Goal: Complete application form: Complete application form

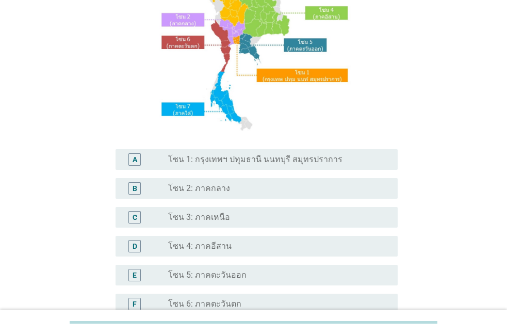
scroll to position [176, 0]
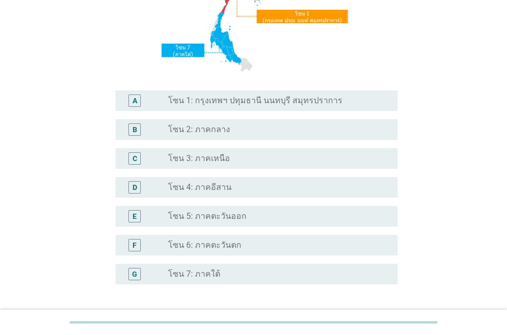
click at [261, 194] on div "D radio_button_unchecked โซน 4: ภาคอีสาน" at bounding box center [256, 187] width 282 height 21
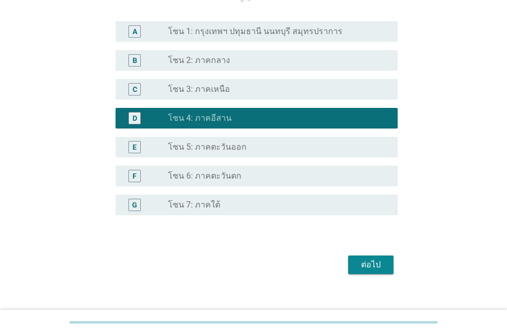
scroll to position [259, 0]
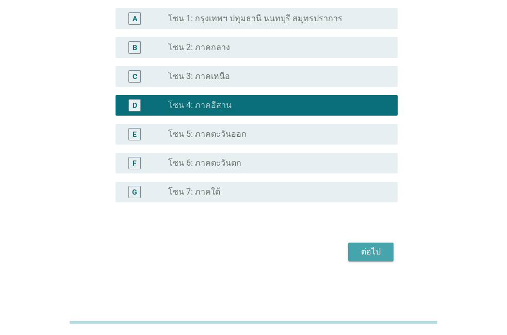
click at [355, 243] on button "ต่อไป" at bounding box center [370, 251] width 45 height 19
click at [355, 243] on div "ต่อไป" at bounding box center [253, 251] width 288 height 25
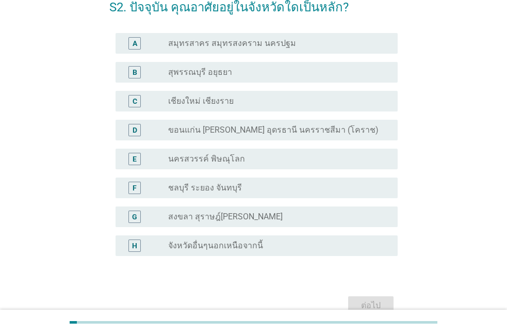
scroll to position [59, 0]
click at [240, 251] on div "radio_button_unchecked จังหวัดอื่นๆนอกเหนือจากนี้" at bounding box center [278, 245] width 221 height 12
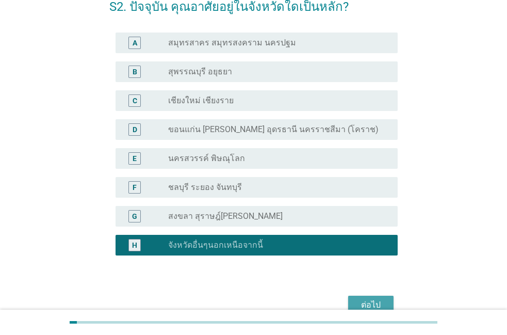
click at [385, 299] on button "ต่อไป" at bounding box center [370, 304] width 45 height 19
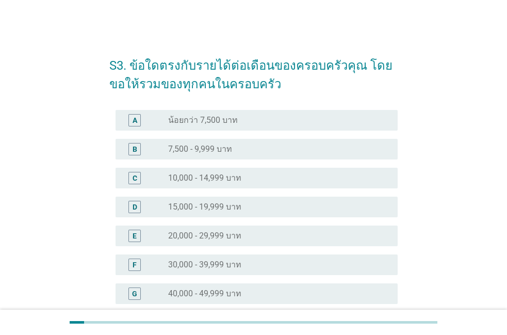
click at [293, 256] on div "F radio_button_unchecked 30,000 - 39,999 บาท" at bounding box center [256, 264] width 282 height 21
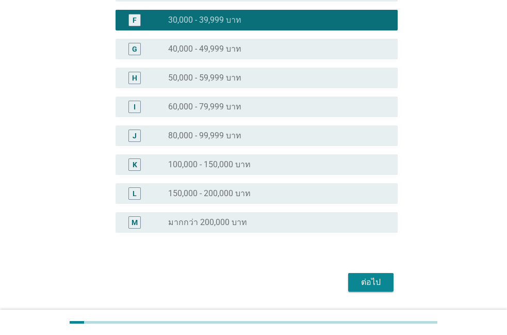
scroll to position [275, 0]
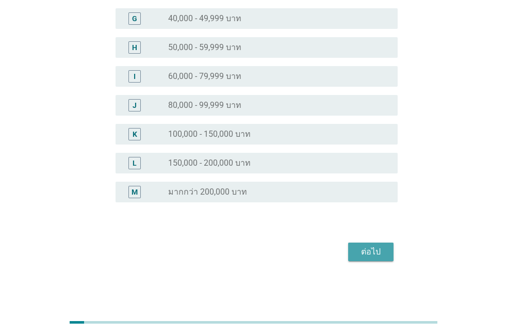
click at [365, 257] on button "ต่อไป" at bounding box center [370, 251] width 45 height 19
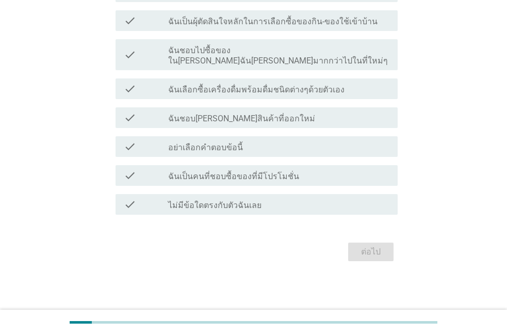
scroll to position [0, 0]
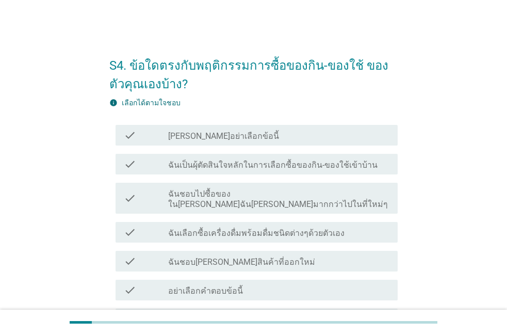
click at [265, 165] on label "ฉันเป็นผุ้ตัดสินใจหลักในการเลือกซื้อของกิน-ของใช้เข้าบ้าน" at bounding box center [272, 165] width 209 height 10
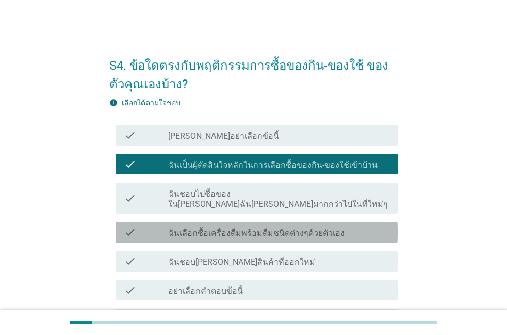
click at [235, 228] on label "ฉันเลือกซื้อเครื่องดื่มพร้อมดื่มชนิดต่างๆด้วยตัวเอง" at bounding box center [256, 233] width 176 height 10
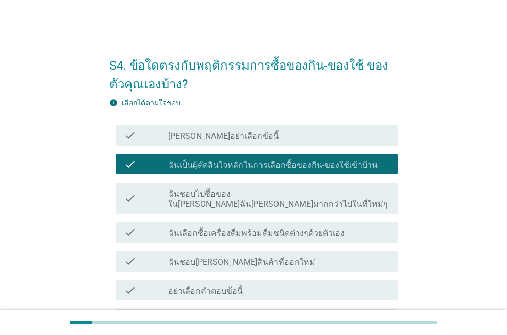
click at [235, 228] on label "ฉันเลือกซื้อเครื่องดื่มพร้อมดื่มชนิดต่างๆด้วยตัวเอง" at bounding box center [256, 233] width 176 height 10
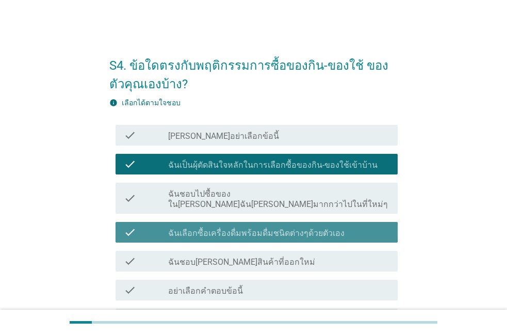
click at [235, 228] on label "ฉันเลือกซื้อเครื่องดื่มพร้อมดื่มชนิดต่างๆด้วยตัวเอง" at bounding box center [256, 233] width 176 height 10
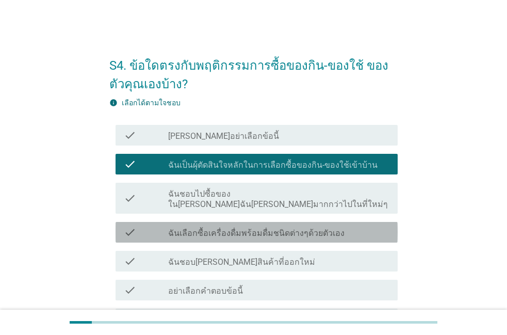
click at [235, 228] on label "ฉันเลือกซื้อเครื่องดื่มพร้อมดื่มชนิดต่างๆด้วยตัวเอง" at bounding box center [256, 233] width 176 height 10
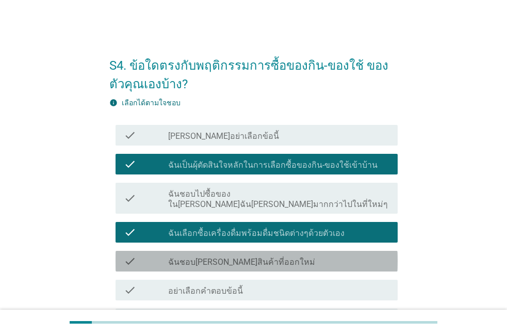
click at [240, 257] on label "ฉันชอบ[PERSON_NAME]สินค้าที่ออกใหม่" at bounding box center [241, 262] width 147 height 10
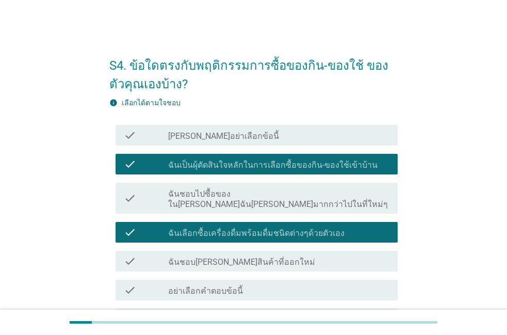
click at [240, 257] on label "ฉันชอบ[PERSON_NAME]สินค้าที่ออกใหม่" at bounding box center [241, 262] width 147 height 10
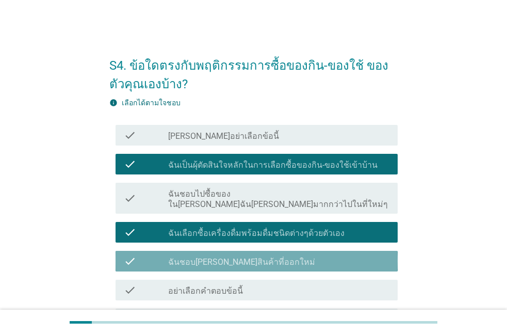
click at [240, 257] on label "ฉันชอบ[PERSON_NAME]สินค้าที่ออกใหม่" at bounding box center [241, 262] width 147 height 10
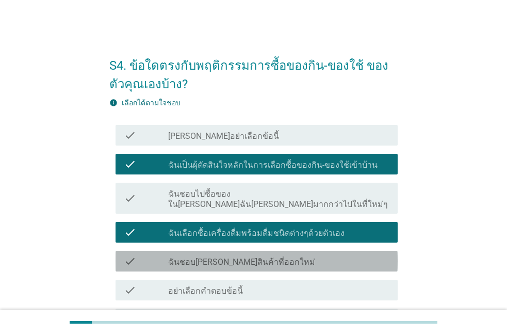
click at [240, 257] on label "ฉันชอบ[PERSON_NAME]สินค้าที่ออกใหม่" at bounding box center [241, 262] width 147 height 10
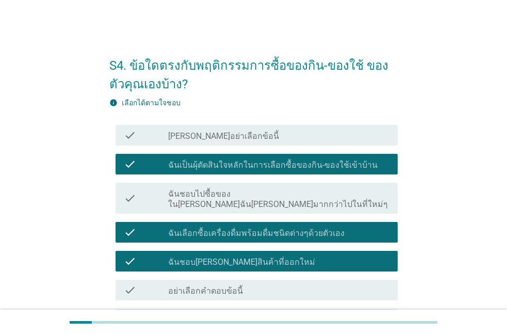
scroll to position [59, 0]
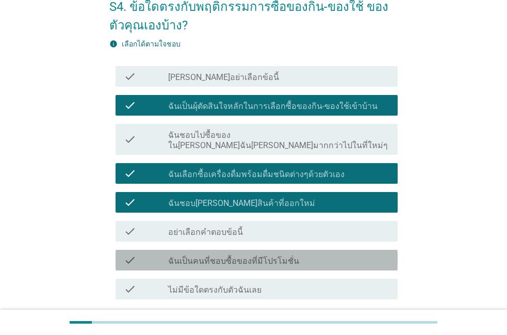
click at [236, 256] on label "ฉันเป็นคนที่ชอบซื้อของที่มีโปรโมชั่น" at bounding box center [233, 261] width 131 height 10
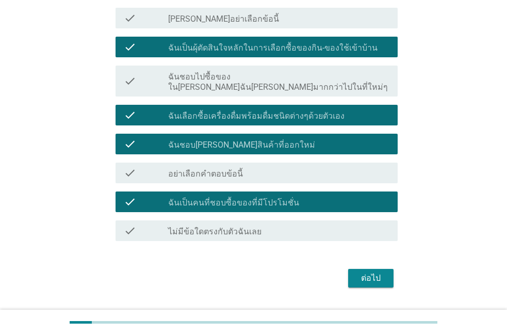
scroll to position [118, 0]
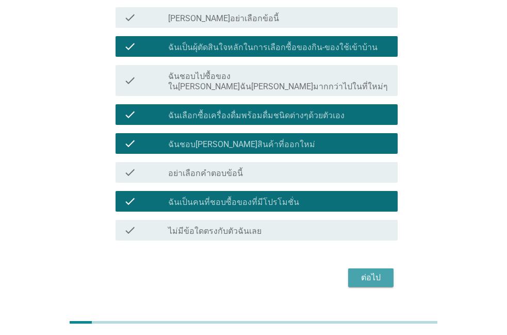
click at [357, 275] on button "ต่อไป" at bounding box center [370, 277] width 45 height 19
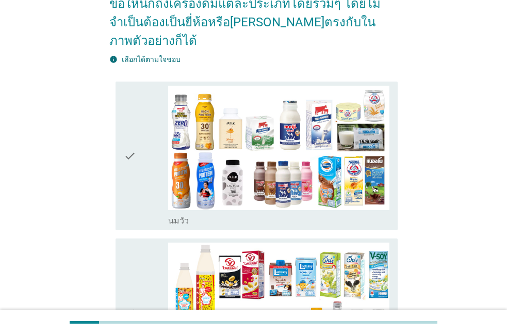
scroll to position [0, 0]
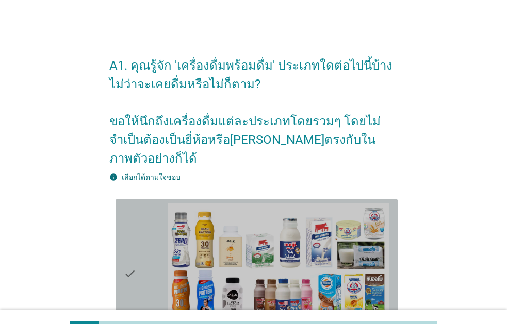
click at [144, 220] on div "check" at bounding box center [146, 273] width 44 height 141
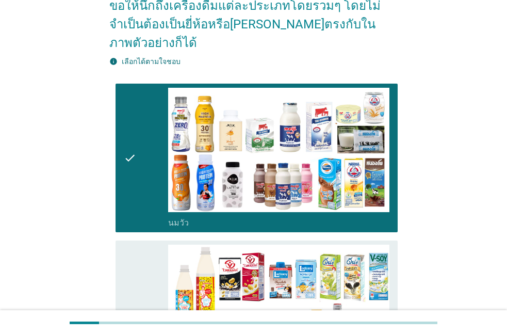
scroll to position [118, 0]
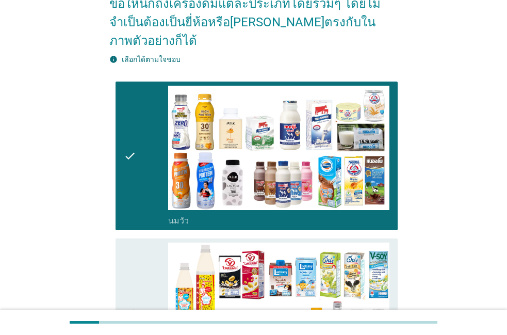
click at [125, 245] on icon "check" at bounding box center [130, 312] width 12 height 141
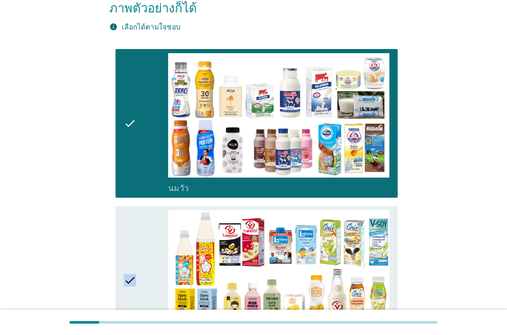
scroll to position [176, 0]
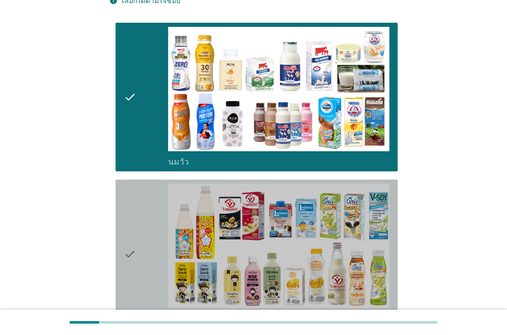
click at [139, 256] on div "check" at bounding box center [146, 254] width 44 height 141
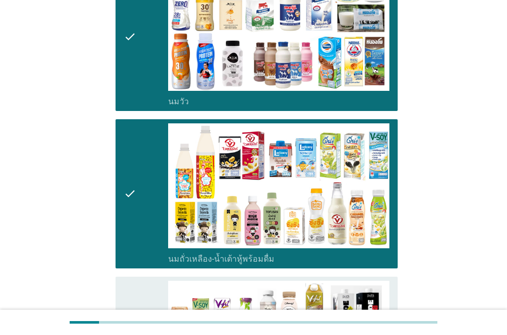
scroll to position [294, 0]
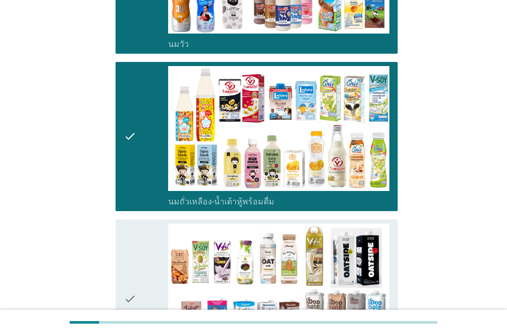
click at [135, 256] on icon "check" at bounding box center [130, 298] width 12 height 151
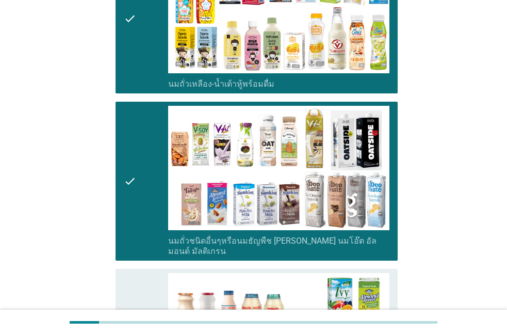
scroll to position [470, 0]
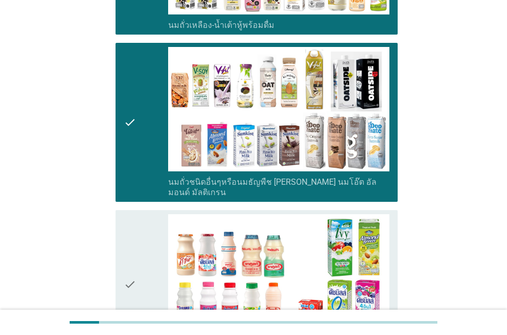
click at [133, 256] on icon "check" at bounding box center [130, 284] width 12 height 141
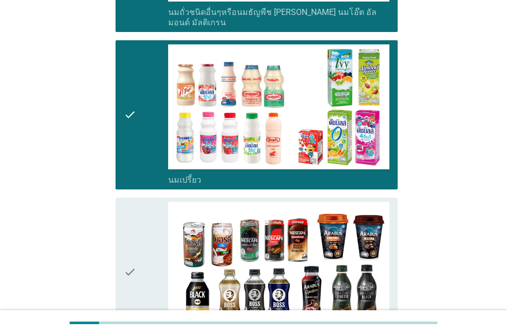
scroll to position [647, 0]
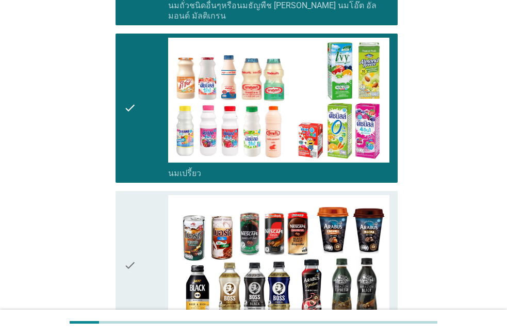
click at [133, 256] on icon "check" at bounding box center [130, 265] width 12 height 141
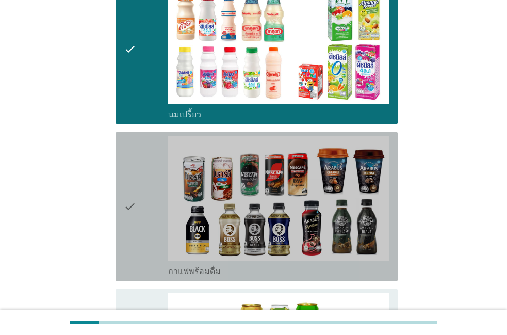
click at [139, 196] on div "check" at bounding box center [146, 206] width 44 height 141
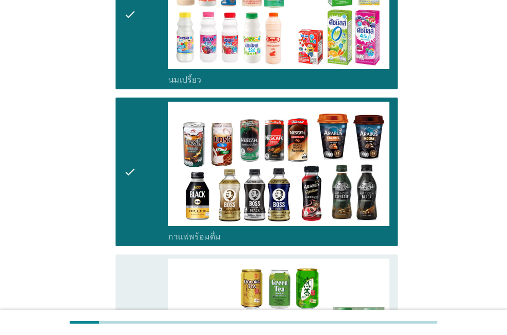
scroll to position [764, 0]
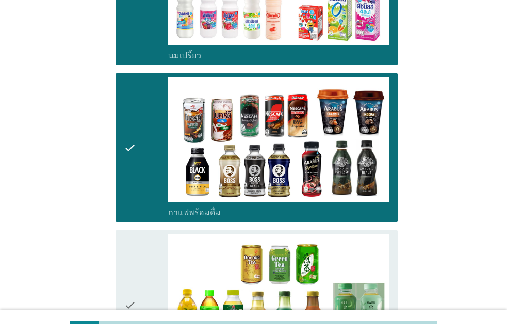
click at [121, 230] on div "check check_box_outline_blank ชาพร้อมดื่ม" at bounding box center [256, 304] width 282 height 149
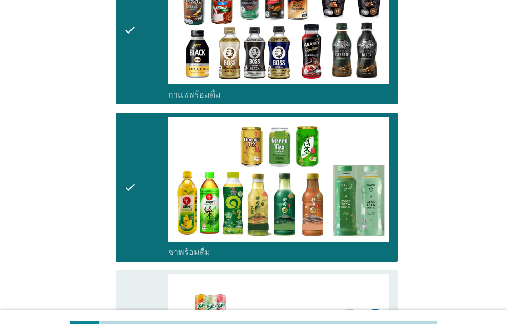
scroll to position [940, 0]
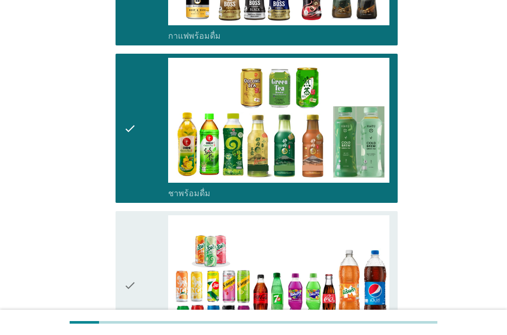
click at [121, 219] on div "check check_box_outline_blank น้ำอัดลม" at bounding box center [256, 285] width 282 height 149
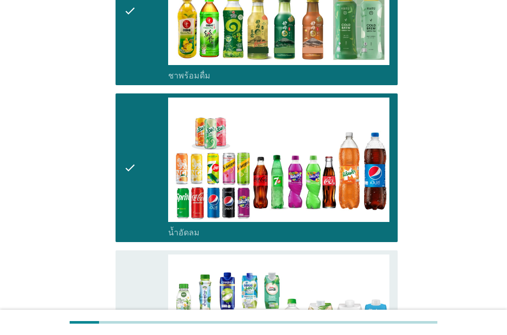
scroll to position [1117, 0]
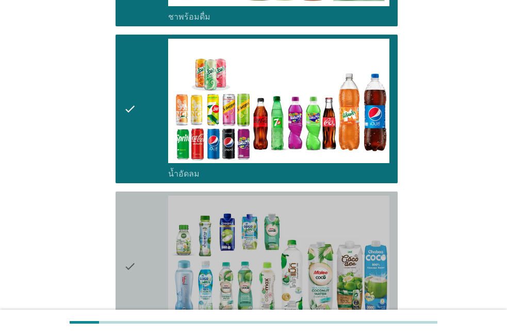
click at [121, 222] on div "check check_box_outline_blank น้ำมะพร้าวพร้อมดื่ม" at bounding box center [256, 265] width 282 height 149
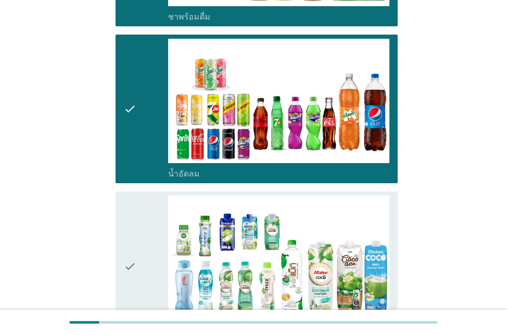
click at [120, 223] on div "check check_box_outline_blank น้ำมะพร้าวพร้อมดื่ม" at bounding box center [256, 265] width 282 height 149
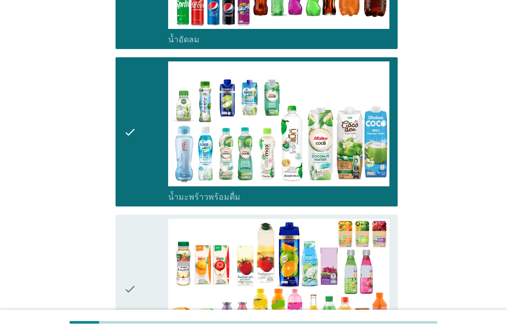
scroll to position [1234, 0]
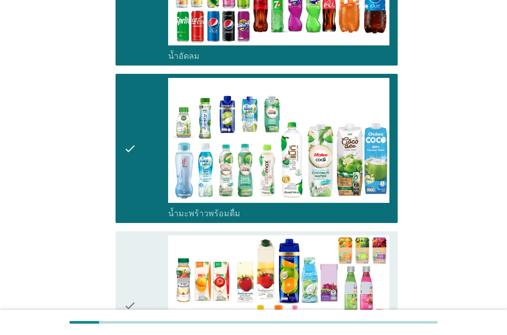
click at [110, 236] on div "check check_box_outline_blank น้ำผลไม้-น้ำผักผลไม้พร้อมดื่ม" at bounding box center [253, 305] width 288 height 157
click at [158, 247] on div "check" at bounding box center [146, 305] width 44 height 141
click at [155, 249] on div "check" at bounding box center [146, 305] width 44 height 141
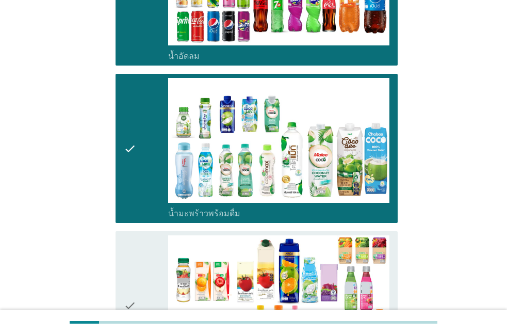
click at [155, 249] on div "check" at bounding box center [146, 305] width 44 height 141
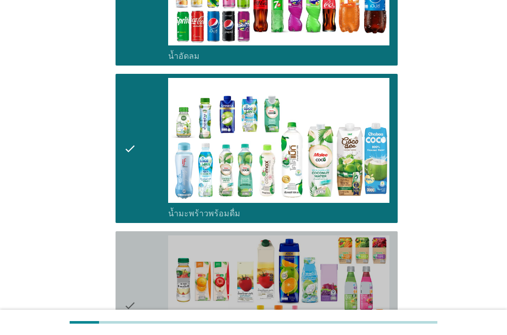
click at [155, 249] on div "check" at bounding box center [146, 305] width 44 height 141
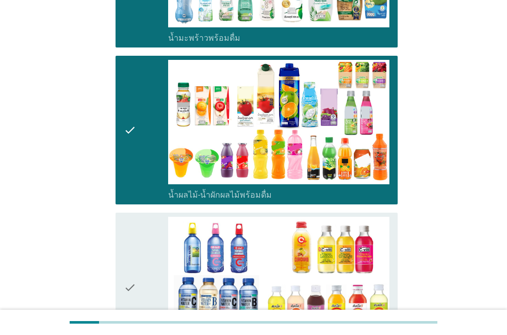
scroll to position [1411, 0]
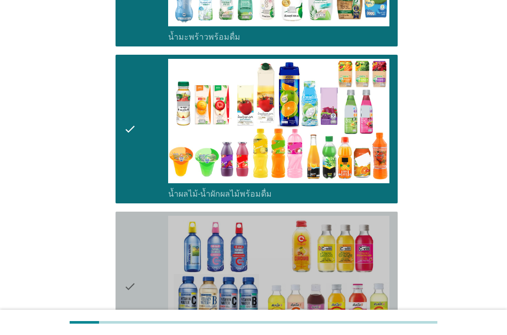
click at [153, 250] on div "check" at bounding box center [146, 286] width 44 height 141
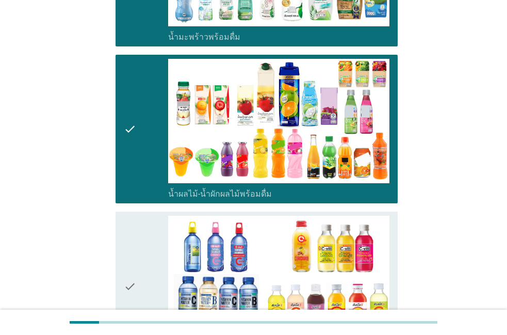
click at [153, 250] on div "check" at bounding box center [146, 286] width 44 height 141
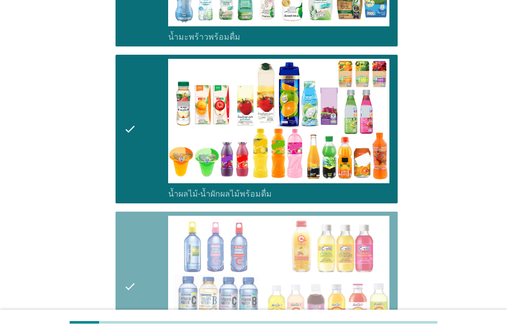
click at [153, 250] on div "check" at bounding box center [146, 286] width 44 height 141
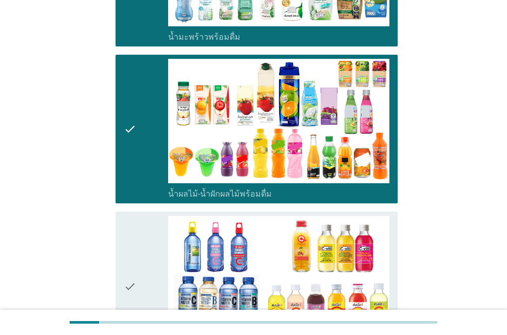
click at [153, 250] on div "check" at bounding box center [146, 286] width 44 height 141
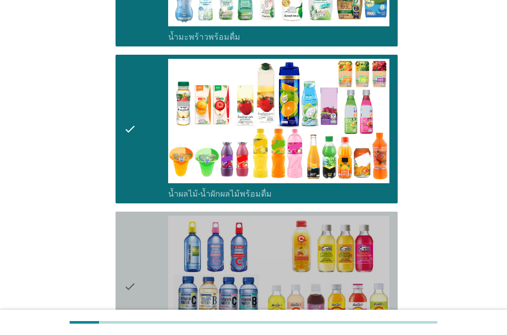
click at [153, 250] on div "check" at bounding box center [146, 286] width 44 height 141
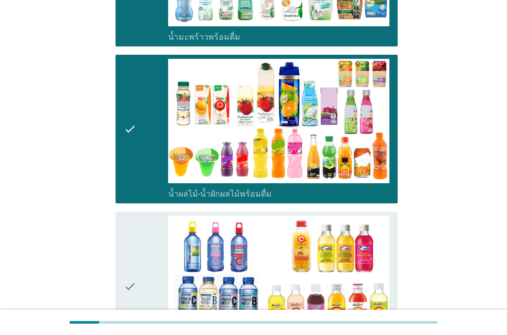
click at [144, 288] on div "check" at bounding box center [146, 286] width 44 height 141
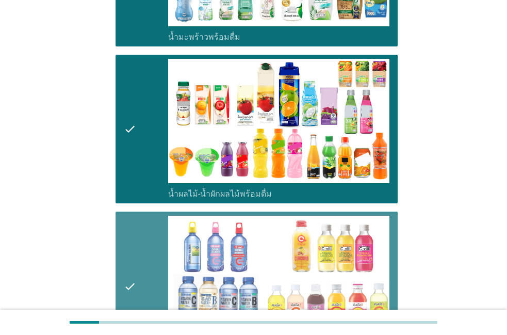
click at [144, 288] on div "check" at bounding box center [146, 286] width 44 height 141
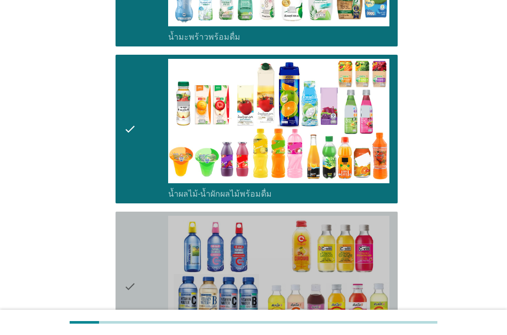
click at [144, 288] on div "check" at bounding box center [146, 286] width 44 height 141
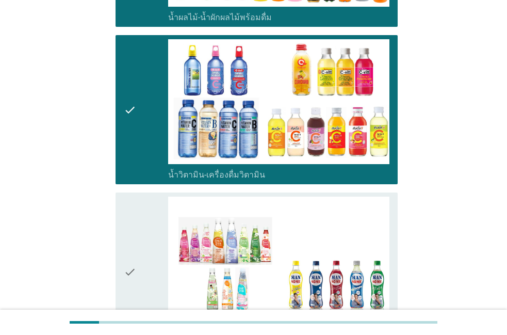
scroll to position [1528, 0]
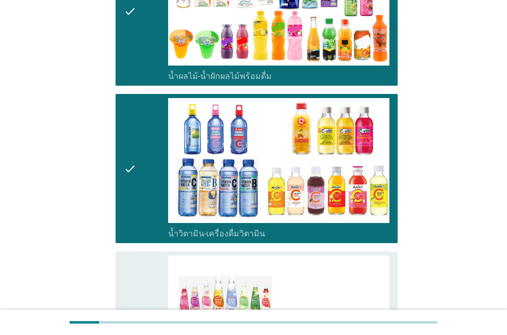
click at [144, 287] on div "check" at bounding box center [146, 330] width 44 height 151
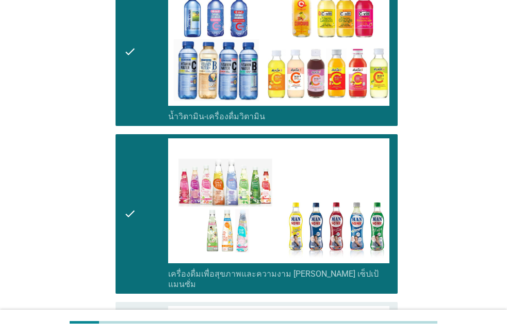
scroll to position [1646, 0]
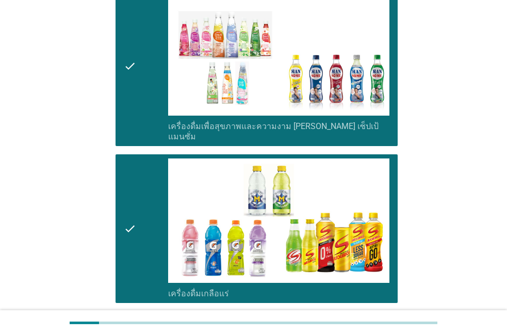
scroll to position [1822, 0]
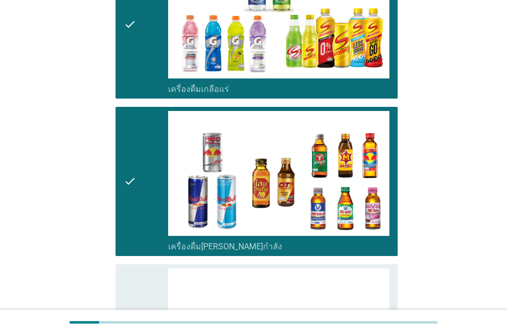
scroll to position [1999, 0]
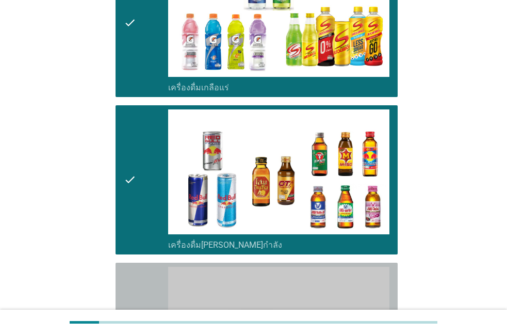
click at [144, 287] on div "check" at bounding box center [146, 337] width 44 height 141
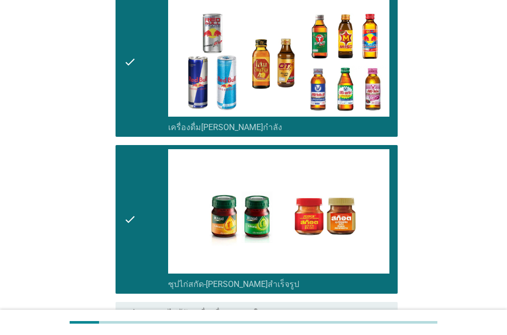
scroll to position [2175, 0]
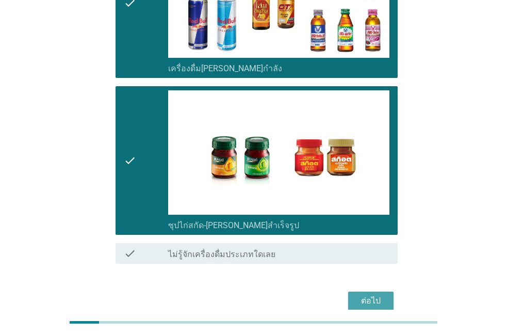
click at [356, 291] on button "ต่อไป" at bounding box center [370, 300] width 45 height 19
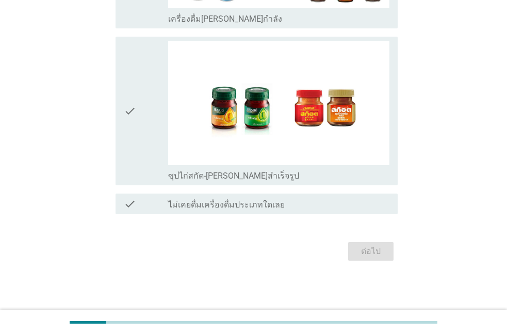
scroll to position [0, 0]
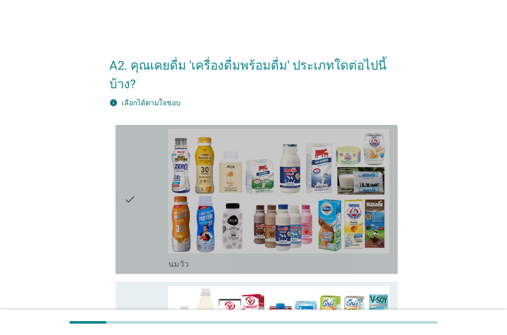
click at [139, 248] on div "check" at bounding box center [146, 199] width 44 height 141
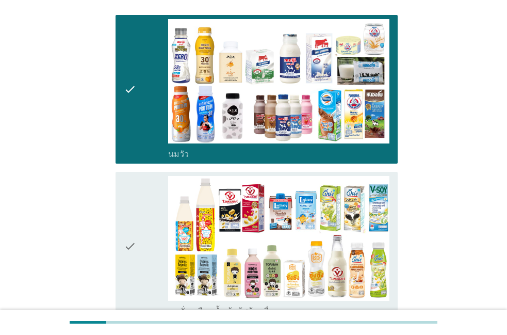
scroll to position [59, 0]
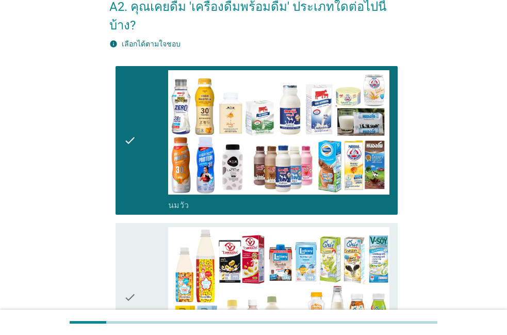
click at [139, 248] on div "check" at bounding box center [146, 297] width 44 height 141
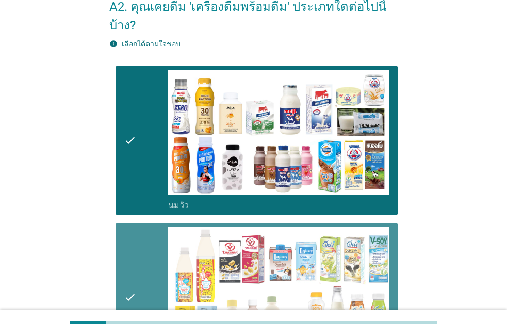
click at [139, 248] on div "check" at bounding box center [146, 297] width 44 height 141
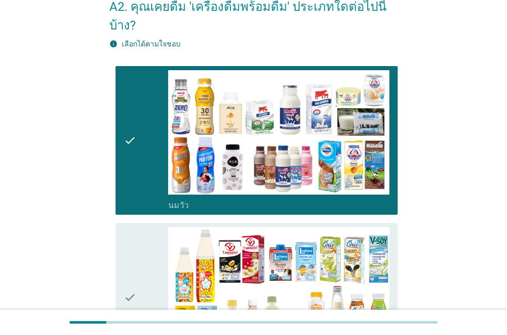
click at [139, 248] on div "check" at bounding box center [146, 297] width 44 height 141
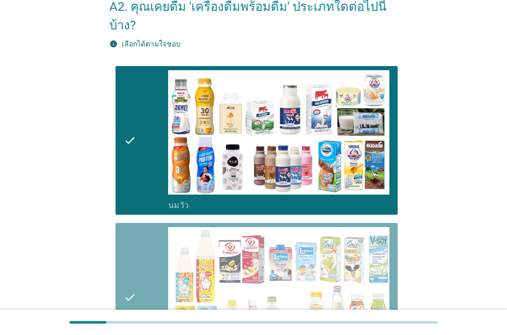
click at [139, 248] on div "check" at bounding box center [146, 297] width 44 height 141
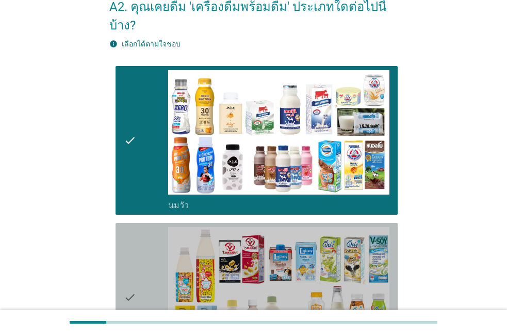
click at [139, 248] on div "check" at bounding box center [146, 297] width 44 height 141
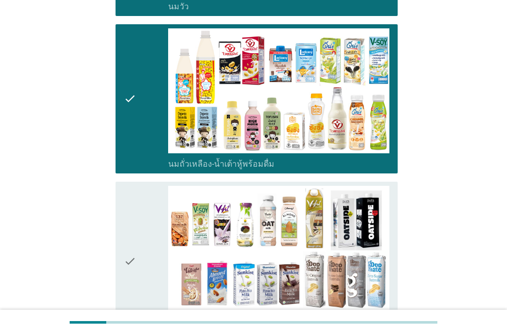
scroll to position [235, 0]
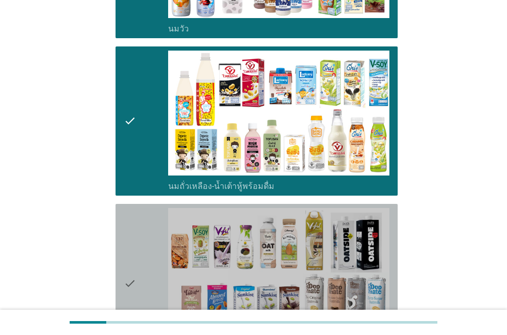
click at [139, 248] on div "check" at bounding box center [146, 283] width 44 height 151
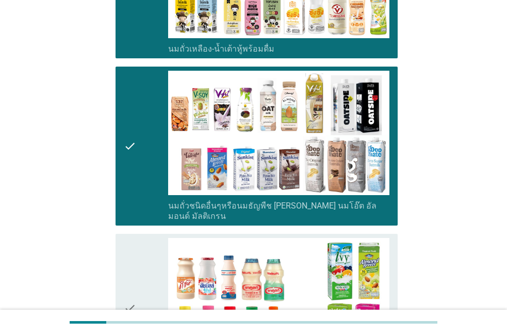
scroll to position [353, 0]
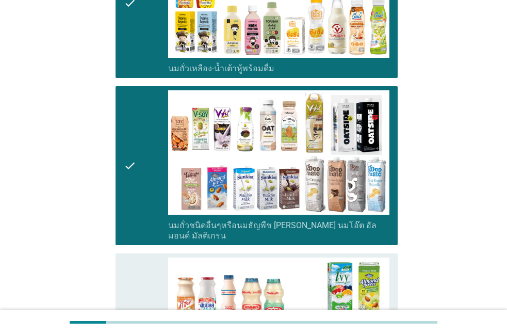
click at [139, 257] on div "check" at bounding box center [146, 327] width 44 height 141
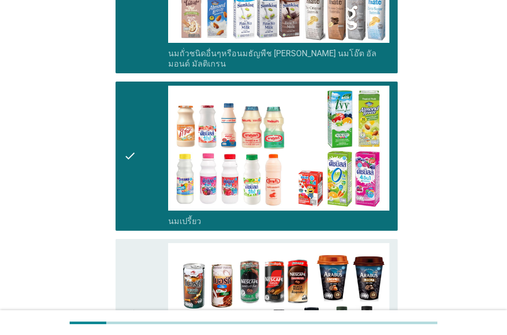
scroll to position [529, 0]
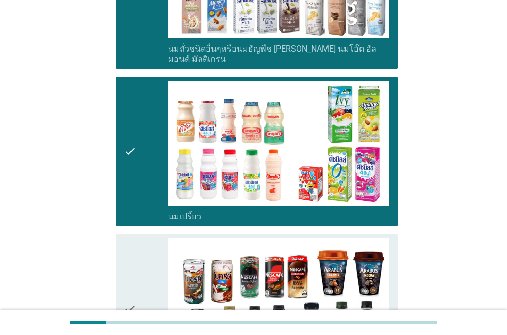
click at [139, 248] on div "check" at bounding box center [146, 308] width 44 height 141
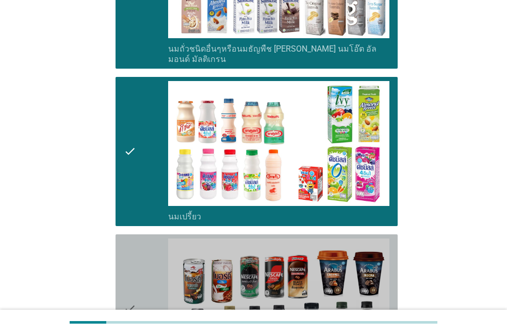
click at [139, 248] on div "check" at bounding box center [146, 308] width 44 height 141
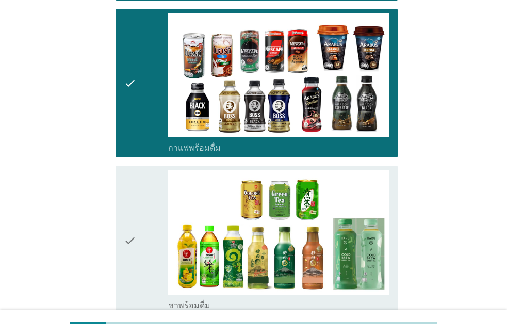
scroll to position [705, 0]
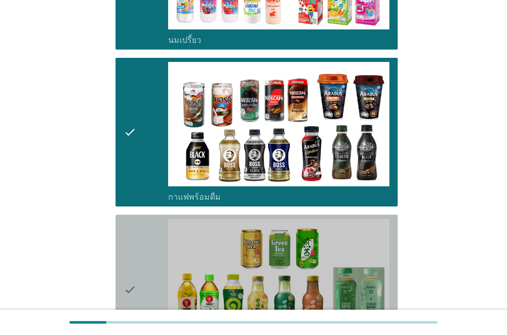
click at [139, 243] on div "check" at bounding box center [146, 289] width 44 height 141
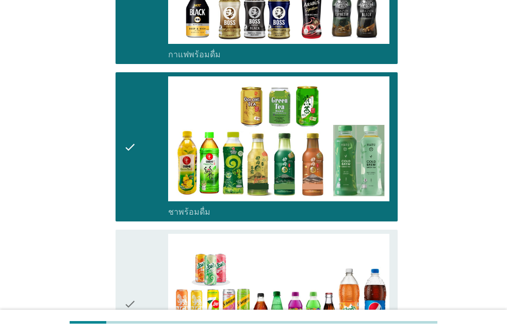
scroll to position [882, 0]
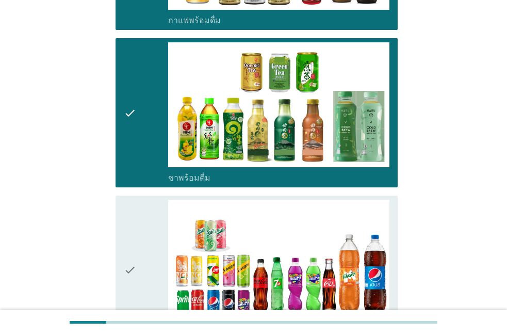
click at [139, 243] on div "check" at bounding box center [146, 270] width 44 height 141
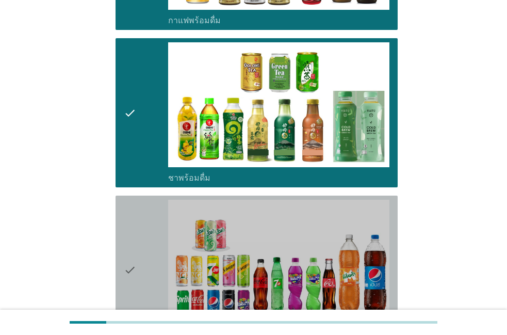
click at [139, 243] on div "check" at bounding box center [146, 270] width 44 height 141
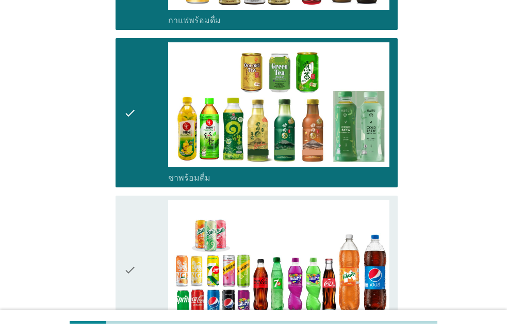
click at [136, 246] on div "check" at bounding box center [146, 270] width 44 height 141
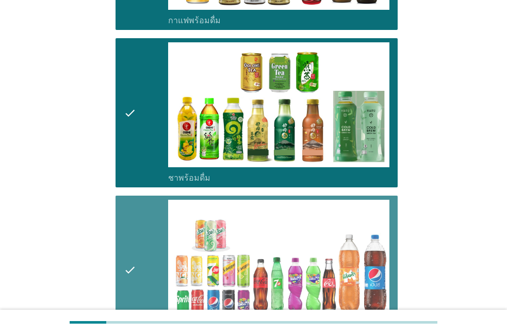
click at [136, 246] on div "check" at bounding box center [146, 270] width 44 height 141
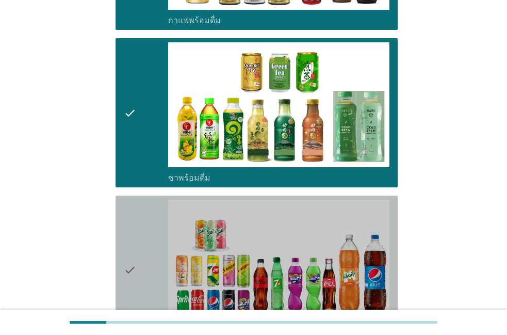
click at [136, 246] on div "check" at bounding box center [146, 270] width 44 height 141
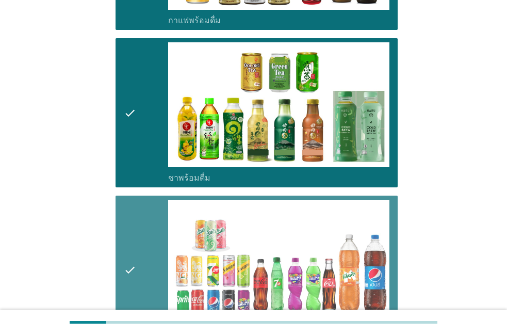
click at [136, 246] on div "check" at bounding box center [146, 270] width 44 height 141
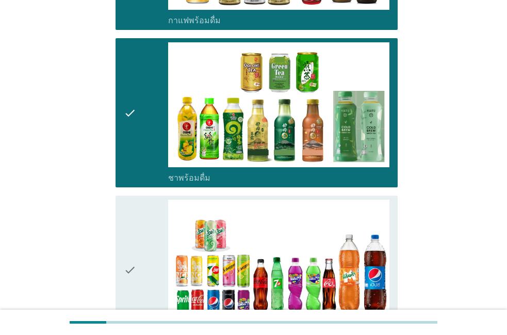
click at [136, 246] on div "check" at bounding box center [146, 270] width 44 height 141
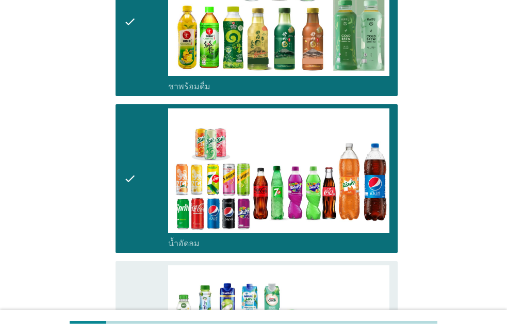
scroll to position [999, 0]
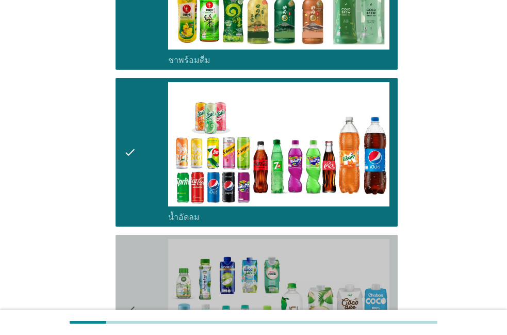
click at [136, 246] on div "check" at bounding box center [146, 309] width 44 height 141
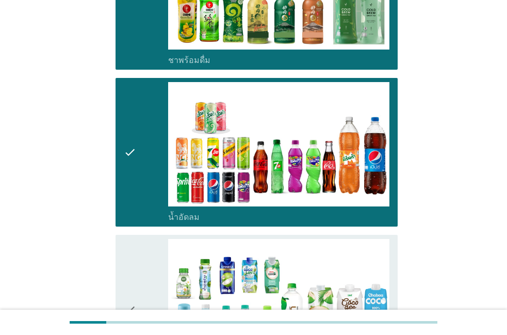
click at [136, 246] on div "check" at bounding box center [146, 309] width 44 height 141
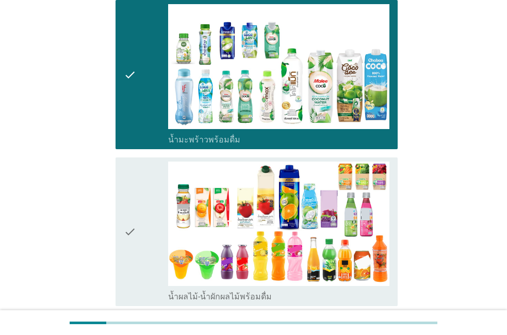
scroll to position [1234, 0]
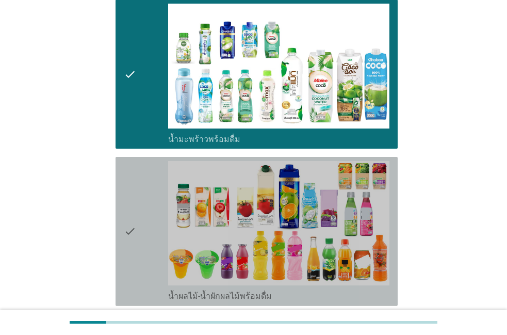
click at [136, 246] on div "check" at bounding box center [146, 231] width 44 height 141
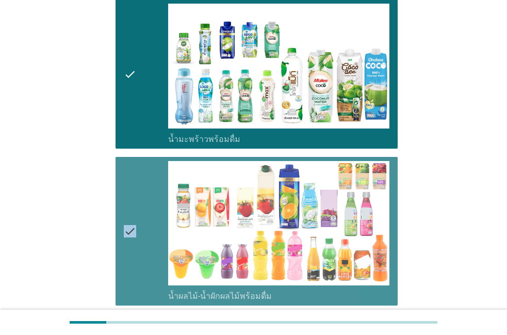
click at [136, 246] on div "check" at bounding box center [146, 231] width 44 height 141
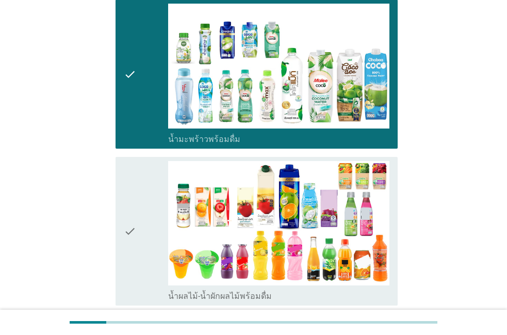
click at [136, 246] on div "check" at bounding box center [146, 231] width 44 height 141
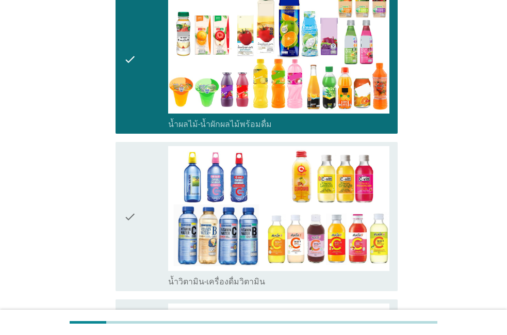
scroll to position [1352, 0]
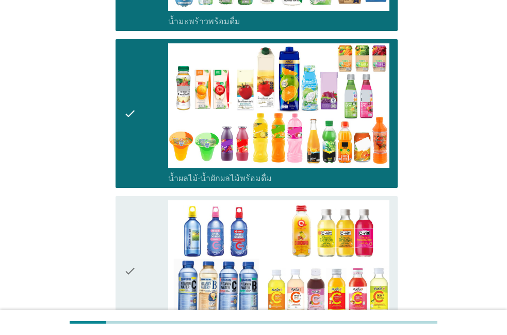
click at [136, 246] on div "check" at bounding box center [146, 270] width 44 height 141
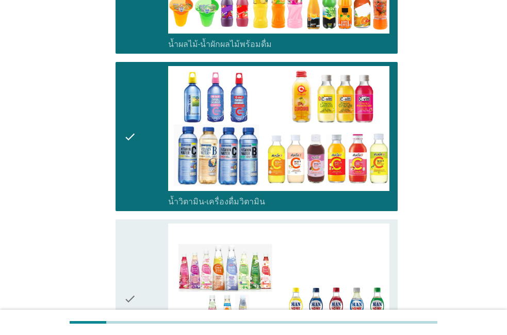
scroll to position [1470, 0]
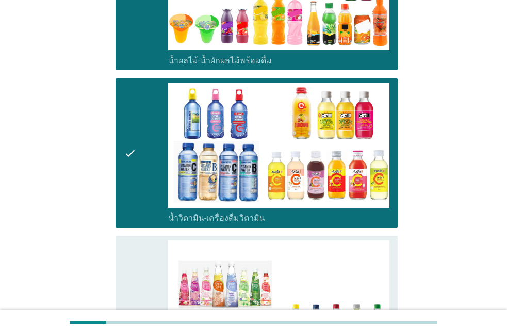
click at [136, 246] on div "check" at bounding box center [146, 315] width 44 height 151
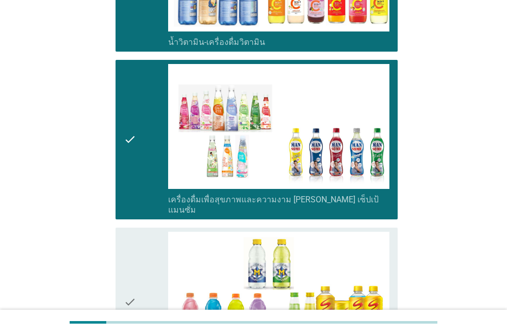
scroll to position [1646, 0]
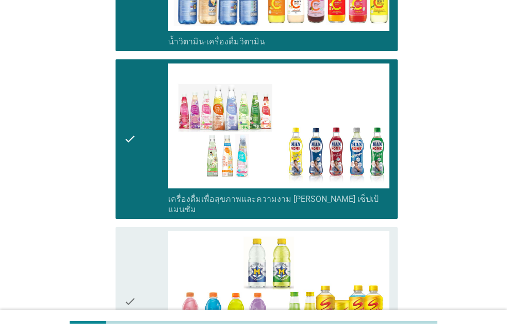
click at [136, 246] on div "check" at bounding box center [146, 301] width 44 height 141
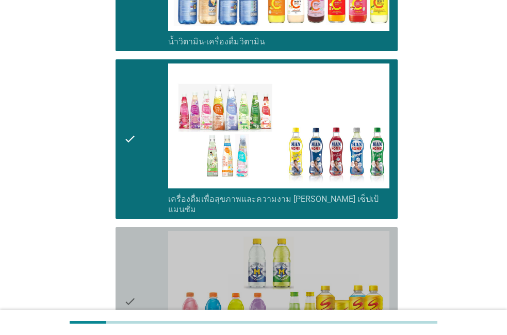
click at [136, 231] on icon "check" at bounding box center [130, 301] width 12 height 141
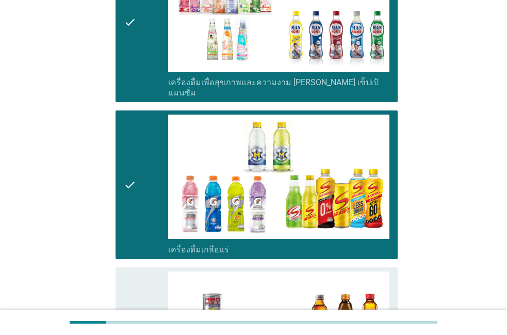
scroll to position [1763, 0]
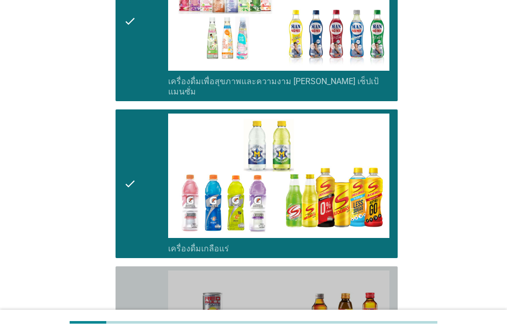
click at [133, 270] on icon "check" at bounding box center [130, 340] width 12 height 141
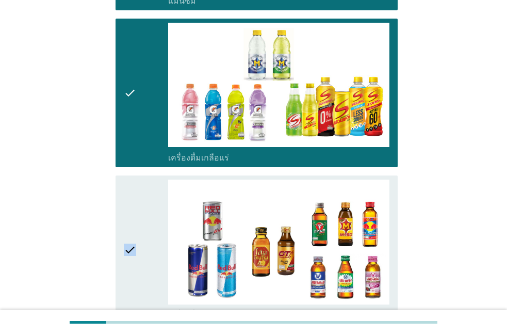
scroll to position [1822, 0]
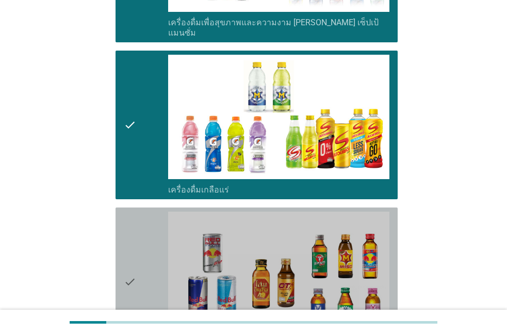
click at [128, 211] on icon "check" at bounding box center [130, 281] width 12 height 141
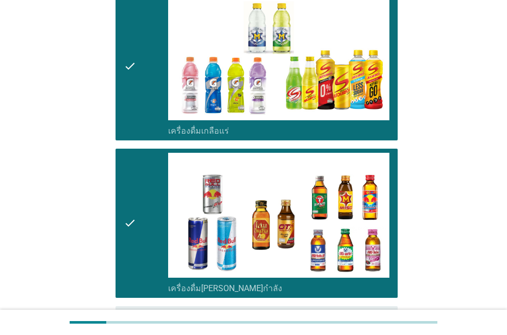
scroll to position [1940, 0]
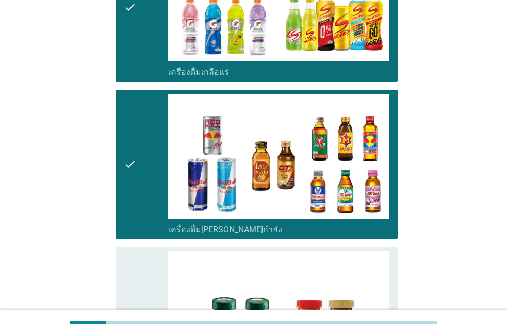
click at [138, 251] on div "check" at bounding box center [146, 321] width 44 height 141
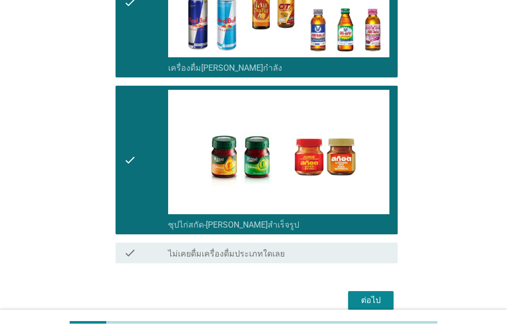
scroll to position [2107, 0]
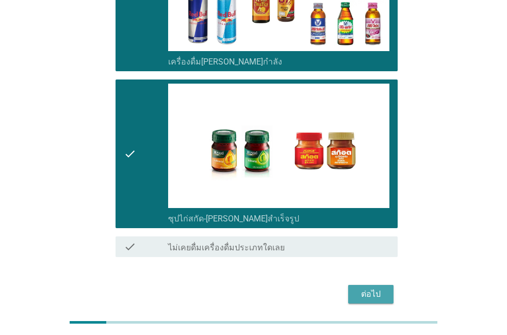
click at [356, 285] on button "ต่อไป" at bounding box center [370, 294] width 45 height 19
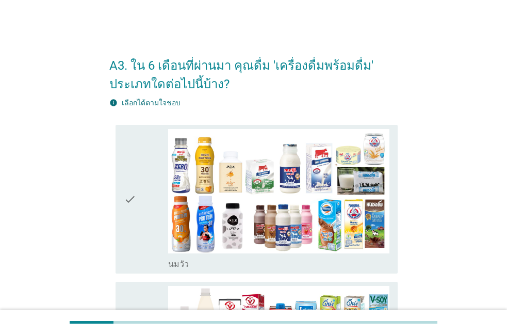
click at [138, 257] on div "check" at bounding box center [146, 199] width 44 height 141
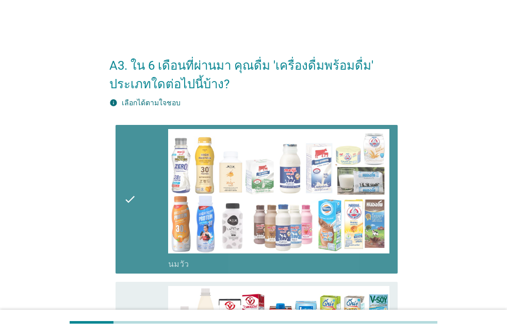
click at [138, 257] on div "check" at bounding box center [146, 199] width 44 height 141
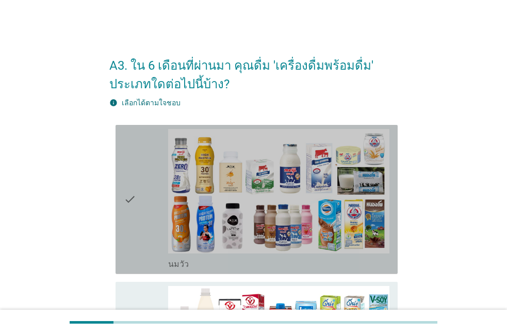
click at [138, 257] on div "check" at bounding box center [146, 199] width 44 height 141
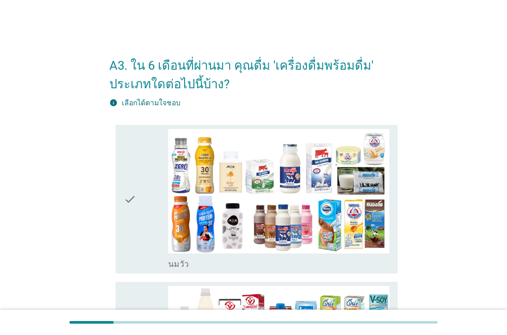
click at [140, 244] on div "check" at bounding box center [146, 199] width 44 height 141
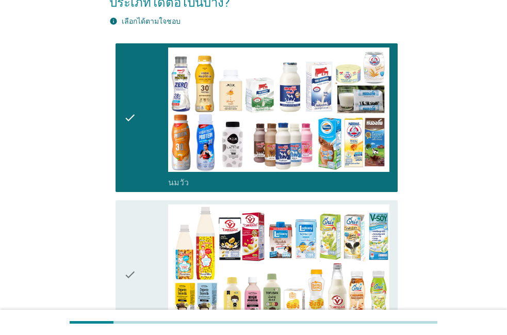
scroll to position [118, 0]
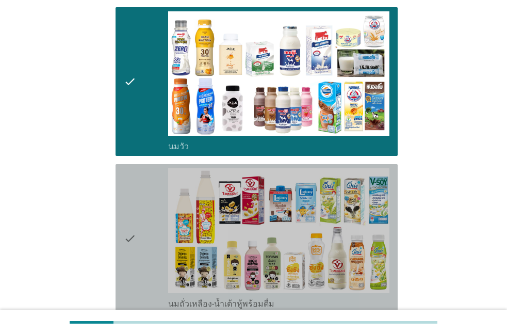
click at [140, 244] on div "check" at bounding box center [146, 238] width 44 height 141
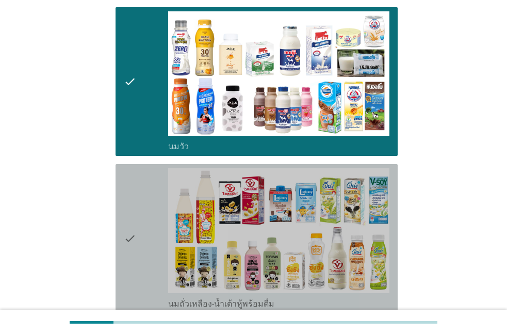
click at [140, 244] on div "check" at bounding box center [146, 238] width 44 height 141
click at [146, 205] on div "check" at bounding box center [146, 238] width 44 height 141
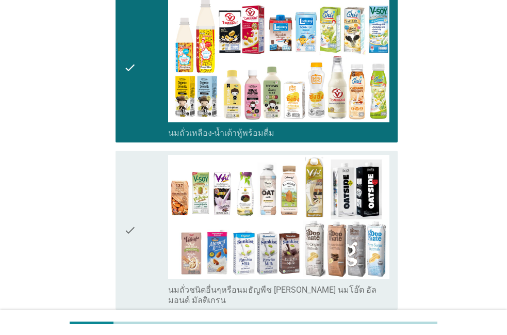
scroll to position [235, 0]
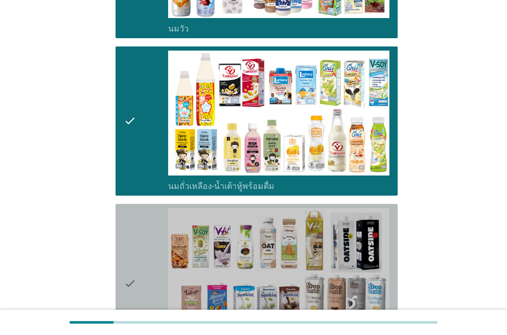
click at [139, 250] on div "check" at bounding box center [146, 283] width 44 height 151
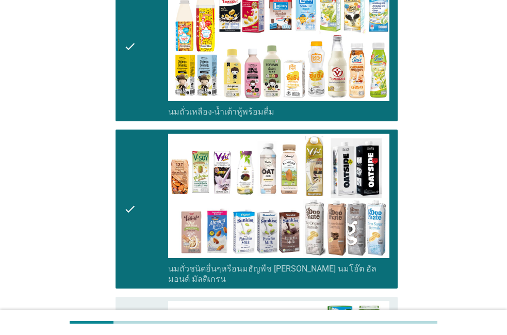
scroll to position [294, 0]
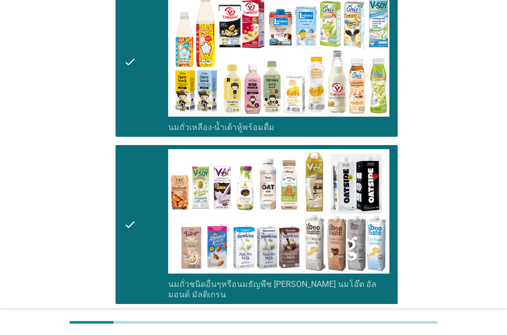
click at [139, 250] on div "check" at bounding box center [146, 224] width 44 height 151
click at [134, 253] on div "check" at bounding box center [146, 224] width 44 height 151
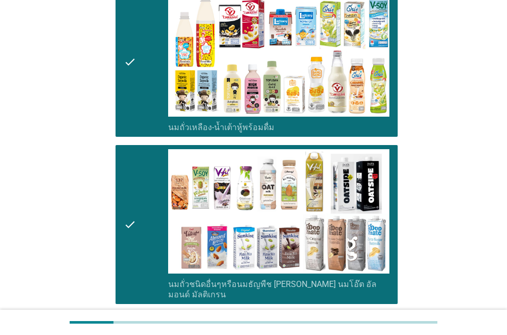
click at [134, 253] on icon "check" at bounding box center [130, 224] width 12 height 151
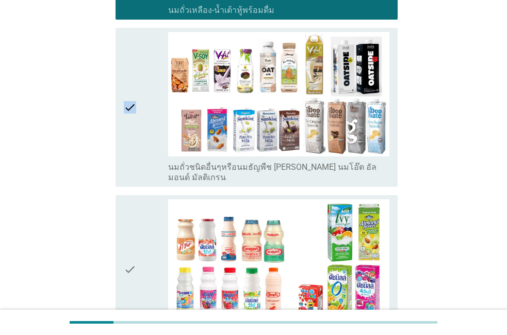
scroll to position [411, 0]
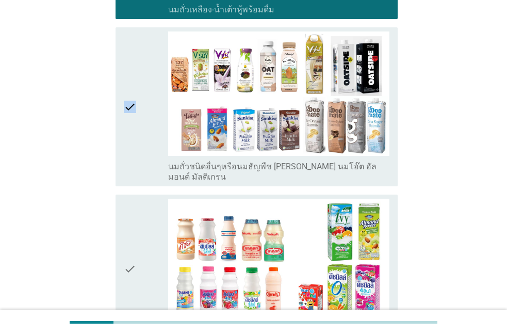
click at [134, 253] on icon "check" at bounding box center [130, 269] width 12 height 141
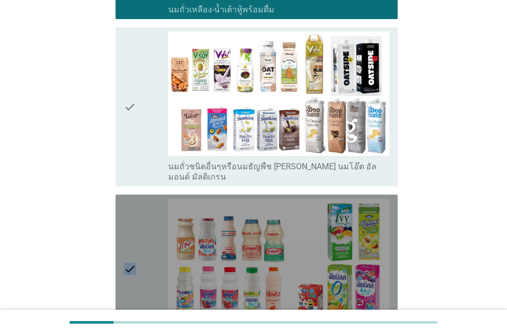
click at [134, 253] on icon "check" at bounding box center [130, 269] width 12 height 141
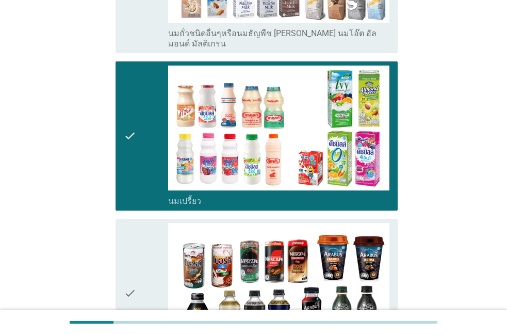
scroll to position [529, 0]
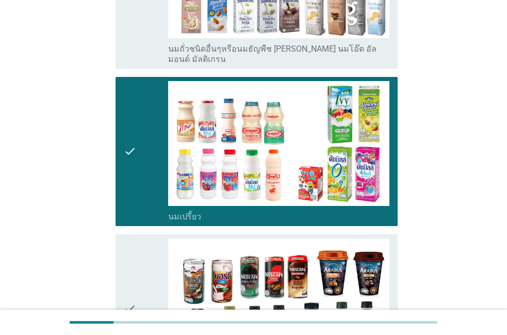
click at [134, 253] on icon "check" at bounding box center [130, 308] width 12 height 141
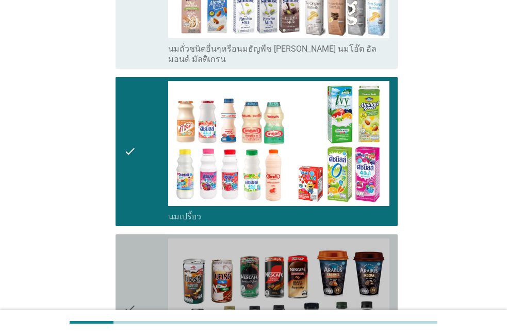
click at [134, 253] on icon "check" at bounding box center [130, 308] width 12 height 141
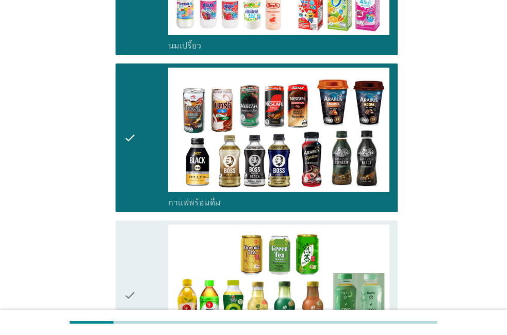
scroll to position [705, 0]
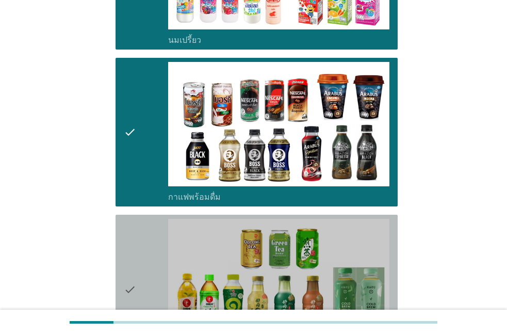
click at [134, 253] on icon "check" at bounding box center [130, 289] width 12 height 141
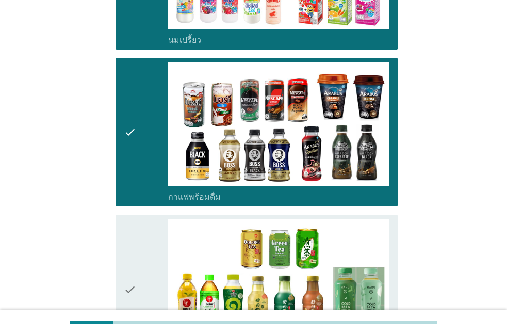
click at [134, 253] on icon "check" at bounding box center [130, 289] width 12 height 141
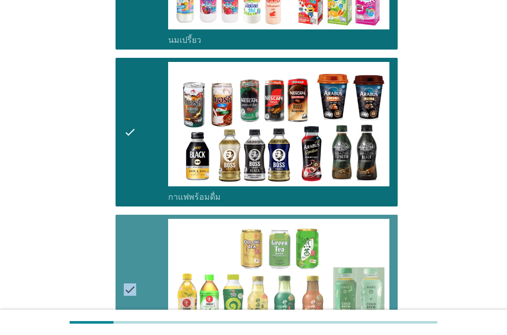
click at [134, 253] on icon "check" at bounding box center [130, 289] width 12 height 141
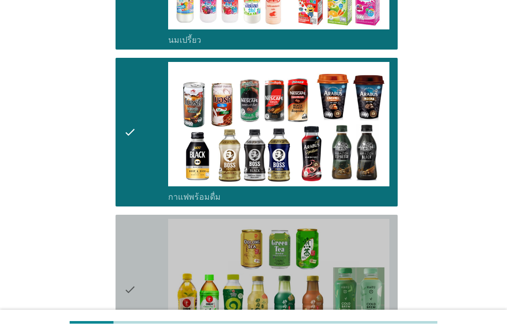
click at [134, 253] on icon "check" at bounding box center [130, 289] width 12 height 141
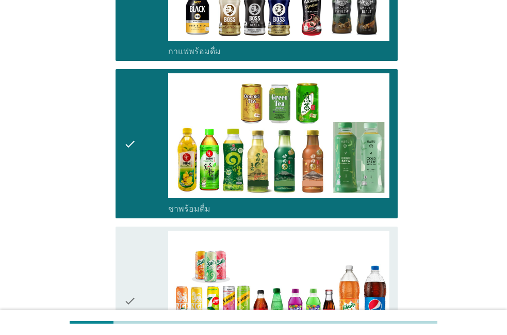
scroll to position [882, 0]
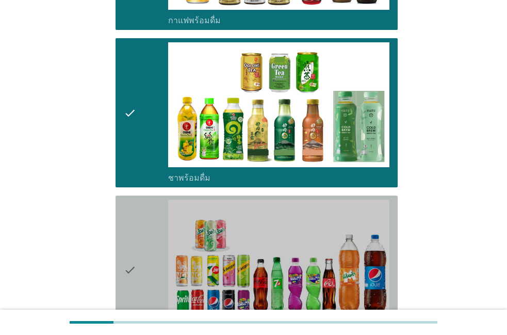
click at [134, 253] on icon "check" at bounding box center [130, 270] width 12 height 141
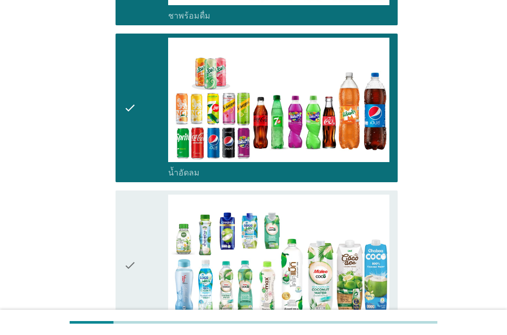
scroll to position [999, 0]
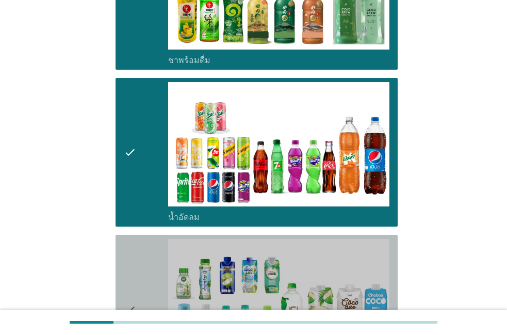
click at [134, 253] on icon "check" at bounding box center [130, 309] width 12 height 141
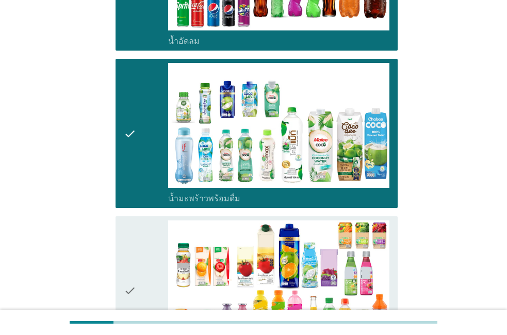
scroll to position [1176, 0]
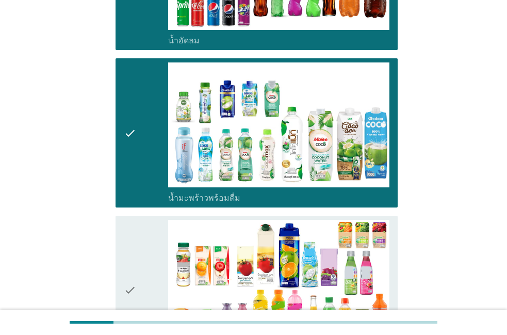
click at [134, 253] on icon "check" at bounding box center [130, 290] width 12 height 141
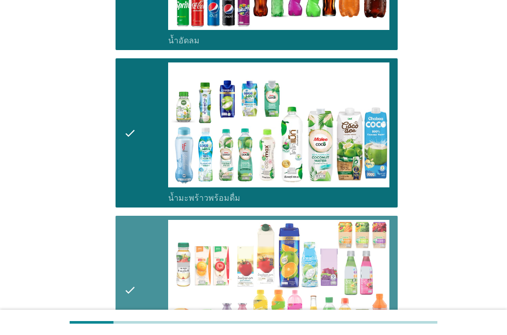
click at [134, 253] on icon "check" at bounding box center [130, 290] width 12 height 141
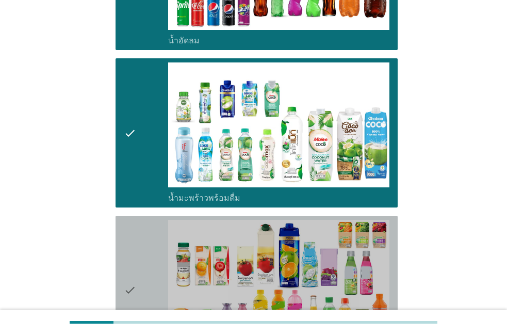
click at [134, 253] on icon "check" at bounding box center [130, 290] width 12 height 141
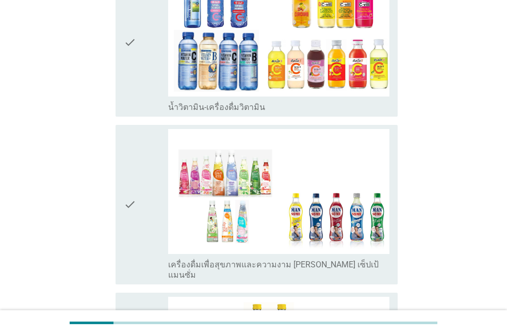
scroll to position [1587, 0]
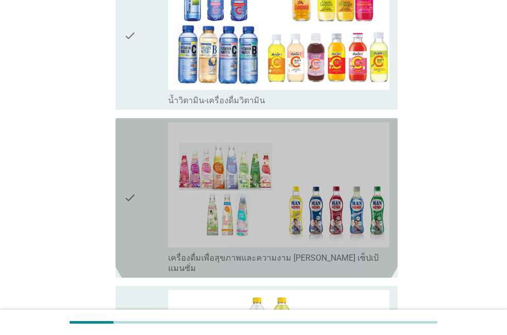
click at [133, 235] on icon "check" at bounding box center [130, 197] width 12 height 151
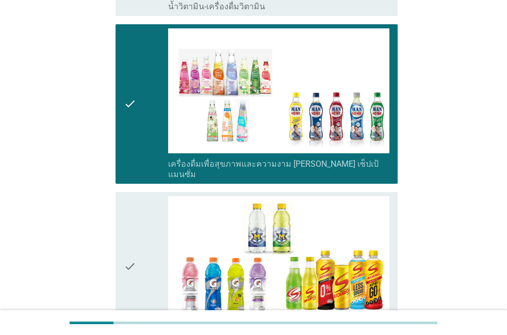
scroll to position [1646, 0]
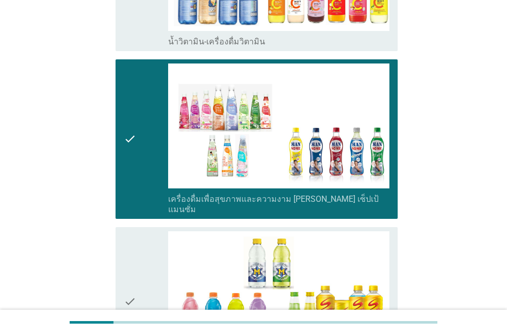
click at [129, 240] on icon "check" at bounding box center [130, 301] width 12 height 141
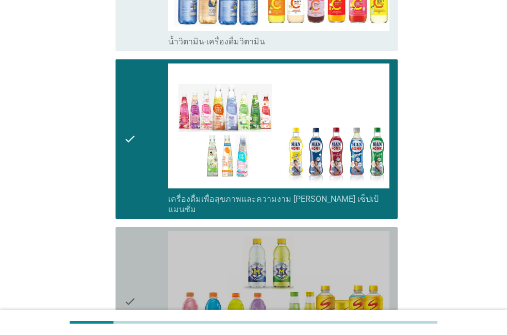
click at [129, 240] on icon "check" at bounding box center [130, 301] width 12 height 141
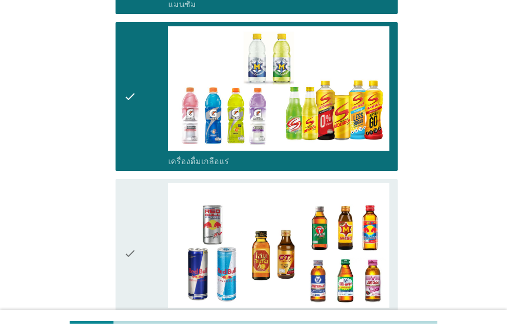
scroll to position [1822, 0]
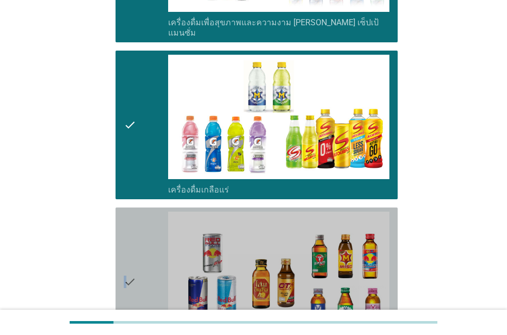
click at [124, 243] on icon "check" at bounding box center [130, 281] width 12 height 141
drag, startPoint x: 122, startPoint y: 245, endPoint x: 113, endPoint y: 253, distance: 12.4
click at [113, 253] on div "check check_box_outline_blank เครื่องดื่ม[PERSON_NAME]กำลัง" at bounding box center [253, 281] width 288 height 157
click at [158, 294] on div "check" at bounding box center [146, 281] width 44 height 141
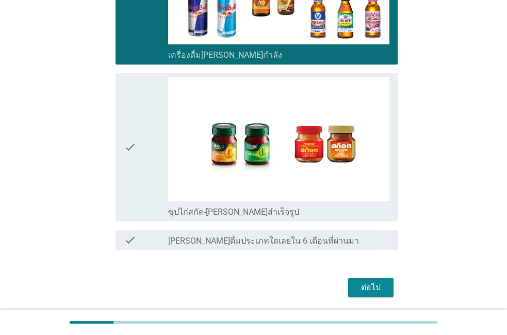
scroll to position [2116, 0]
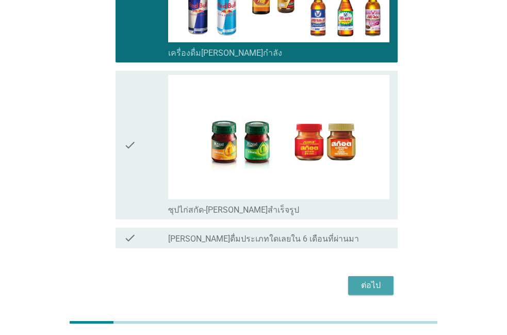
click at [382, 279] on div "ต่อไป" at bounding box center [370, 285] width 29 height 12
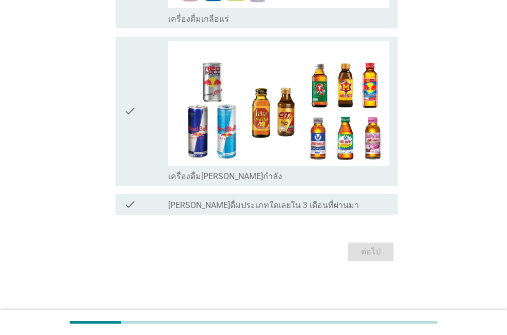
scroll to position [0, 0]
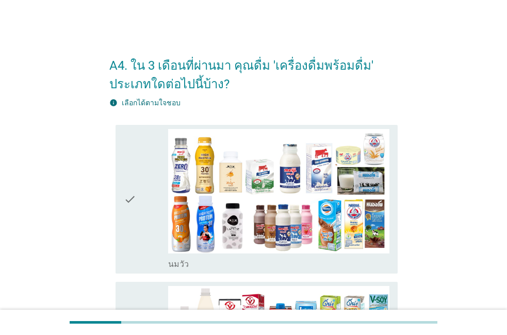
click at [144, 245] on div "check" at bounding box center [146, 199] width 44 height 141
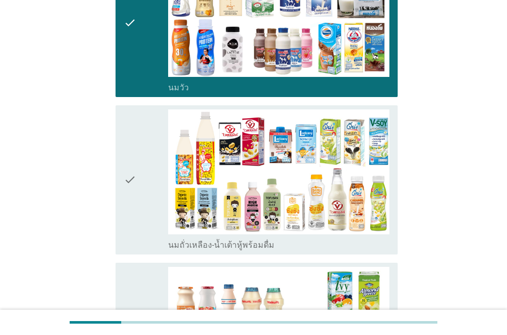
scroll to position [59, 0]
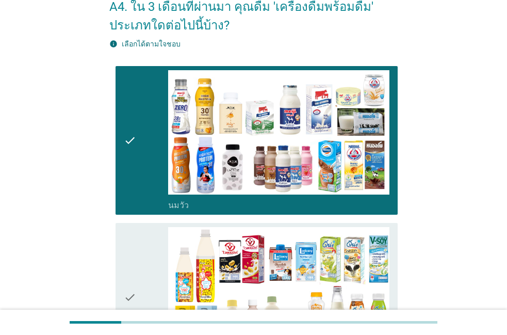
click at [144, 245] on div "check" at bounding box center [146, 297] width 44 height 141
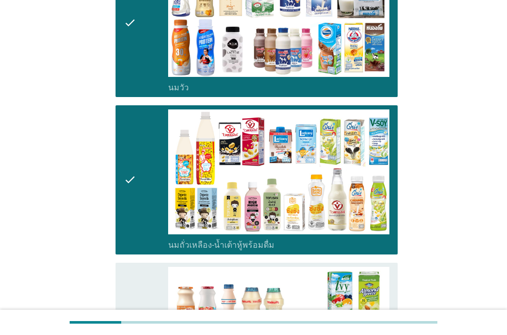
scroll to position [235, 0]
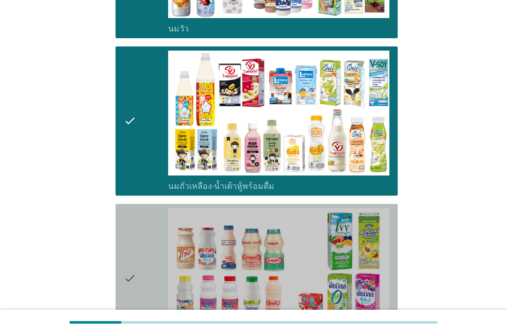
click at [144, 245] on div "check" at bounding box center [146, 278] width 44 height 141
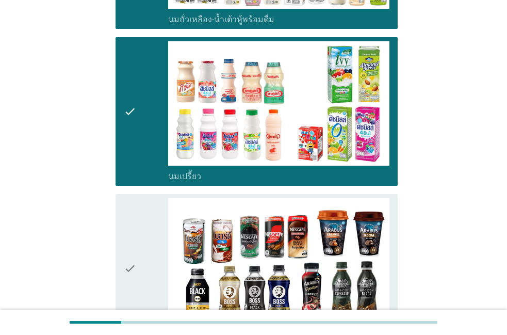
scroll to position [411, 0]
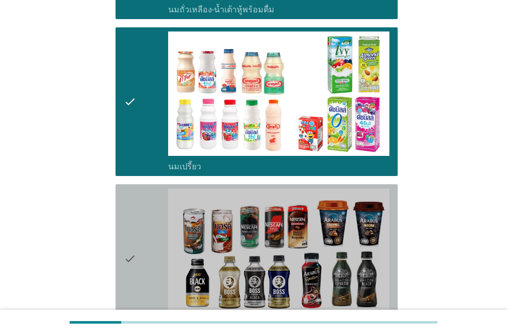
click at [147, 212] on div "check" at bounding box center [146, 258] width 44 height 141
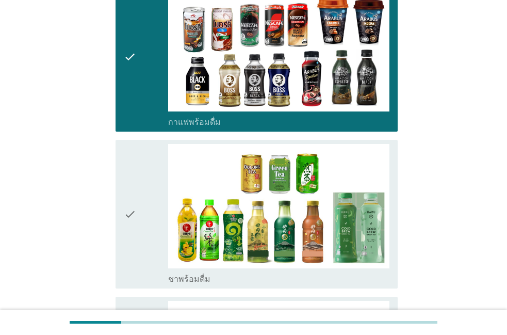
scroll to position [588, 0]
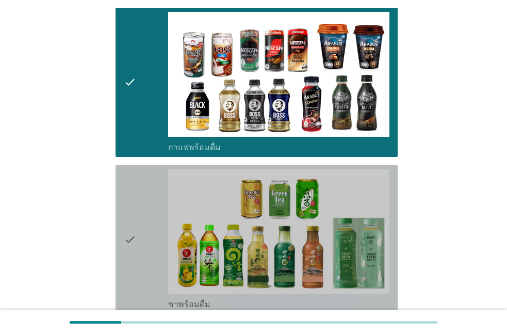
click at [147, 212] on div "check" at bounding box center [146, 239] width 44 height 141
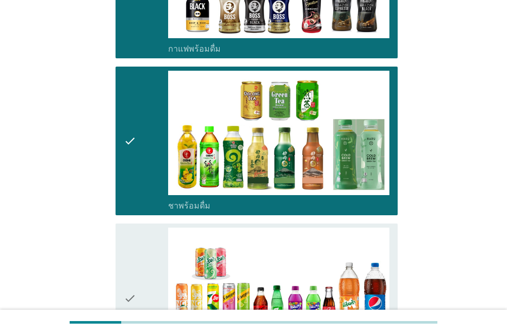
scroll to position [705, 0]
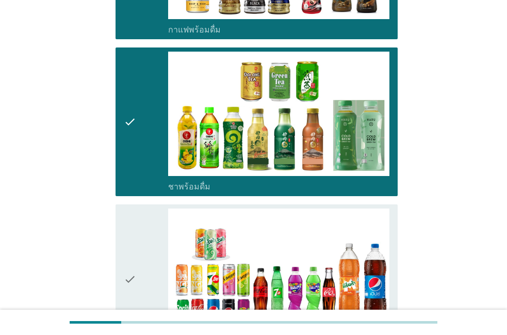
click at [145, 219] on div "check" at bounding box center [146, 278] width 44 height 141
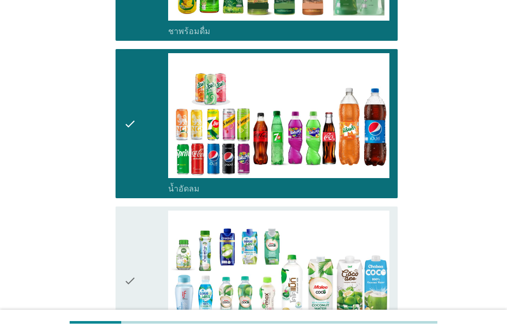
scroll to position [882, 0]
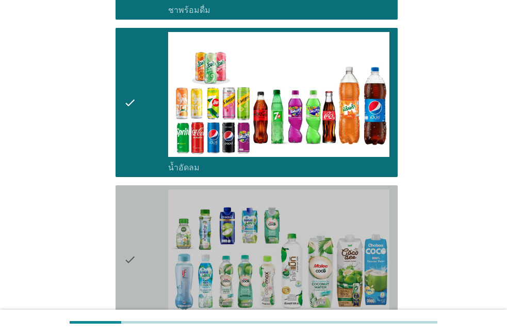
click at [147, 222] on div "check" at bounding box center [146, 259] width 44 height 141
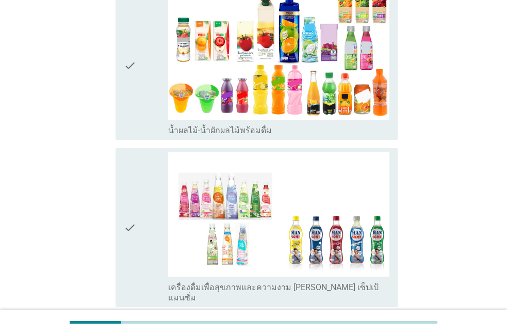
scroll to position [1234, 0]
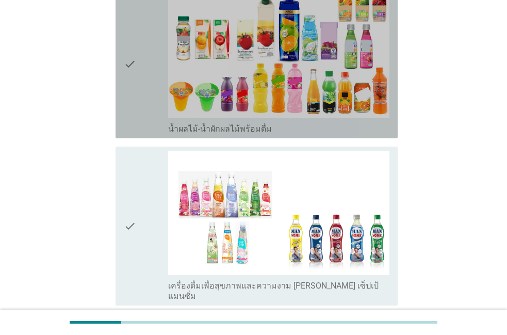
click at [143, 123] on div "check" at bounding box center [146, 63] width 44 height 141
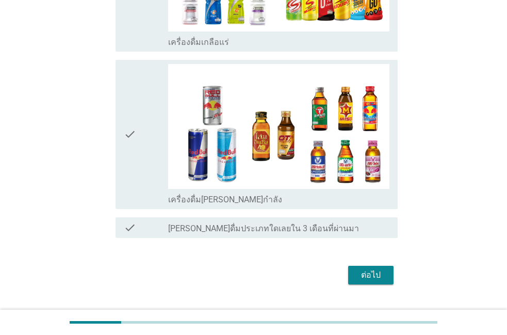
scroll to position [1646, 0]
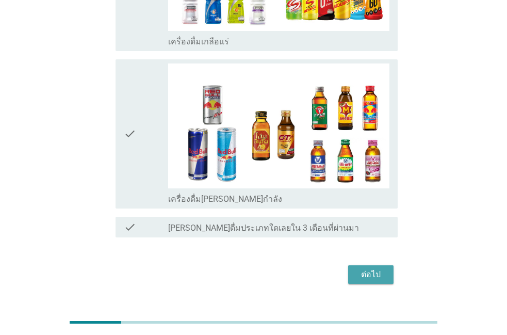
click at [357, 268] on div "ต่อไป" at bounding box center [370, 274] width 29 height 12
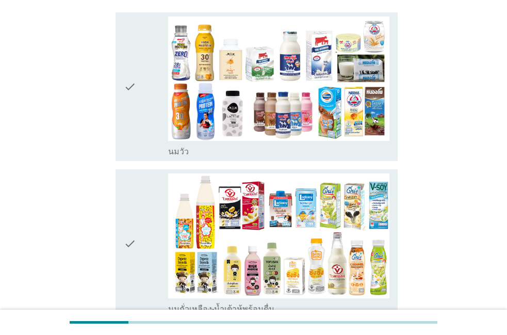
scroll to position [118, 0]
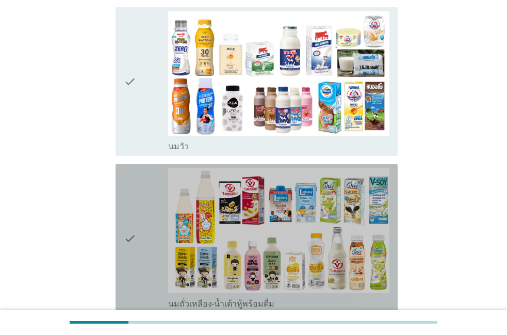
click at [147, 252] on div "check" at bounding box center [146, 238] width 44 height 141
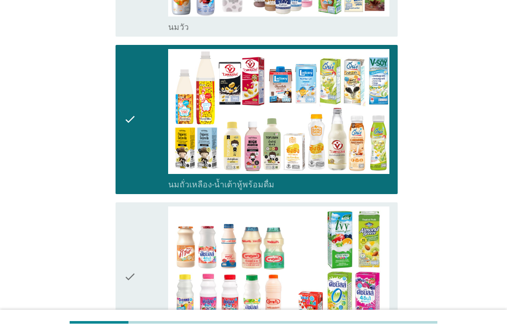
scroll to position [235, 0]
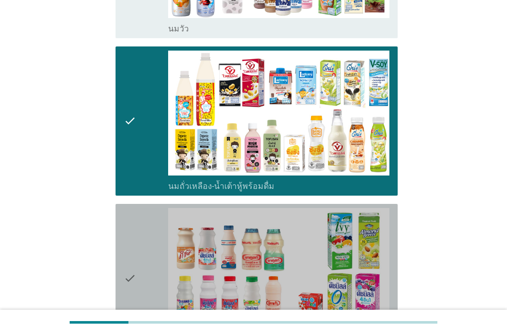
click at [147, 253] on div "check" at bounding box center [146, 278] width 44 height 141
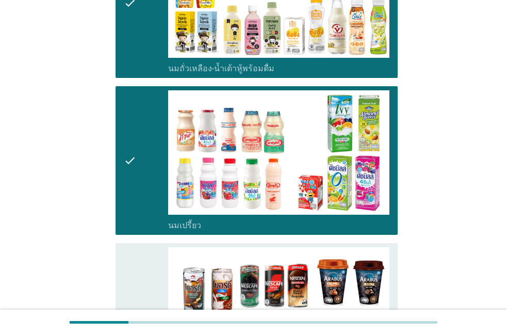
scroll to position [411, 0]
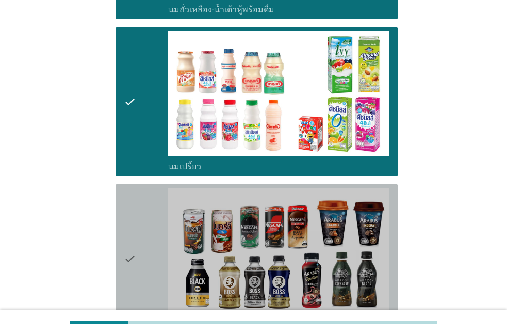
click at [147, 253] on div "check" at bounding box center [146, 258] width 44 height 141
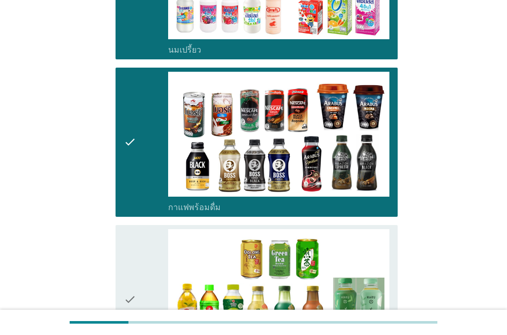
scroll to position [529, 0]
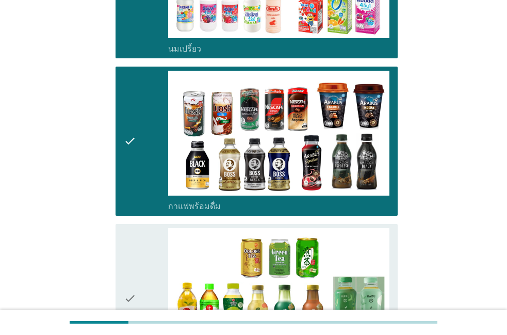
click at [147, 253] on div "check" at bounding box center [146, 298] width 44 height 141
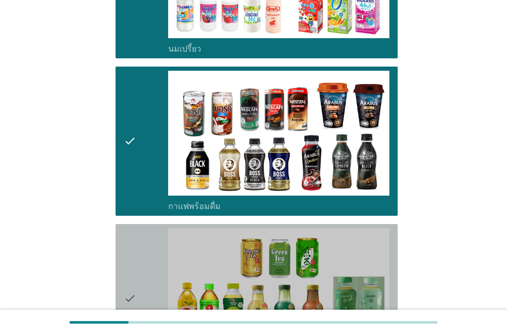
click at [147, 253] on div "check" at bounding box center [146, 298] width 44 height 141
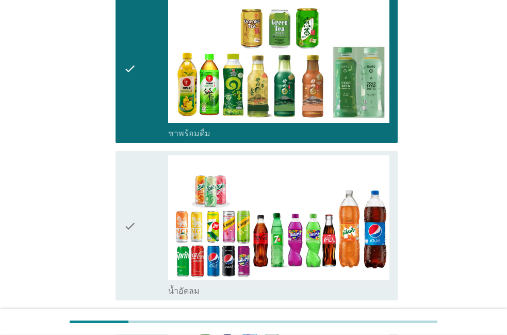
scroll to position [705, 0]
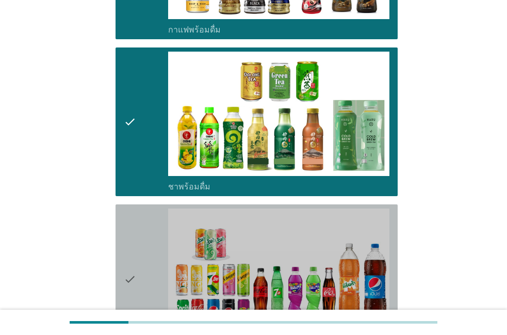
click at [147, 253] on div "check" at bounding box center [146, 278] width 44 height 141
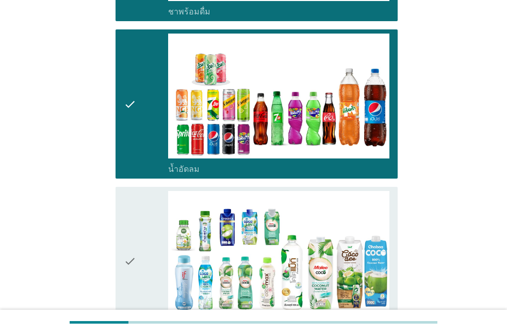
scroll to position [882, 0]
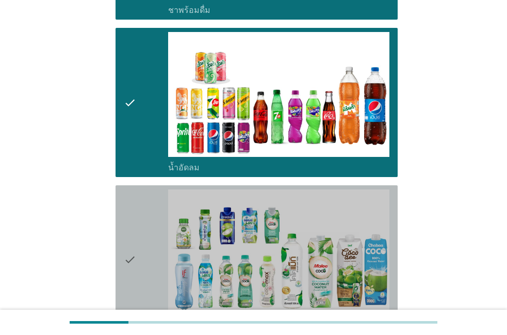
click at [147, 253] on div "check" at bounding box center [146, 259] width 44 height 141
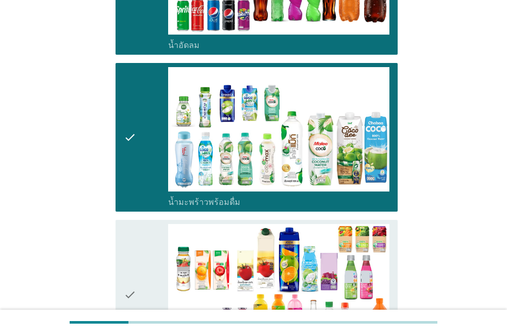
scroll to position [999, 0]
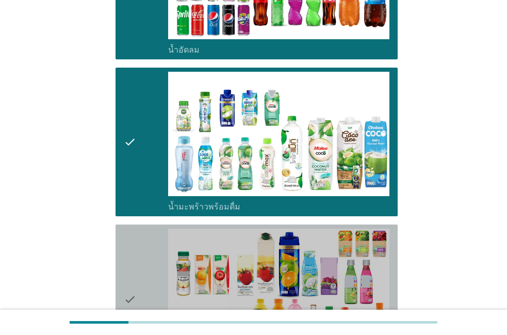
click at [147, 253] on div "check" at bounding box center [146, 298] width 44 height 141
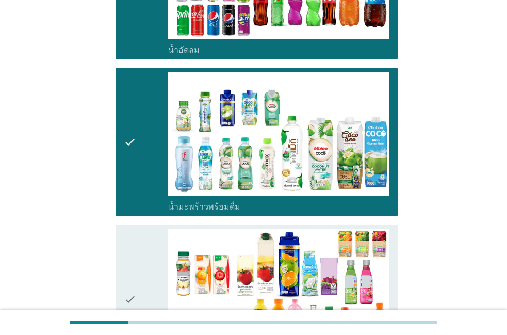
click at [147, 253] on div "check" at bounding box center [146, 298] width 44 height 141
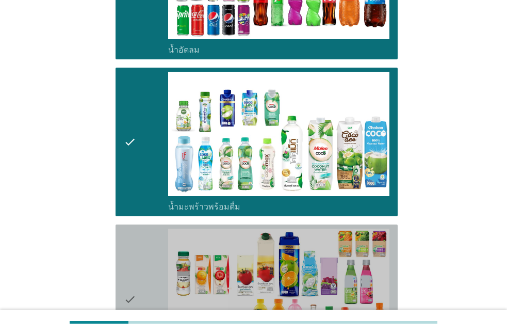
click at [147, 253] on div "check" at bounding box center [146, 298] width 44 height 141
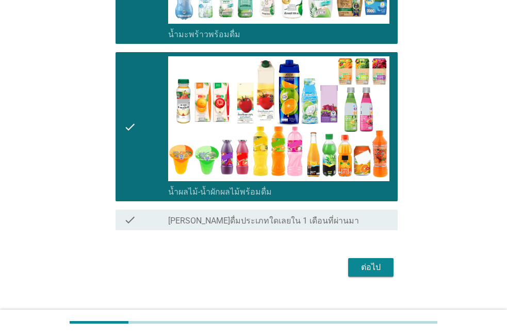
scroll to position [1176, 0]
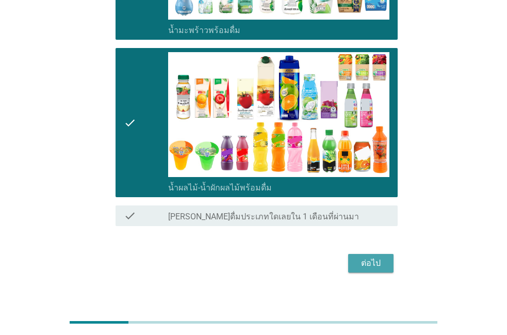
click at [381, 259] on div "ต่อไป" at bounding box center [370, 263] width 29 height 12
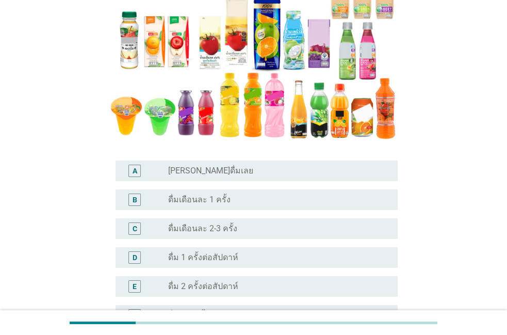
scroll to position [176, 0]
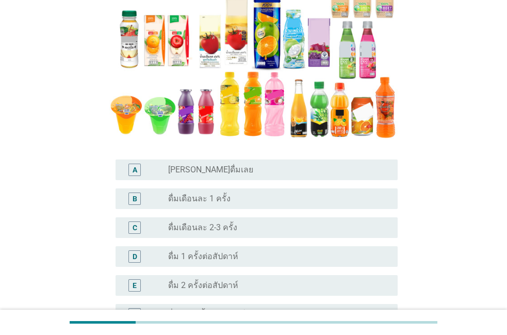
click at [212, 216] on div "C radio_button_unchecked ดื่มเดือนละ 2-3 ครั้ง" at bounding box center [253, 227] width 288 height 29
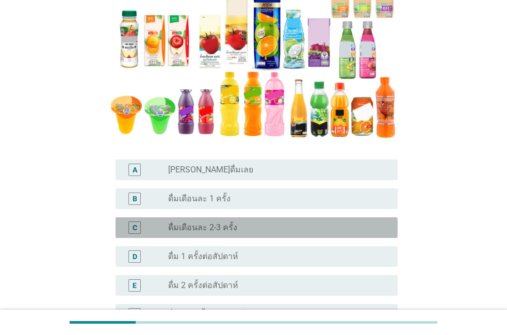
click at [197, 236] on div "C radio_button_unchecked ดื่มเดือนละ 2-3 ครั้ง" at bounding box center [256, 227] width 282 height 21
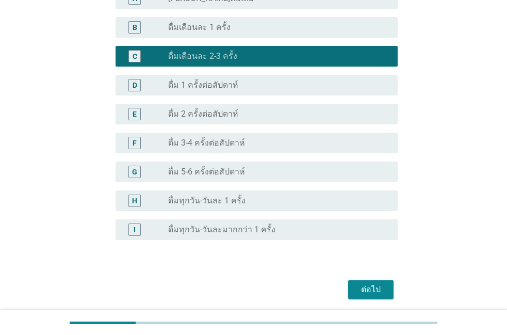
scroll to position [353, 0]
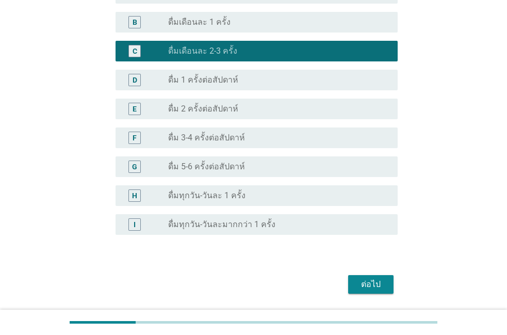
click at [383, 285] on div "ต่อไป" at bounding box center [370, 284] width 29 height 12
click at [383, 285] on div "ต่อไป" at bounding box center [253, 284] width 288 height 25
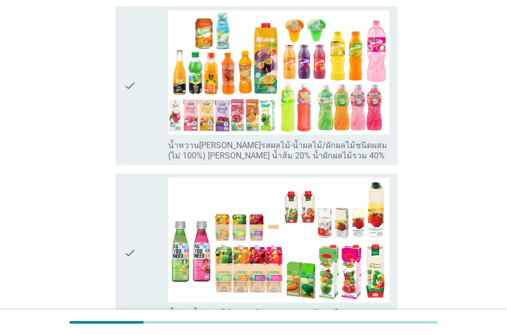
scroll to position [176, 0]
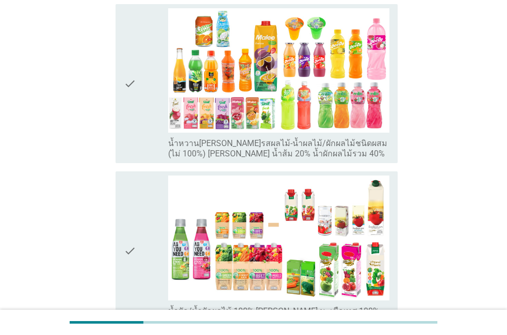
click at [144, 116] on div "check" at bounding box center [146, 83] width 44 height 151
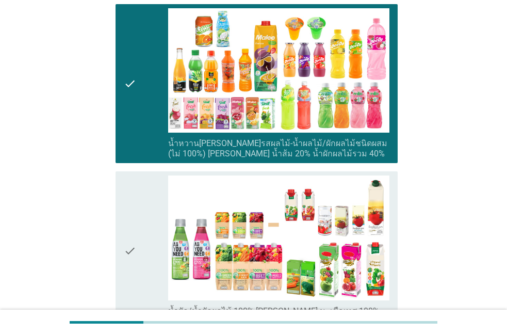
click at [139, 175] on div "check" at bounding box center [146, 250] width 44 height 151
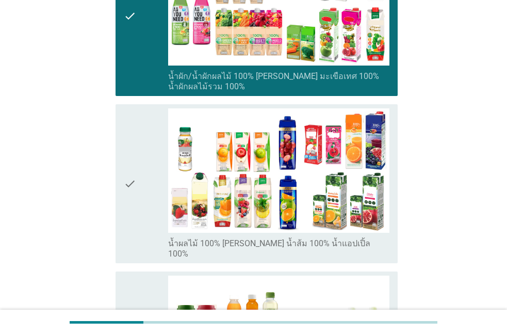
scroll to position [411, 0]
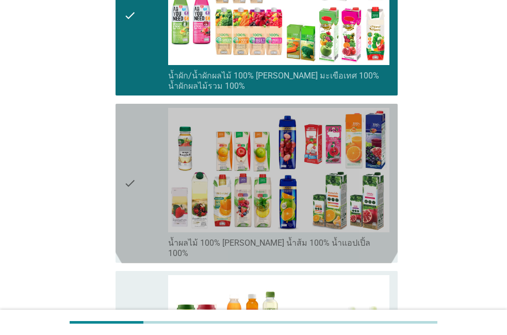
click at [139, 160] on div "check" at bounding box center [146, 183] width 44 height 151
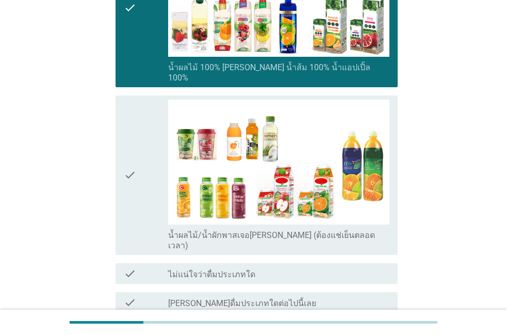
scroll to position [588, 0]
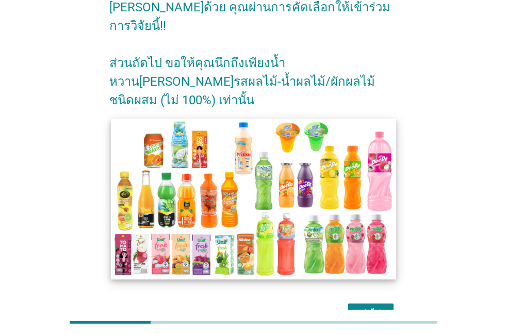
scroll to position [59, 0]
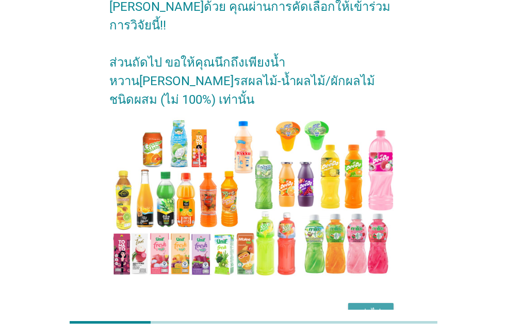
click at [355, 303] on button "ต่อไป" at bounding box center [370, 312] width 45 height 19
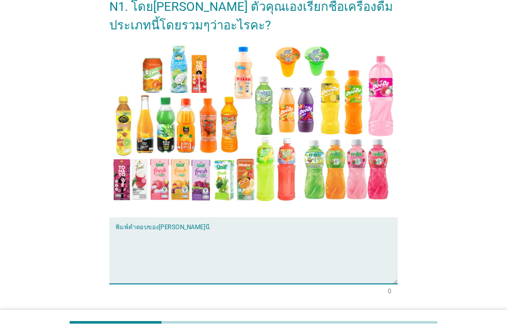
click at [208, 269] on textarea "พิมพ์คำตอบของคุณ ที่นี่" at bounding box center [256, 256] width 282 height 54
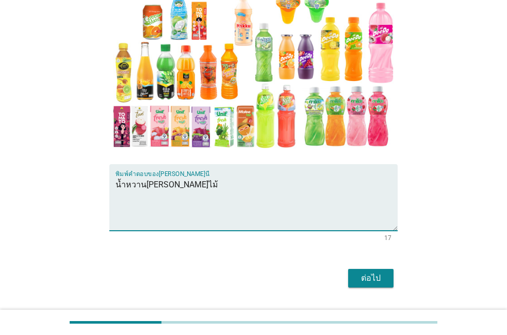
scroll to position [118, 0]
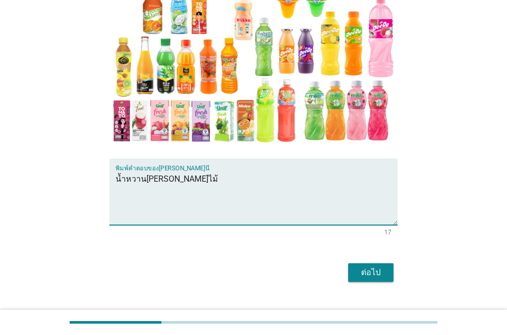
type textarea "น้ำหวาน[PERSON_NAME]ไม้"
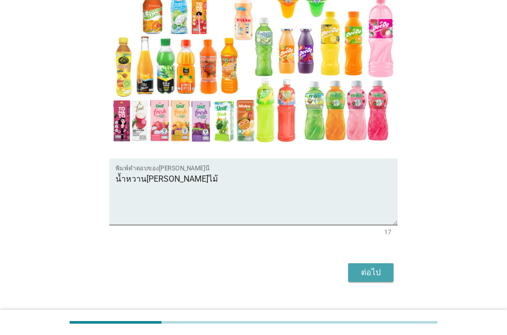
click at [380, 278] on div "ต่อไป" at bounding box center [370, 272] width 29 height 12
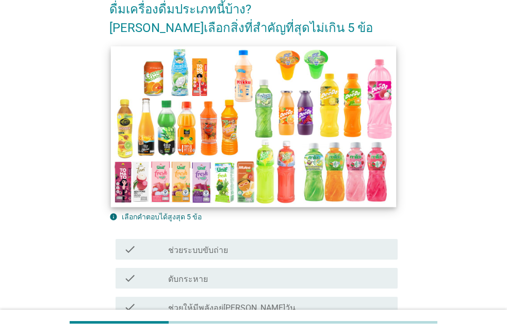
scroll to position [176, 0]
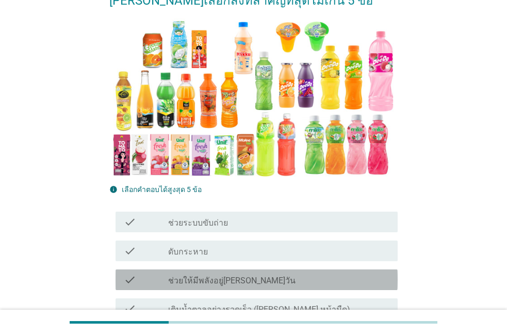
click at [227, 279] on label "ช่วยให้มีพลังอยู่[PERSON_NAME]วัน" at bounding box center [231, 280] width 127 height 10
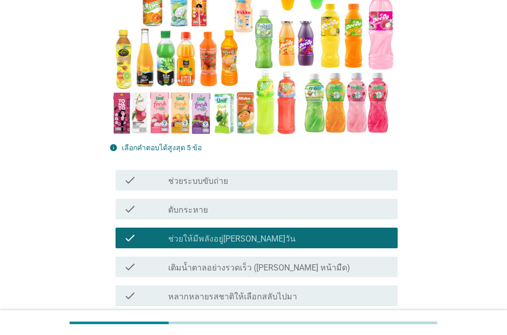
scroll to position [235, 0]
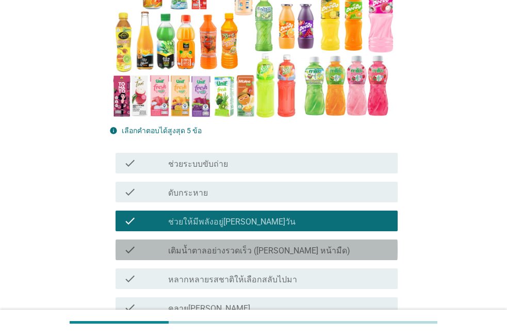
click at [235, 247] on label "เติมน้ำตาลอย่างรวดเร็ว ([PERSON_NAME] หน้ามืด)" at bounding box center [259, 250] width 182 height 10
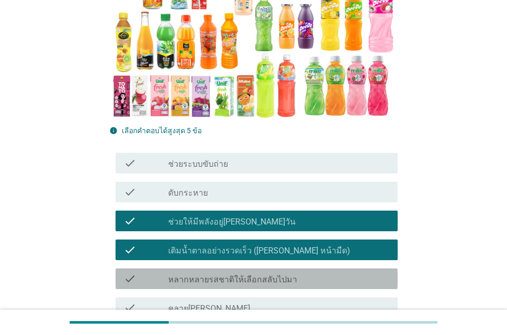
click at [222, 277] on label "หลากหลายรสชาติให้เลือกสลับไปมา" at bounding box center [232, 279] width 129 height 10
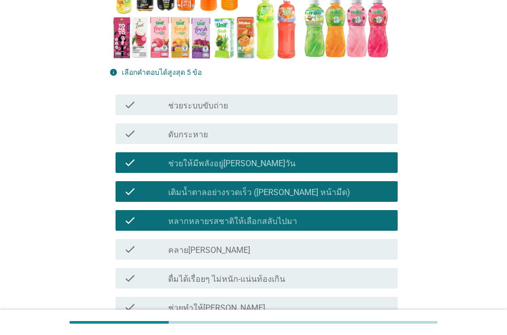
scroll to position [294, 0]
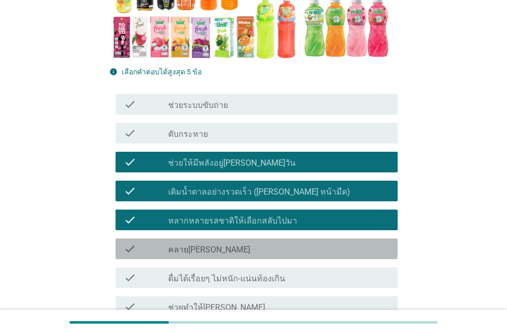
click at [232, 250] on div "check_box_outline_blank คลาย[PERSON_NAME]" at bounding box center [278, 248] width 221 height 12
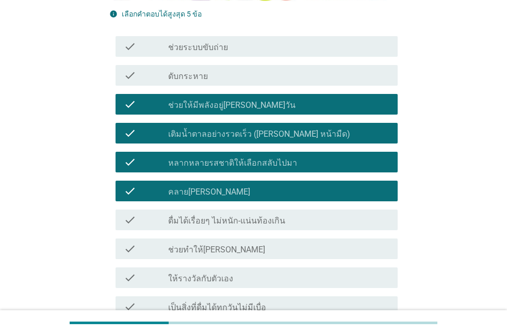
scroll to position [353, 0]
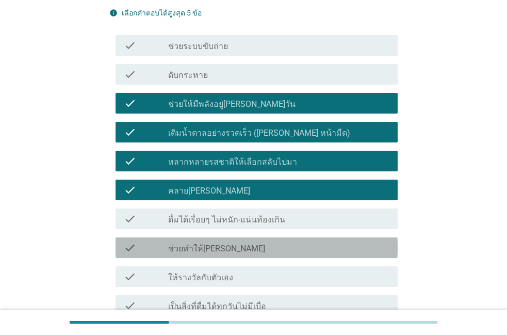
click at [225, 251] on label "ช่วยทำให้[PERSON_NAME]" at bounding box center [216, 248] width 97 height 10
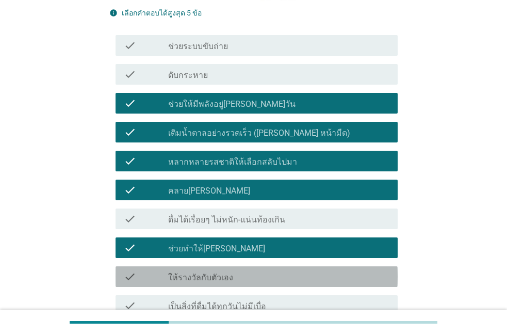
click at [214, 276] on label "ให้รางวัลกับตัวเอง" at bounding box center [200, 277] width 65 height 10
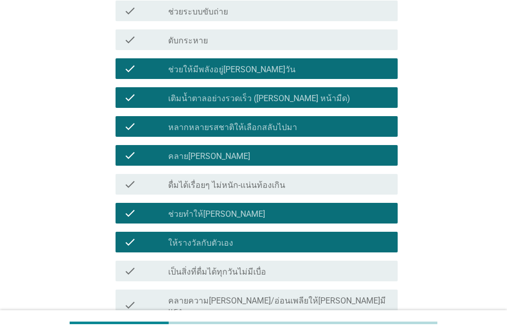
scroll to position [411, 0]
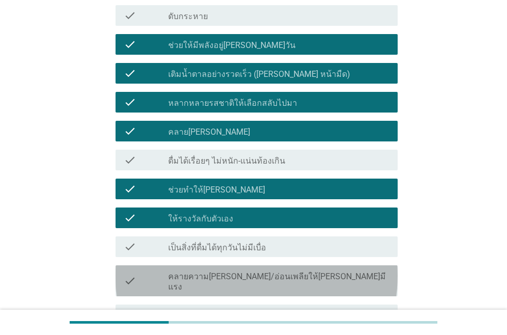
click at [213, 279] on label "คลายความ[PERSON_NAME]/อ่อนเพลียให้[PERSON_NAME]มีแรง" at bounding box center [278, 281] width 221 height 21
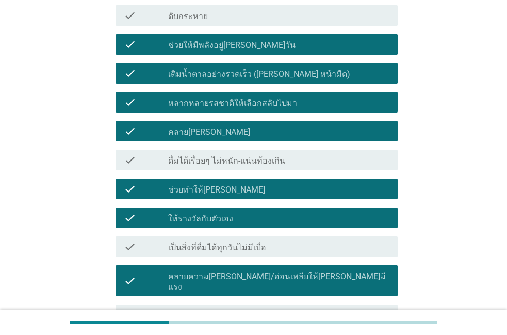
scroll to position [470, 0]
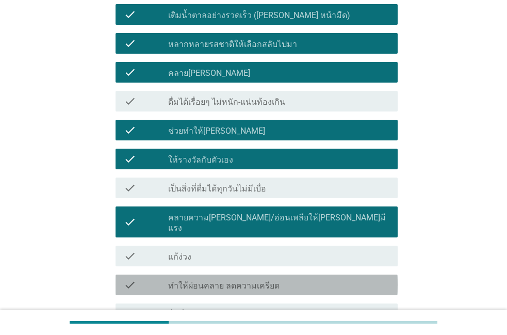
click at [213, 280] on label "ทำให้ผ่อนคลาย ลดความเครียด" at bounding box center [223, 285] width 111 height 10
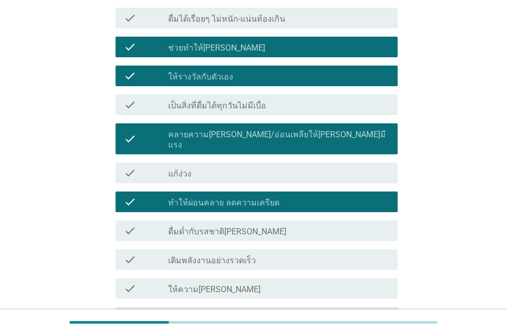
scroll to position [588, 0]
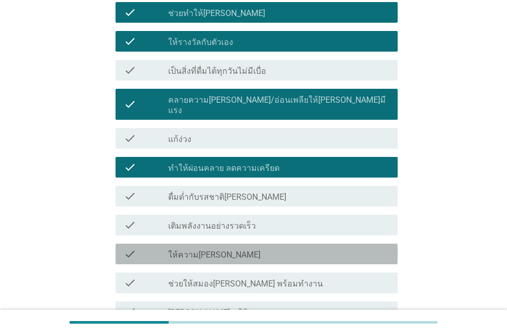
click at [227, 251] on div "check check_box_outline_blank ให้ความ[PERSON_NAME]" at bounding box center [256, 253] width 282 height 21
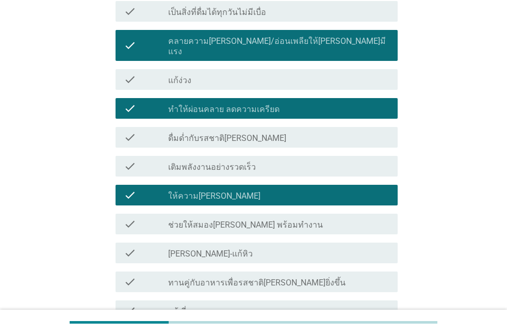
scroll to position [705, 0]
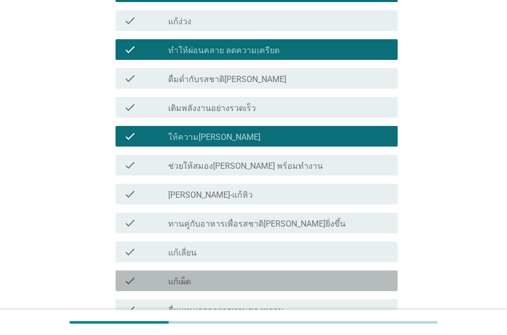
click at [219, 278] on div "check check_box_outline_blank แก้เผ็ด" at bounding box center [256, 280] width 282 height 21
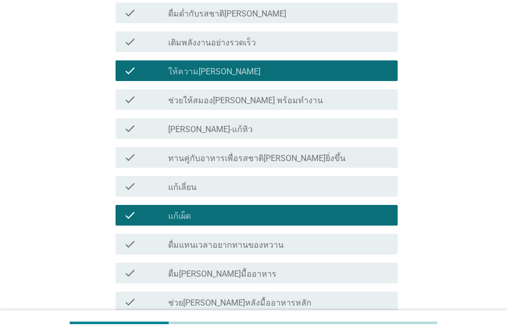
scroll to position [764, 0]
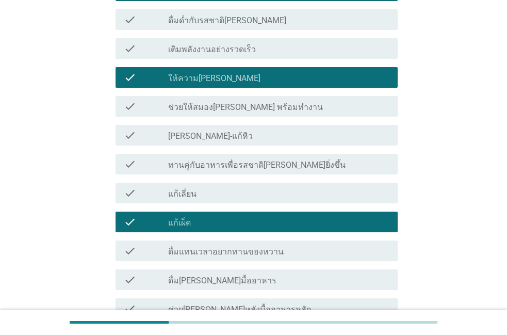
click at [262, 250] on div "check check_box_outline_blank ดื่มแทนเวลาอยากทานของหวาน" at bounding box center [256, 250] width 282 height 21
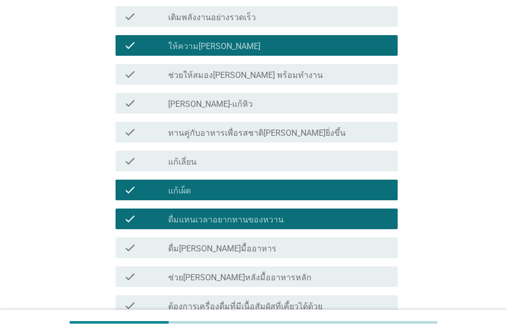
scroll to position [823, 0]
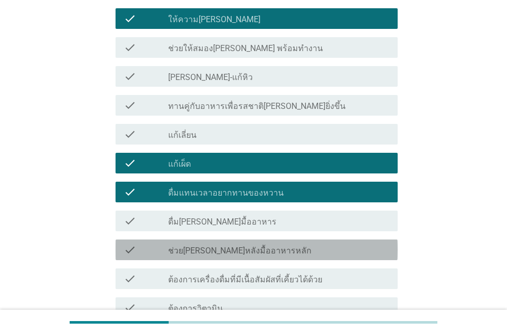
click at [257, 245] on label "ช่วย[PERSON_NAME]หลังมื้ออาหารหลัก" at bounding box center [239, 250] width 143 height 10
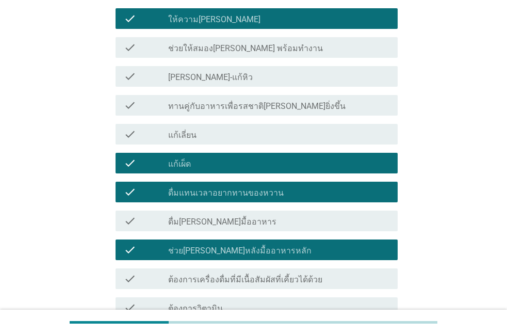
click at [245, 274] on label "ต้องการเครื่องดื่มที่มีเนื้อสัมผัสที่เคี้ยวได้ด้วย" at bounding box center [245, 279] width 154 height 10
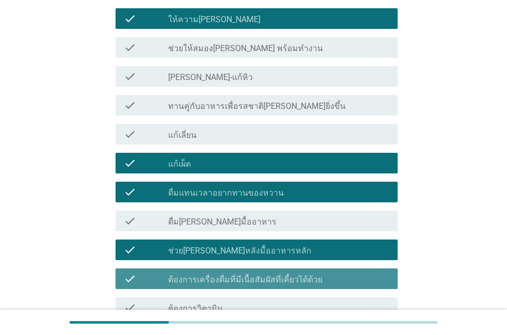
click at [245, 274] on label "ต้องการเครื่องดื่มที่มีเนื้อสัมผัสที่เคี้ยวได้ด้วย" at bounding box center [245, 279] width 154 height 10
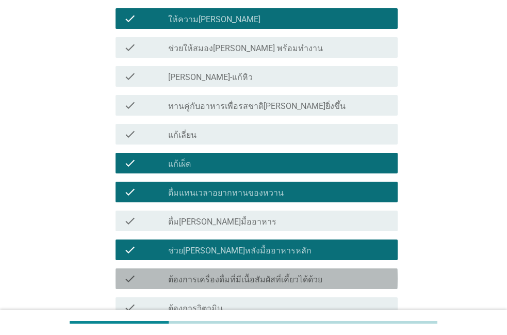
click at [245, 274] on label "ต้องการเครื่องดื่มที่มีเนื้อสัมผัสที่เคี้ยวได้ด้วย" at bounding box center [245, 279] width 154 height 10
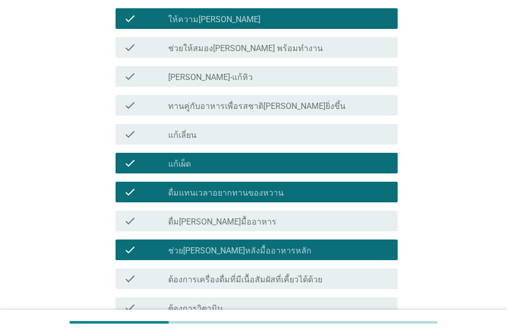
click at [245, 274] on label "ต้องการเครื่องดื่มที่มีเนื้อสัมผัสที่เคี้ยวได้ด้วย" at bounding box center [245, 279] width 154 height 10
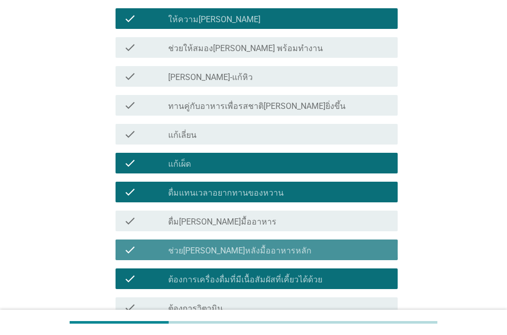
click at [253, 245] on label "ช่วย[PERSON_NAME]หลังมื้ออาหารหลัก" at bounding box center [239, 250] width 143 height 10
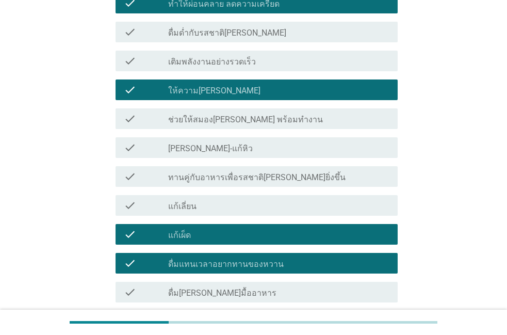
scroll to position [705, 0]
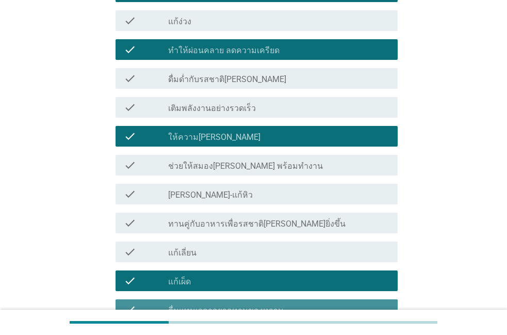
click at [234, 305] on label "ดื่มแทนเวลาอยากทานของหวาน" at bounding box center [225, 310] width 115 height 10
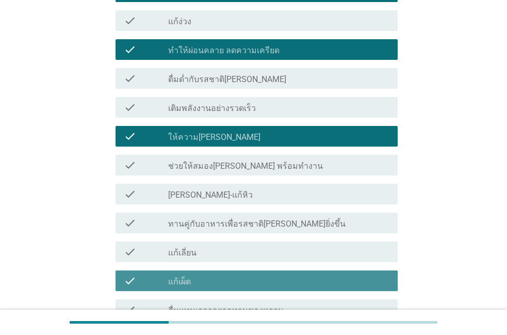
click at [241, 274] on div "check_box_outline_blank แก้เผ็ด" at bounding box center [278, 280] width 221 height 12
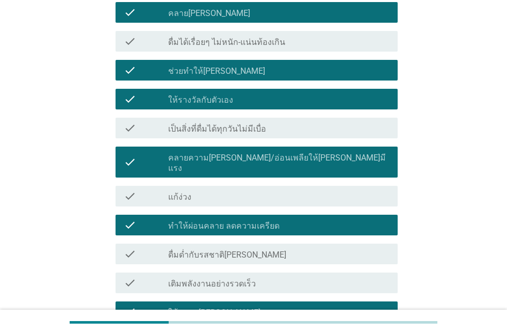
scroll to position [529, 0]
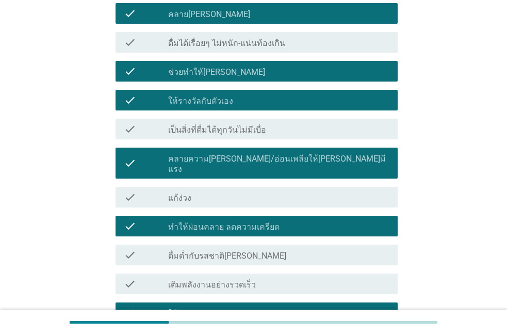
click at [263, 216] on div "check check_box ทำให้ผ่อนคลาย ลดความเครียด" at bounding box center [256, 226] width 282 height 21
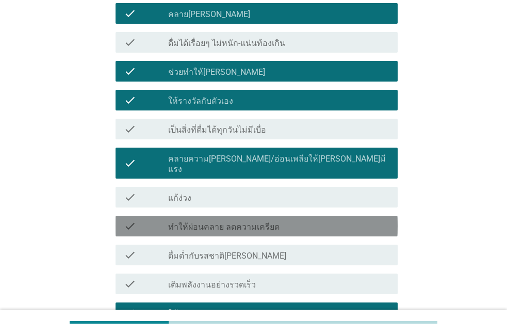
click at [263, 216] on div "check check_box ทำให้ผ่อนคลาย ลดความเครียด" at bounding box center [256, 226] width 282 height 21
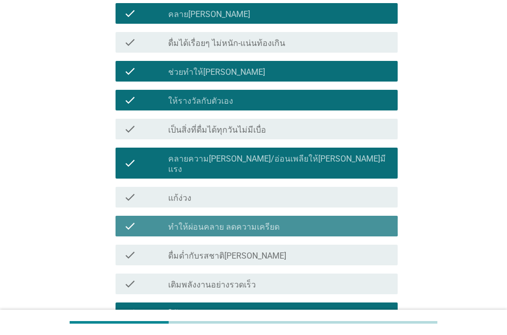
click at [250, 223] on div "check check_box ทำให้ผ่อนคลาย ลดความเครียด" at bounding box center [256, 226] width 282 height 21
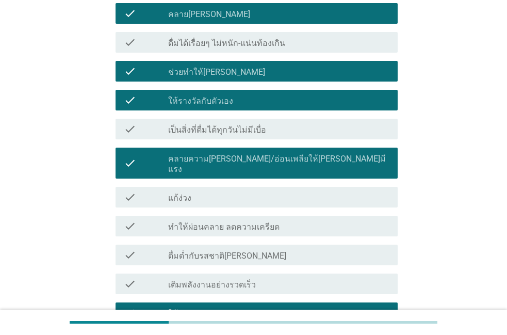
click at [275, 158] on label "คลายความ[PERSON_NAME]/อ่อนเพลียให้[PERSON_NAME]มีแรง" at bounding box center [278, 164] width 221 height 21
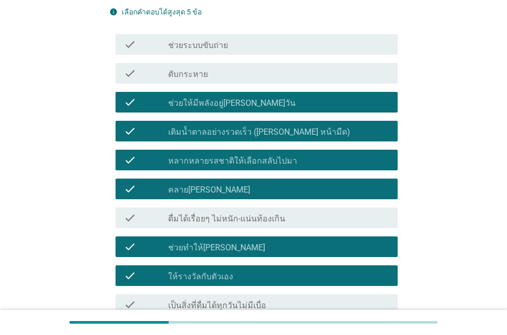
scroll to position [353, 0]
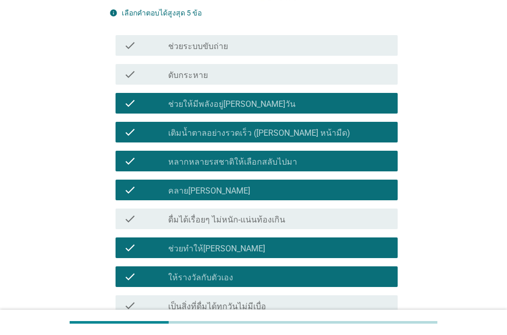
click at [252, 95] on div "check check_box ช่วยให้มีพลังอยู่[PERSON_NAME]วัน" at bounding box center [256, 103] width 282 height 21
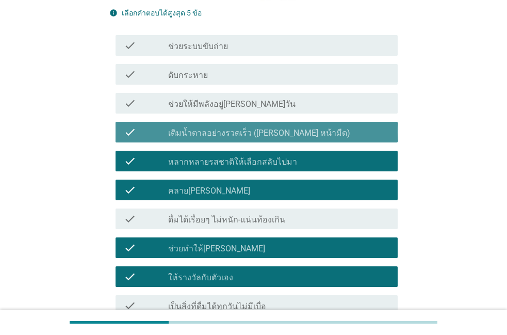
click at [238, 138] on label "เติมน้ำตาลอย่างรวดเร็ว ([PERSON_NAME] หน้ามืด)" at bounding box center [259, 133] width 182 height 10
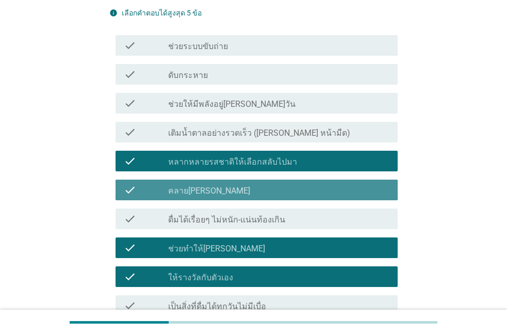
click at [223, 190] on div "check_box_outline_blank คลาย[PERSON_NAME]" at bounding box center [278, 190] width 221 height 12
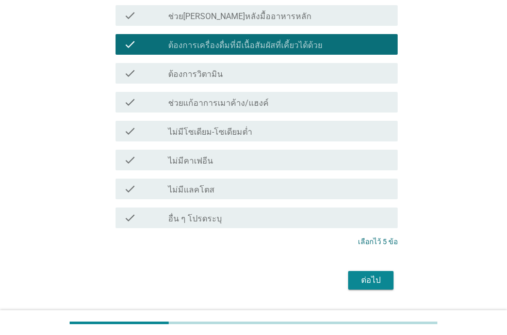
scroll to position [1058, 0]
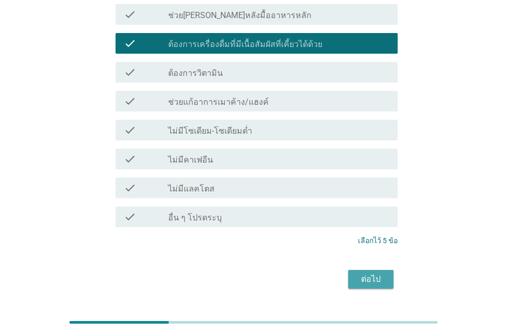
click at [366, 273] on div "ต่อไป" at bounding box center [370, 279] width 29 height 12
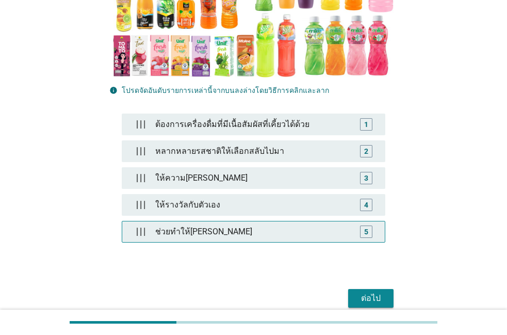
scroll to position [267, 0]
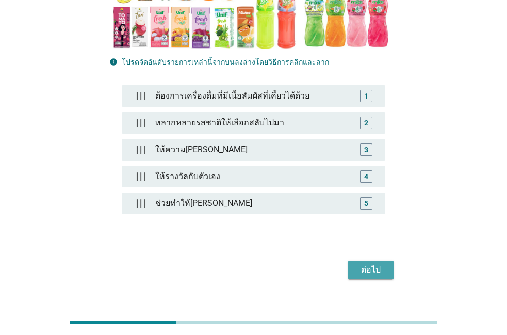
click at [359, 263] on div "ต่อไป" at bounding box center [370, 269] width 29 height 12
click at [359, 257] on div "ต่อไป" at bounding box center [253, 269] width 288 height 25
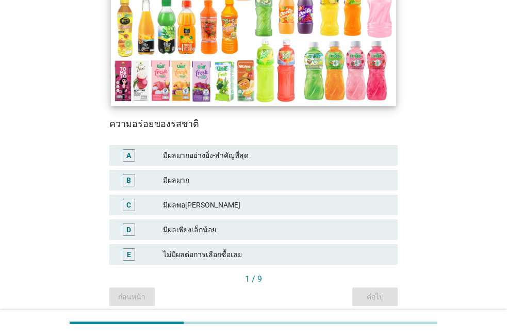
scroll to position [176, 0]
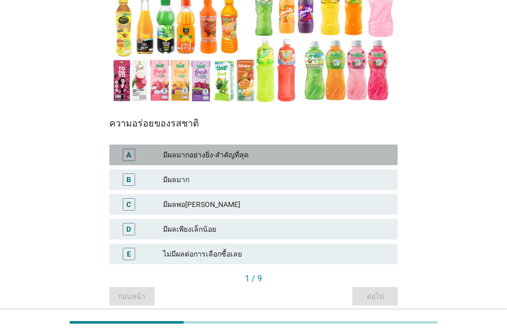
click at [319, 156] on div "มีผลมากอย่างยิ่ง-สำคัญที่สุด" at bounding box center [276, 154] width 226 height 12
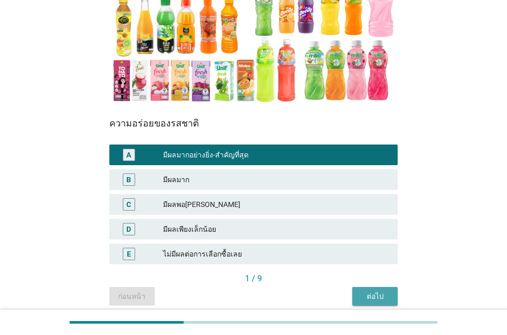
click at [357, 298] on button "ต่อไป" at bounding box center [374, 296] width 45 height 19
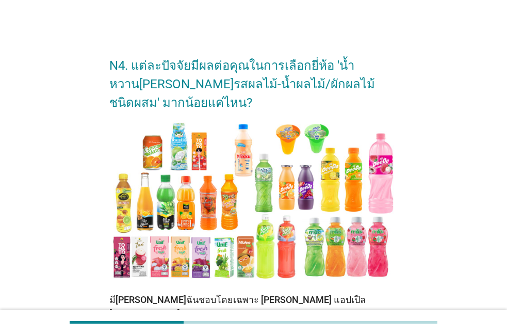
scroll to position [59, 0]
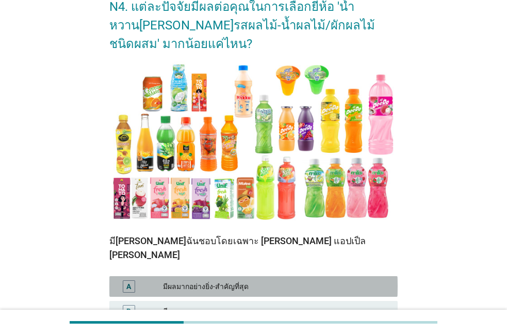
click at [349, 279] on div "A มีผลมากอย่างยิ่ง-สำคัญที่สุด" at bounding box center [253, 286] width 288 height 21
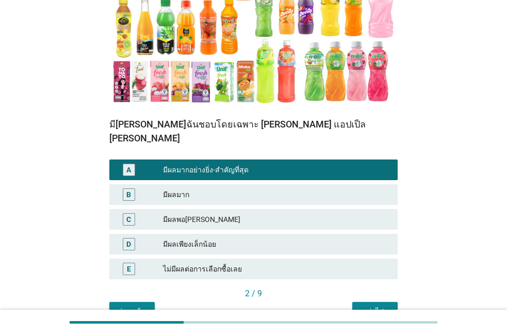
scroll to position [176, 0]
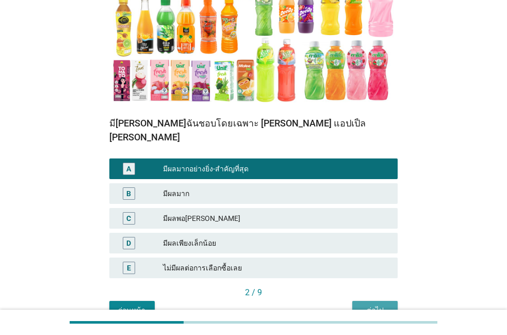
click at [356, 301] on button "ต่อไป" at bounding box center [374, 310] width 45 height 19
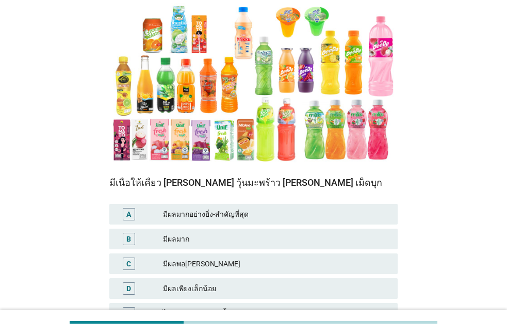
scroll to position [118, 0]
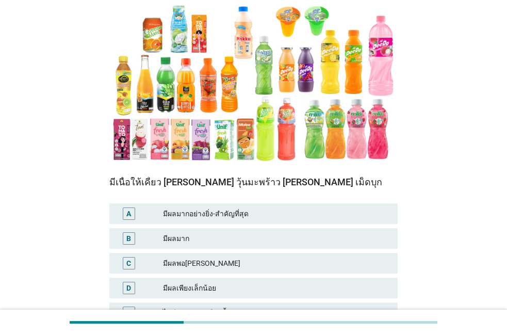
click at [321, 232] on div "B มีผลมาก" at bounding box center [253, 238] width 288 height 21
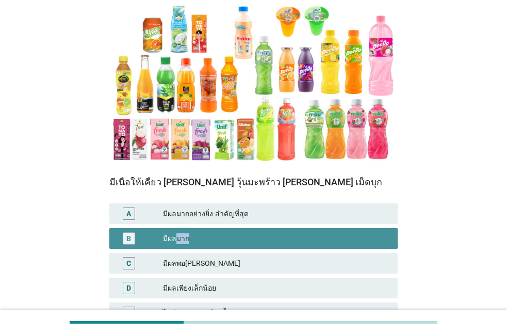
click at [321, 232] on div "B มีผลมาก" at bounding box center [253, 238] width 288 height 21
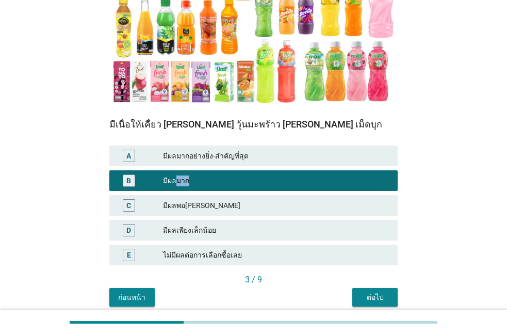
scroll to position [176, 0]
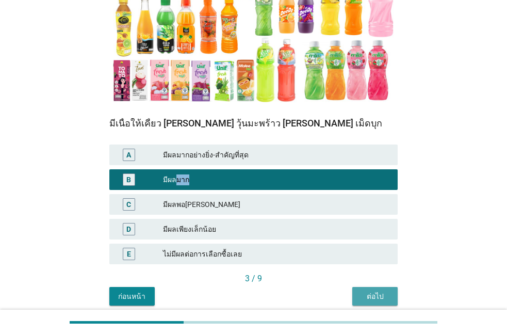
click at [366, 297] on div "ต่อไป" at bounding box center [374, 296] width 29 height 11
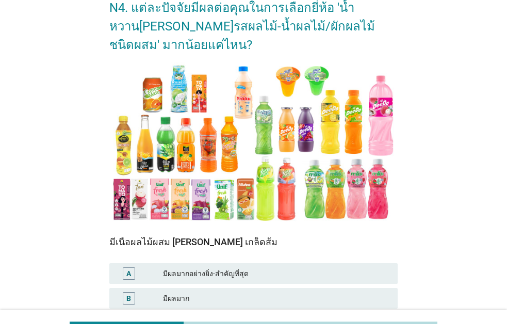
scroll to position [59, 0]
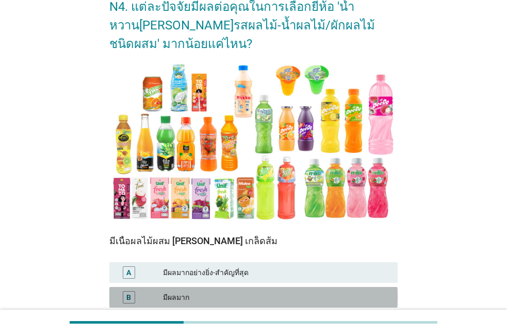
click at [366, 290] on div "B มีผลมาก" at bounding box center [253, 297] width 288 height 21
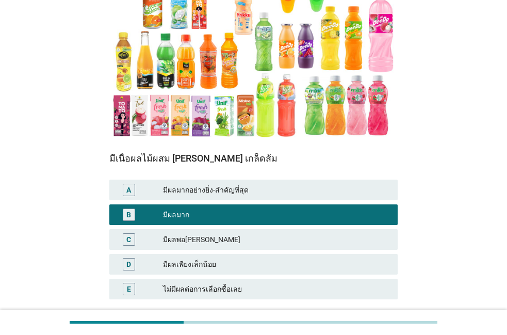
scroll to position [176, 0]
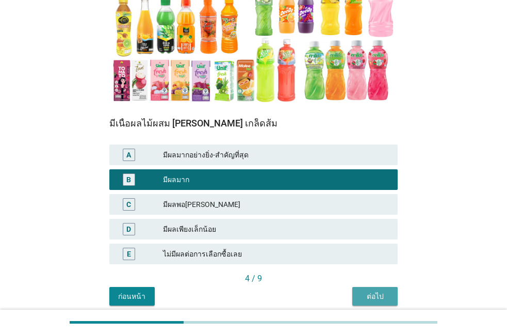
click at [365, 290] on button "ต่อไป" at bounding box center [374, 296] width 45 height 19
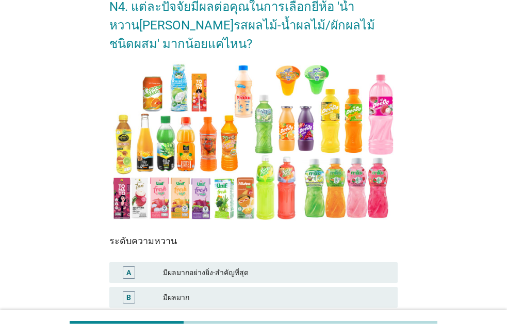
scroll to position [118, 0]
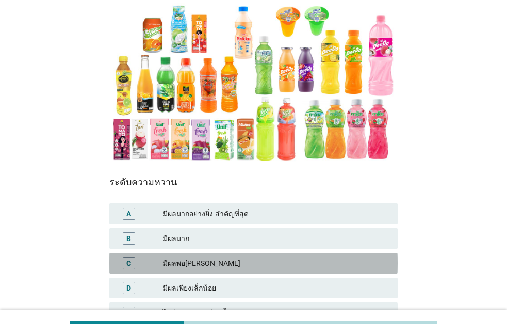
click at [364, 273] on div "C มีผลพอ[PERSON_NAME]" at bounding box center [253, 263] width 288 height 21
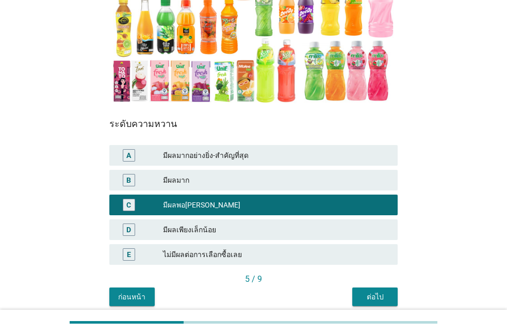
scroll to position [176, 0]
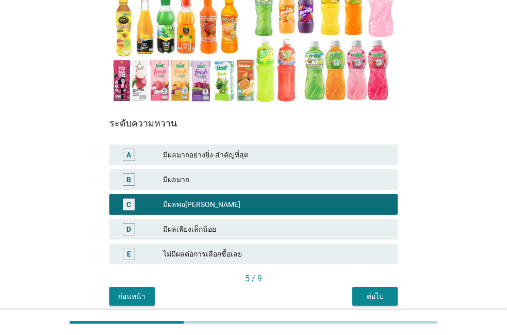
click at [364, 288] on button "ต่อไป" at bounding box center [374, 296] width 45 height 19
click at [364, 272] on div "ระดับความหวาน A มีผลมากอย่างยิ่ง-สำคัญที่สุด B มีผลมาก C มีผลพอ[PERSON_NAME] D …" at bounding box center [253, 189] width 288 height 167
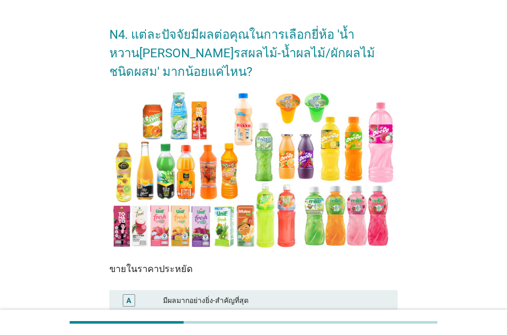
scroll to position [59, 0]
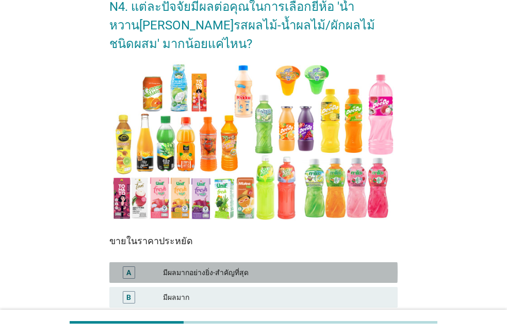
click at [357, 272] on div "มีผลมากอย่างยิ่ง-สำคัญที่สุด" at bounding box center [276, 272] width 226 height 12
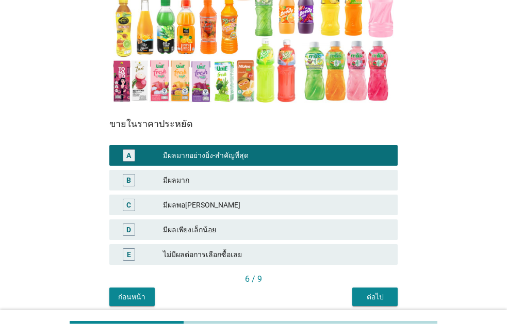
scroll to position [176, 0]
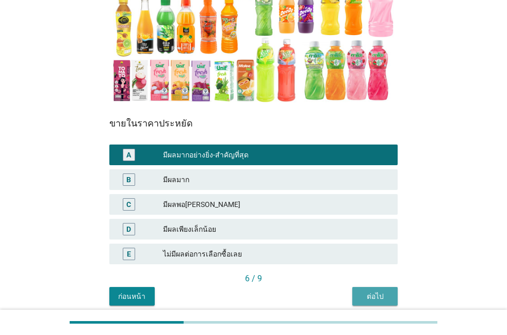
click at [362, 293] on div "ต่อไป" at bounding box center [374, 296] width 29 height 11
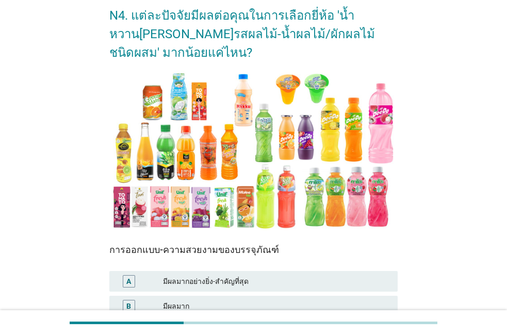
scroll to position [59, 0]
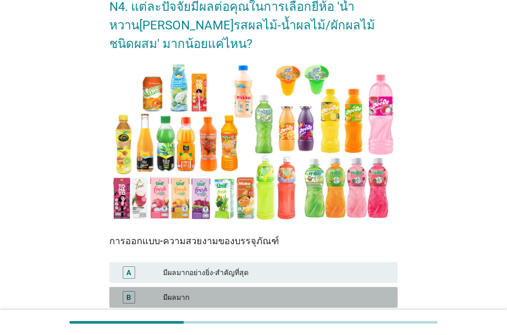
click at [353, 300] on div "มีผลมาก" at bounding box center [276, 297] width 226 height 12
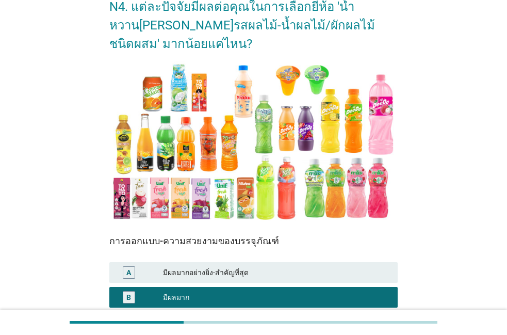
scroll to position [118, 0]
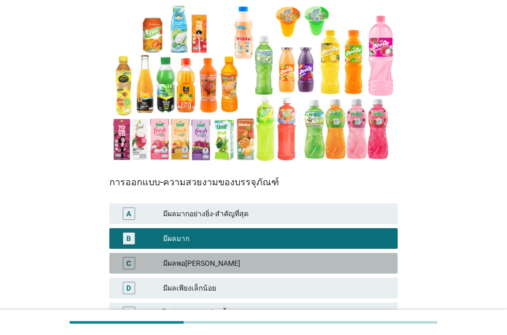
click at [350, 261] on div "มีผลพอ[PERSON_NAME]" at bounding box center [276, 263] width 226 height 12
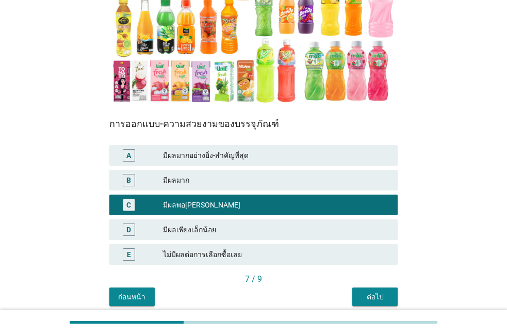
scroll to position [176, 0]
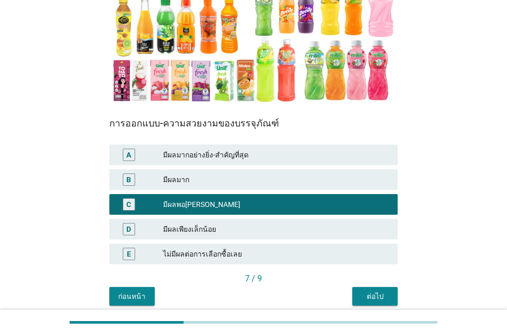
click at [369, 294] on div "ต่อไป" at bounding box center [374, 296] width 29 height 11
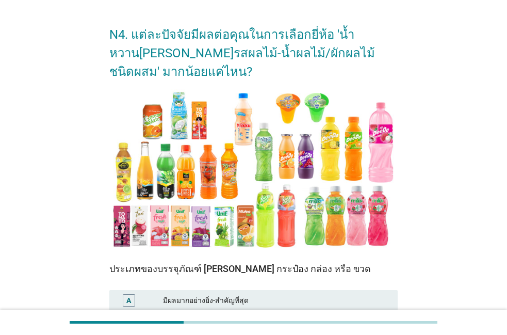
scroll to position [59, 0]
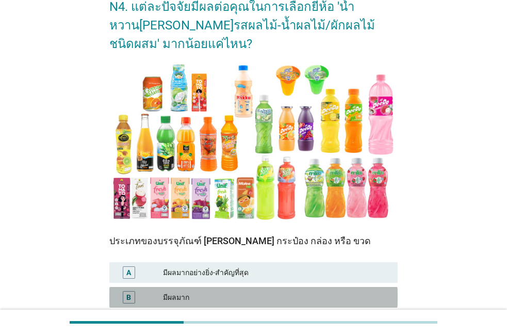
click at [359, 301] on div "มีผลมาก" at bounding box center [276, 297] width 226 height 12
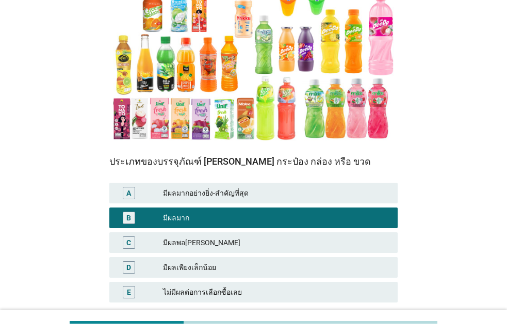
scroll to position [118, 0]
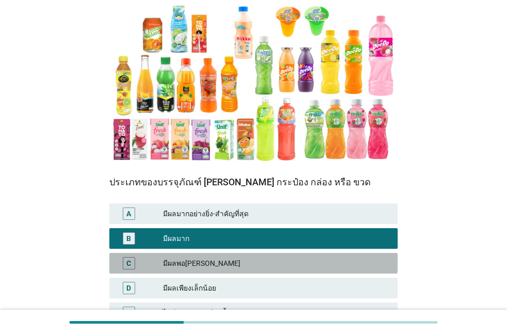
click at [349, 258] on div "มีผลพอ[PERSON_NAME]" at bounding box center [276, 263] width 226 height 12
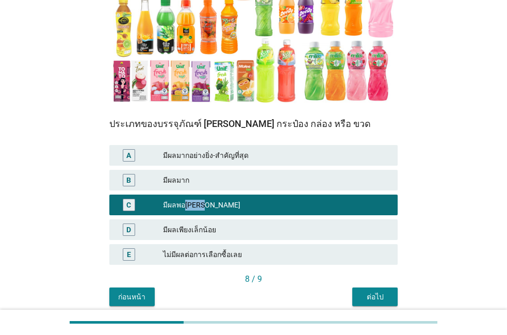
scroll to position [176, 0]
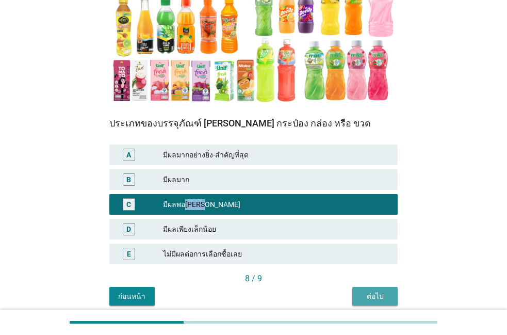
click at [362, 298] on div "ต่อไป" at bounding box center [374, 296] width 29 height 11
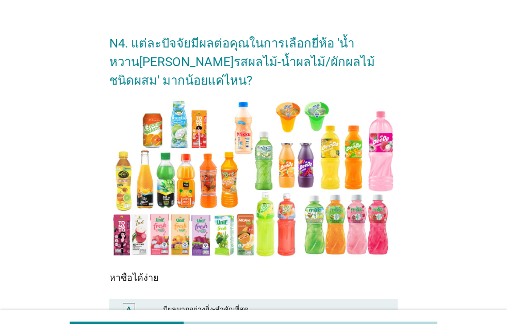
scroll to position [0, 0]
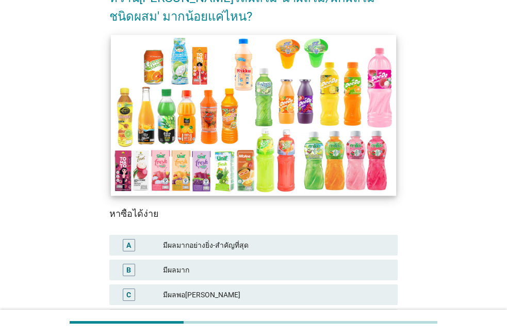
scroll to position [118, 0]
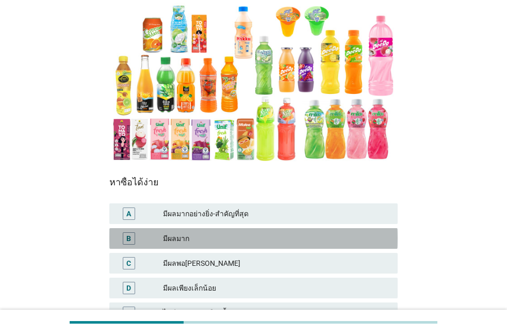
click at [356, 244] on div "มีผลมาก" at bounding box center [276, 238] width 226 height 12
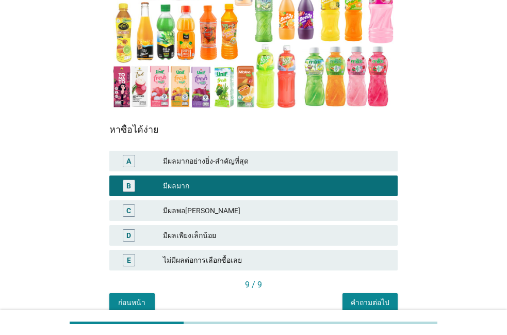
scroll to position [176, 0]
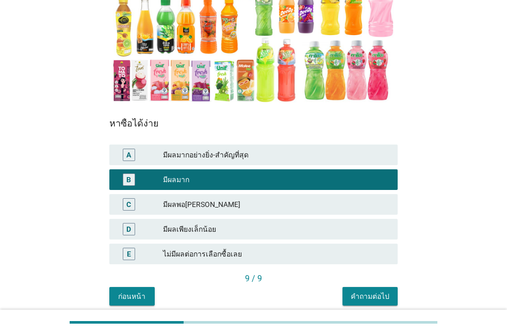
click at [344, 301] on button "คำถามต่อไป" at bounding box center [369, 296] width 55 height 19
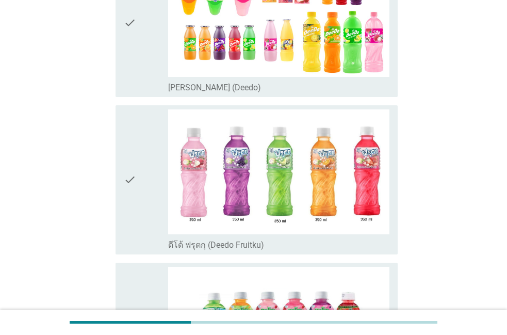
scroll to position [0, 0]
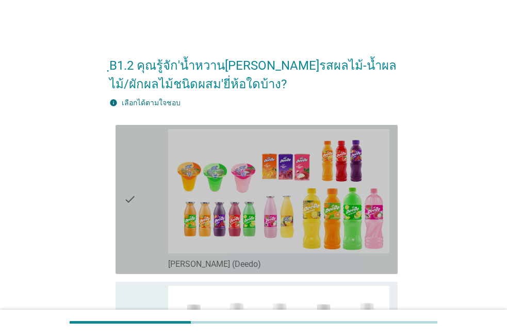
click at [142, 215] on div "check" at bounding box center [146, 199] width 44 height 141
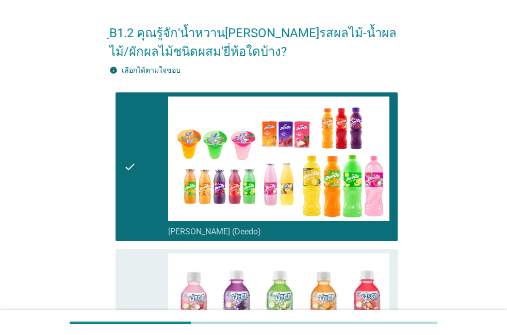
scroll to position [59, 0]
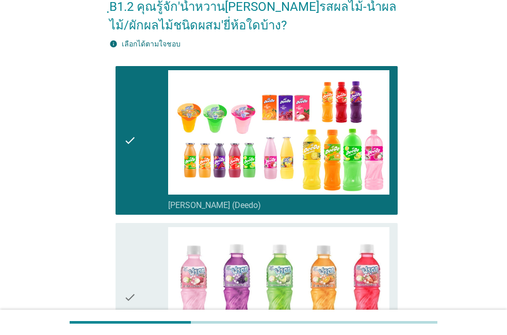
click at [133, 295] on icon "check" at bounding box center [130, 297] width 12 height 141
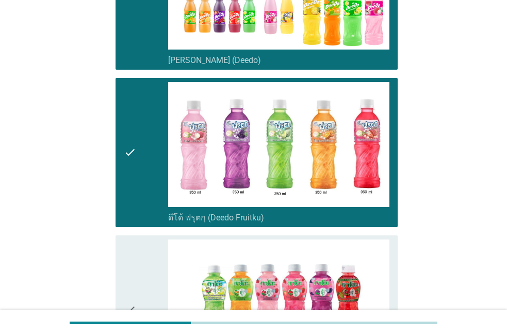
scroll to position [235, 0]
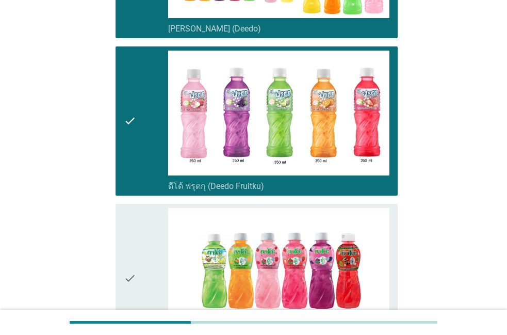
click at [154, 262] on div "check" at bounding box center [146, 278] width 44 height 141
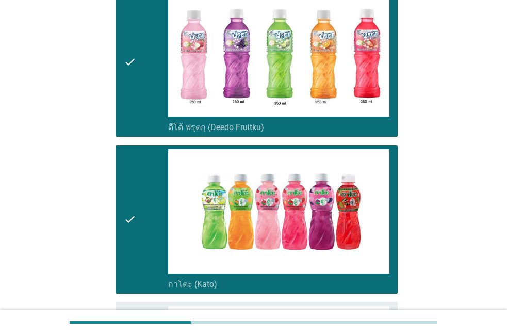
scroll to position [353, 0]
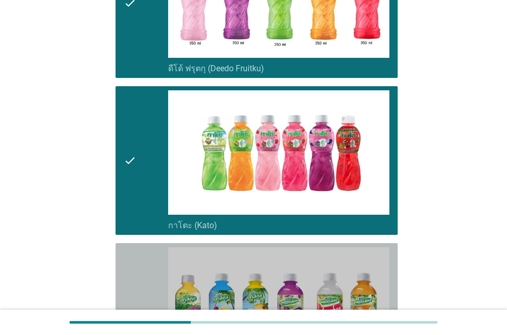
click at [154, 262] on div "check" at bounding box center [146, 317] width 44 height 141
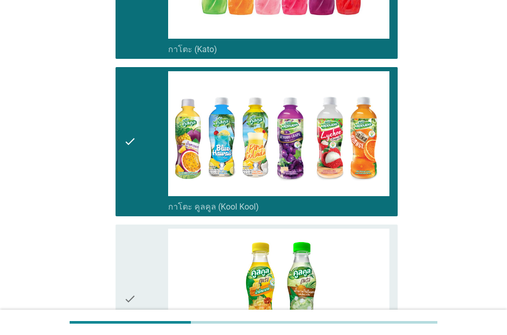
scroll to position [529, 0]
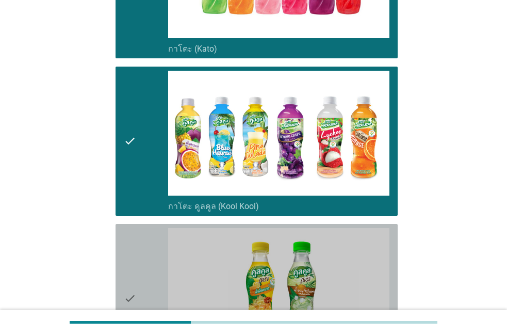
click at [154, 261] on div "check" at bounding box center [146, 298] width 44 height 141
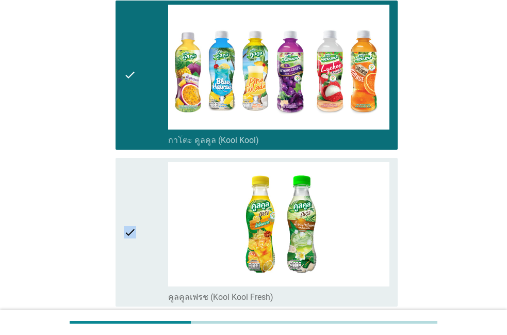
scroll to position [588, 0]
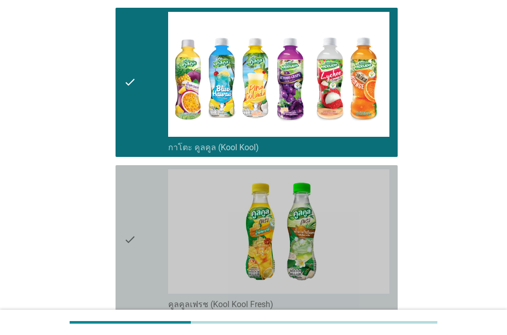
click at [154, 260] on div "check" at bounding box center [146, 239] width 44 height 141
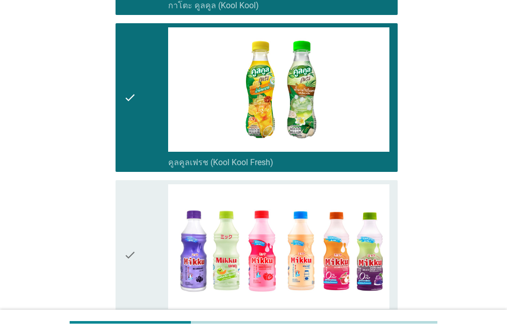
scroll to position [764, 0]
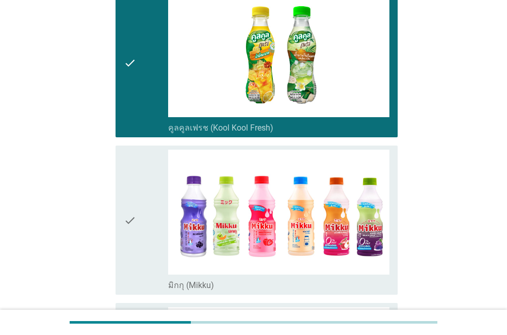
click at [154, 260] on div "check" at bounding box center [146, 220] width 44 height 141
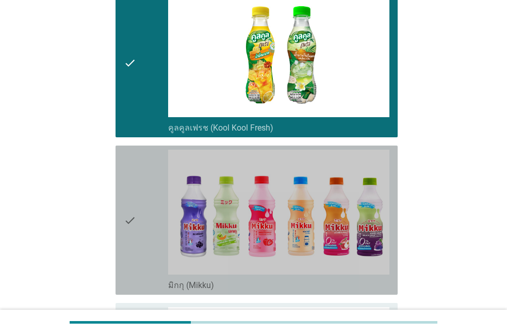
click at [154, 260] on div "check" at bounding box center [146, 220] width 44 height 141
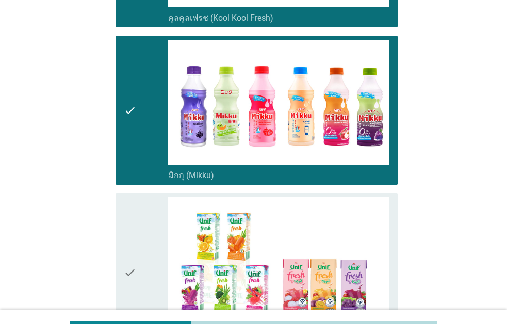
scroll to position [882, 0]
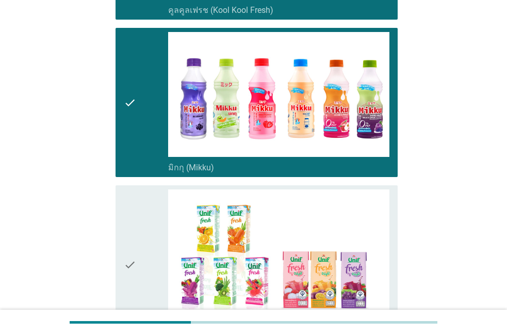
click at [154, 260] on div "check" at bounding box center [146, 264] width 44 height 151
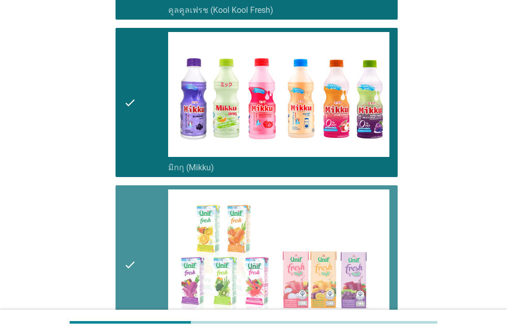
click at [154, 260] on div "check" at bounding box center [146, 264] width 44 height 151
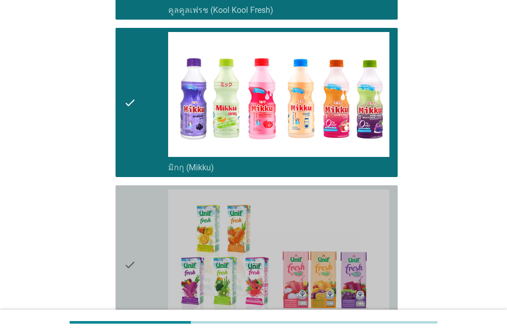
click at [154, 260] on div "check" at bounding box center [146, 264] width 44 height 151
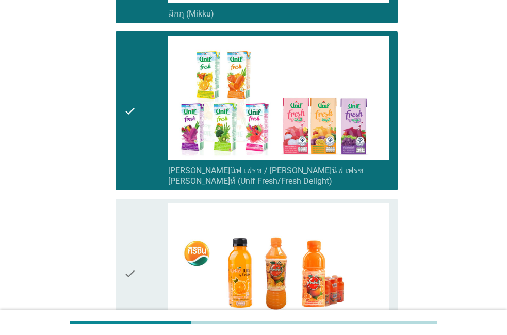
scroll to position [1058, 0]
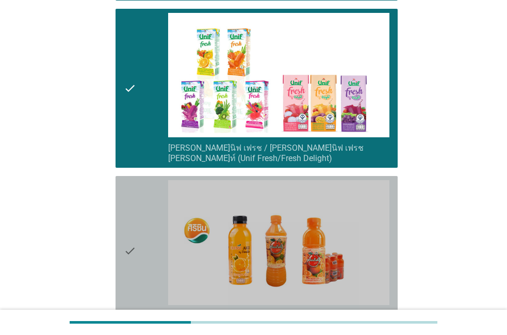
click at [154, 260] on div "check" at bounding box center [146, 250] width 44 height 141
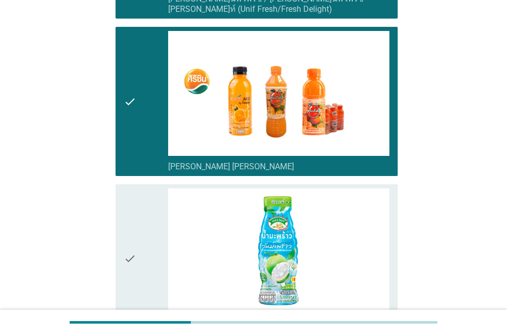
scroll to position [1234, 0]
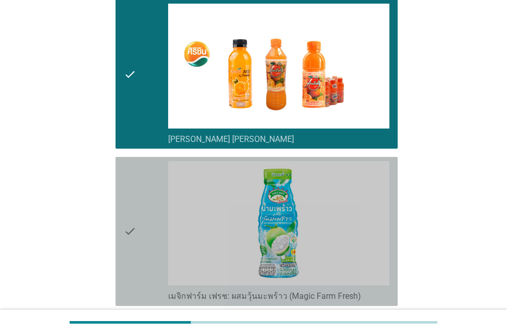
click at [154, 260] on div "check" at bounding box center [146, 231] width 44 height 141
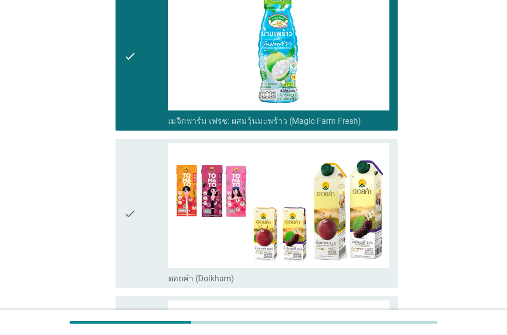
scroll to position [1411, 0]
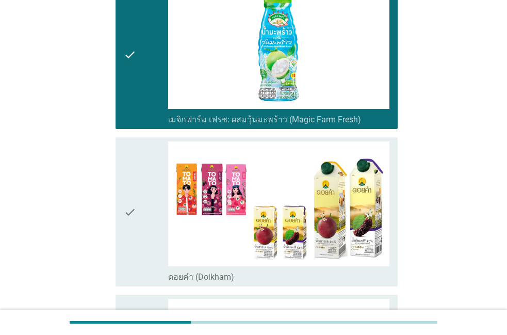
click at [154, 260] on div "check" at bounding box center [146, 211] width 44 height 141
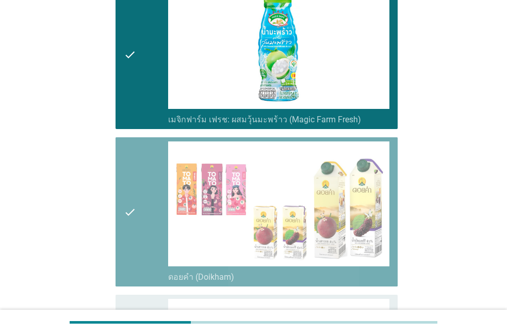
click at [154, 260] on div "check" at bounding box center [146, 211] width 44 height 141
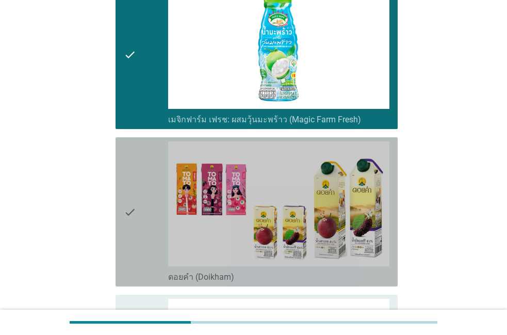
click at [154, 260] on div "check" at bounding box center [146, 211] width 44 height 141
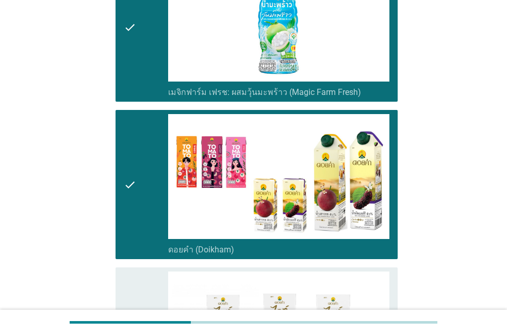
scroll to position [1470, 0]
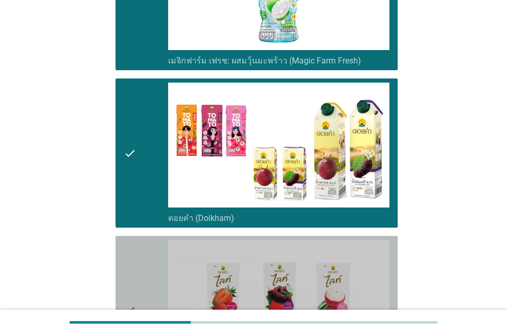
click at [154, 260] on div "check" at bounding box center [146, 310] width 44 height 141
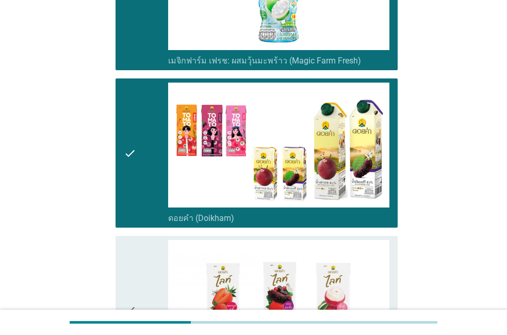
click at [154, 260] on div "check" at bounding box center [146, 310] width 44 height 141
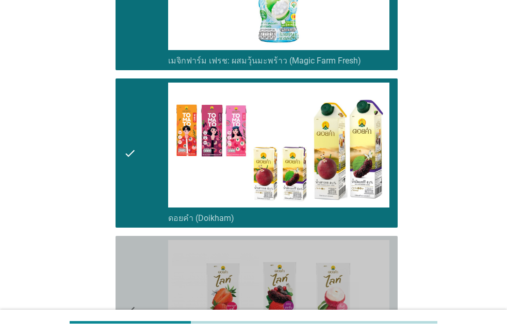
click at [154, 260] on div "check" at bounding box center [146, 310] width 44 height 141
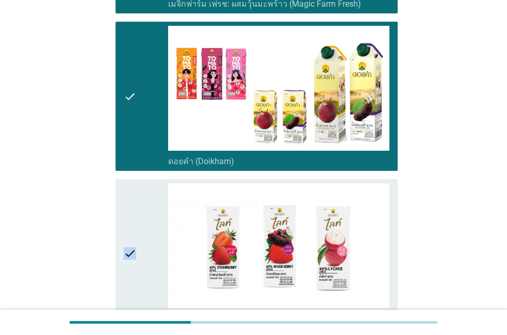
scroll to position [1528, 0]
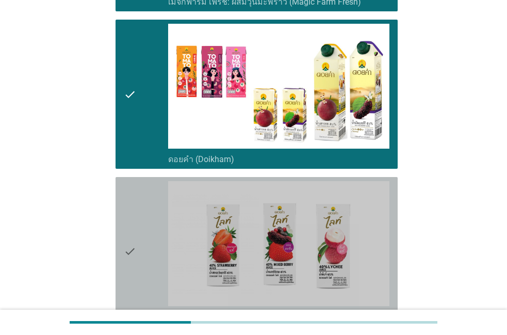
click at [154, 260] on div "check" at bounding box center [146, 251] width 44 height 141
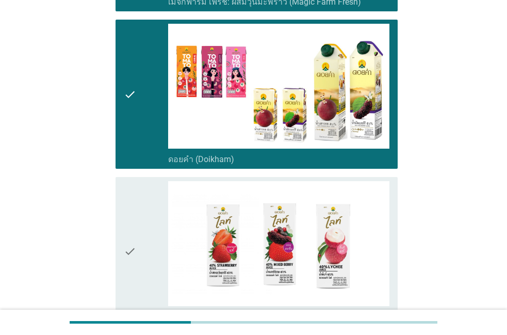
click at [154, 260] on div "check" at bounding box center [146, 251] width 44 height 141
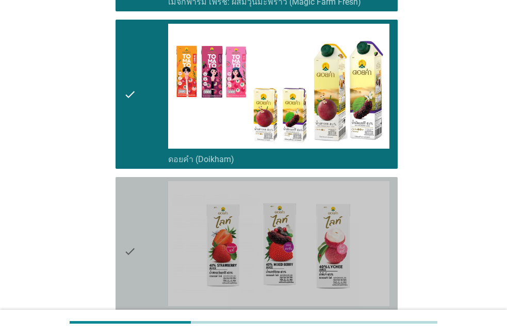
click at [154, 260] on div "check" at bounding box center [146, 251] width 44 height 141
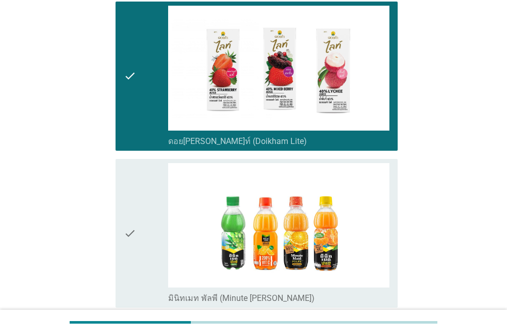
scroll to position [1705, 0]
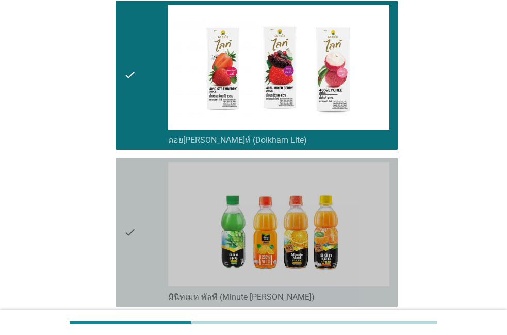
click at [154, 260] on div "check" at bounding box center [146, 232] width 44 height 141
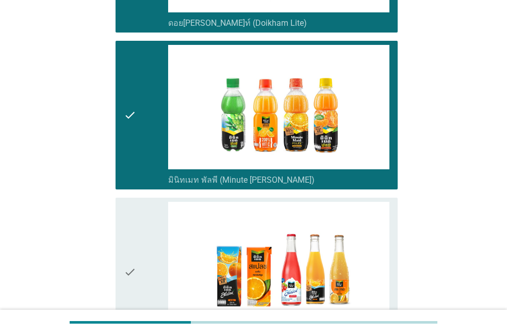
scroll to position [1822, 0]
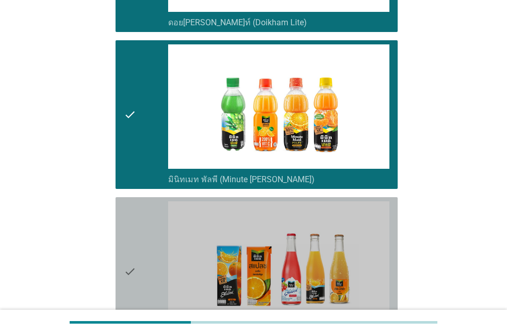
click at [153, 260] on div "check" at bounding box center [146, 271] width 44 height 141
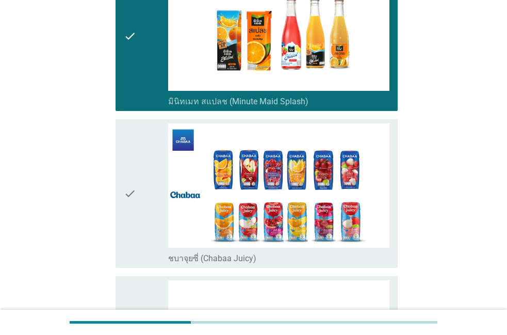
scroll to position [1999, 0]
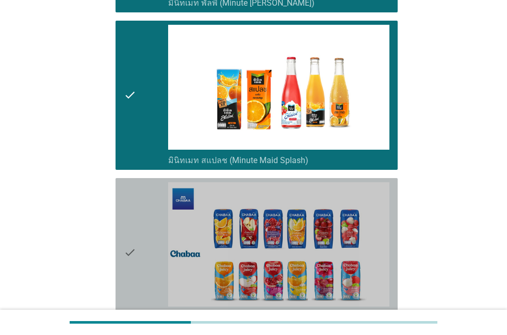
click at [153, 262] on div "check" at bounding box center [146, 252] width 44 height 141
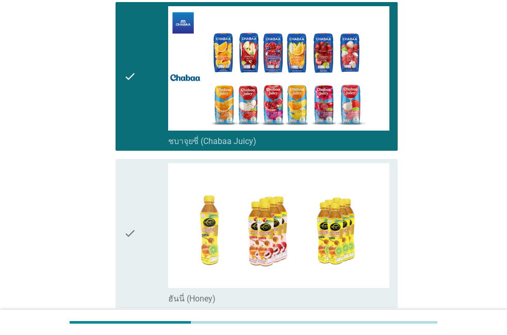
scroll to position [2175, 0]
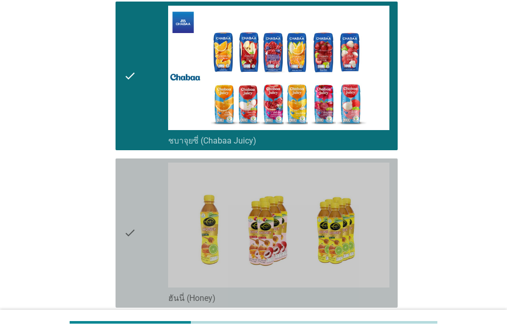
click at [152, 263] on div "check" at bounding box center [146, 232] width 44 height 141
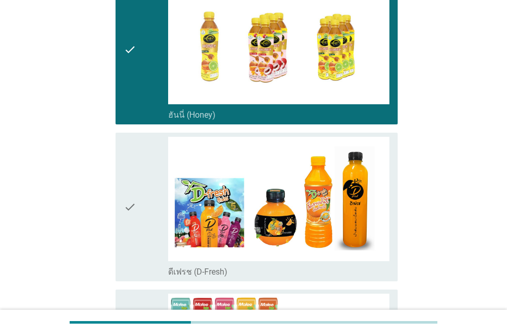
scroll to position [2351, 0]
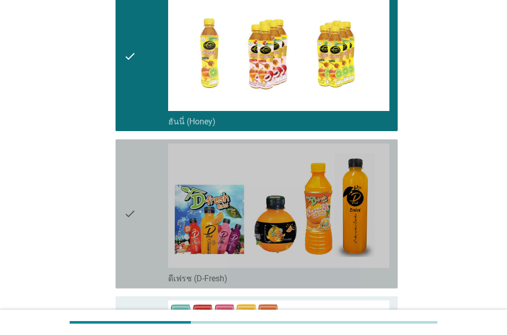
click at [152, 263] on div "check" at bounding box center [146, 213] width 44 height 141
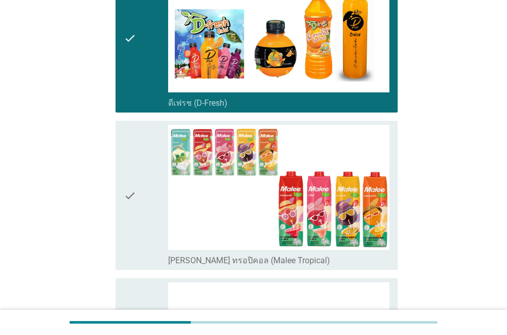
scroll to position [2469, 0]
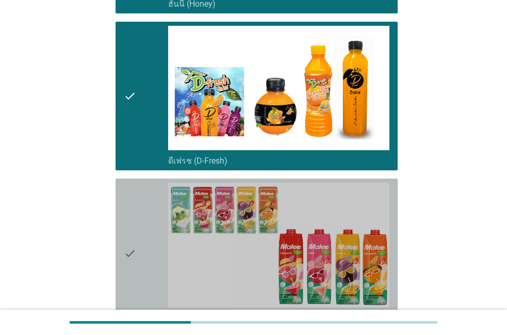
click at [151, 265] on div "check" at bounding box center [146, 253] width 44 height 141
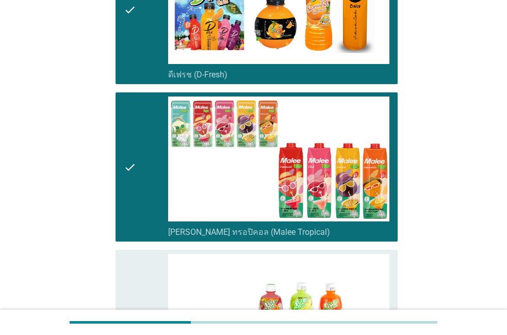
scroll to position [2586, 0]
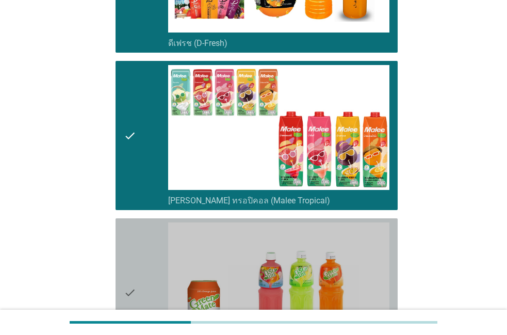
click at [152, 267] on div "check" at bounding box center [146, 292] width 44 height 141
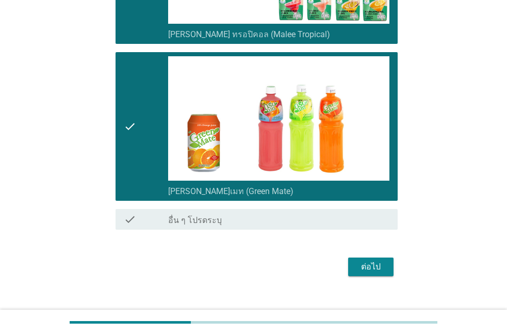
scroll to position [2753, 0]
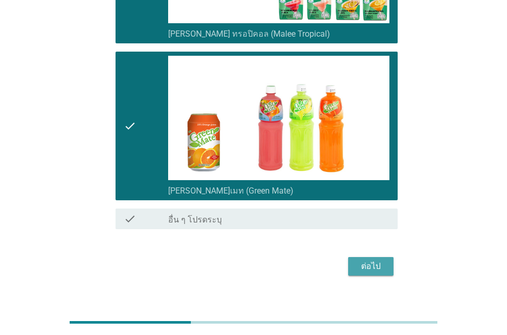
click at [355, 257] on button "ต่อไป" at bounding box center [370, 266] width 45 height 19
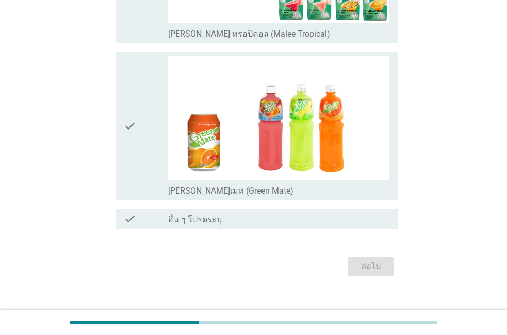
scroll to position [0, 0]
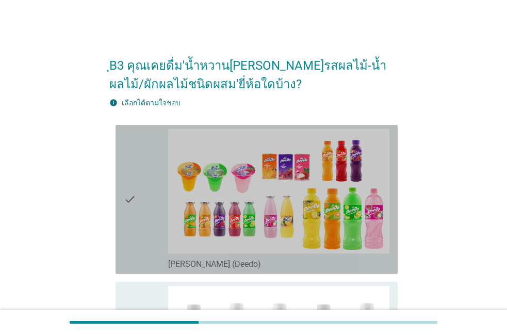
click at [249, 263] on div "check_box_outline_blank [PERSON_NAME] (Deedo)" at bounding box center [278, 263] width 221 height 12
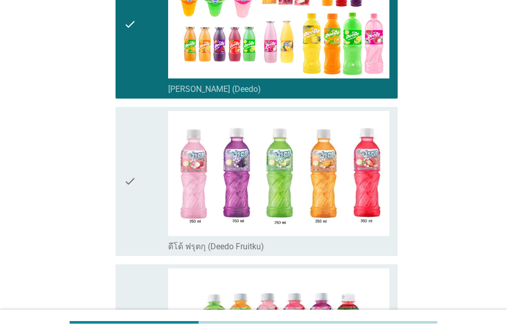
scroll to position [176, 0]
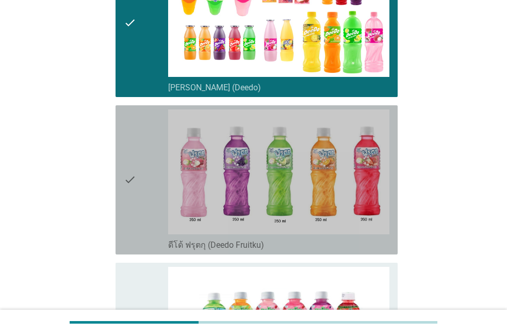
click at [146, 245] on div "check" at bounding box center [146, 179] width 44 height 141
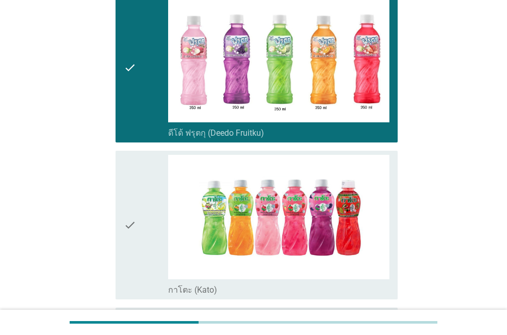
scroll to position [294, 0]
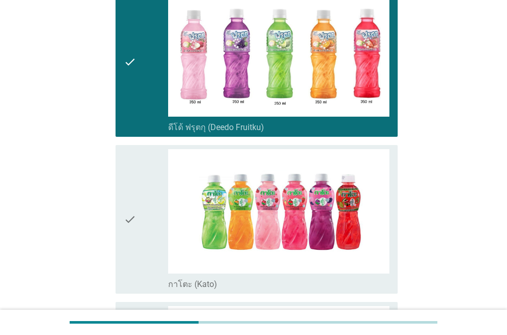
click at [146, 245] on div "check" at bounding box center [146, 219] width 44 height 141
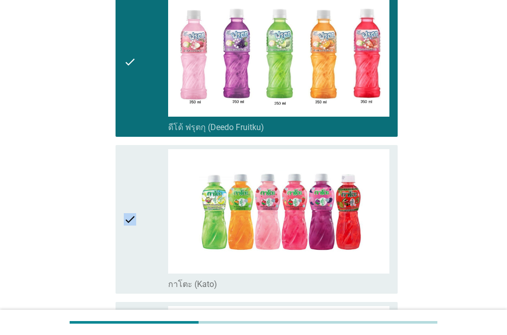
click at [146, 245] on div "check" at bounding box center [146, 219] width 44 height 141
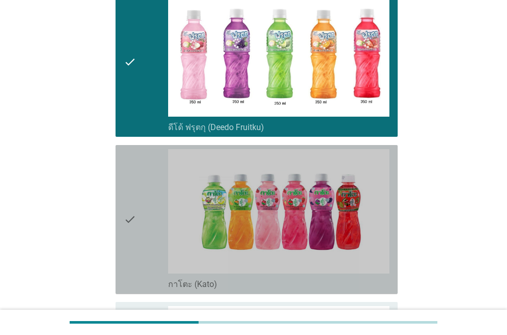
click at [144, 272] on div "check" at bounding box center [146, 219] width 44 height 141
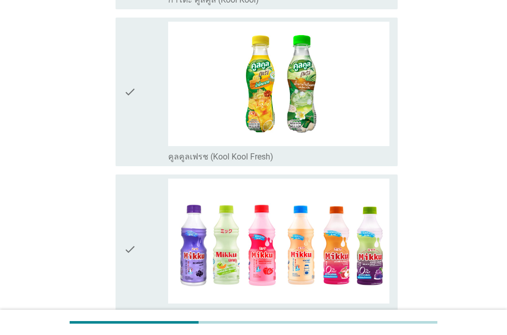
scroll to position [764, 0]
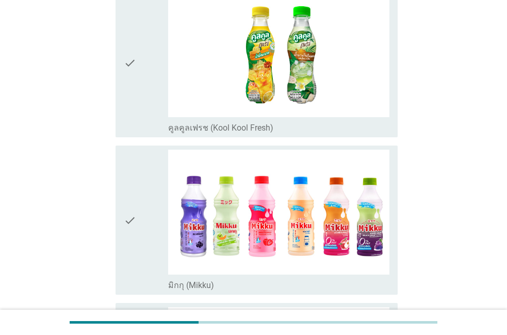
click at [144, 272] on div "check" at bounding box center [146, 220] width 44 height 141
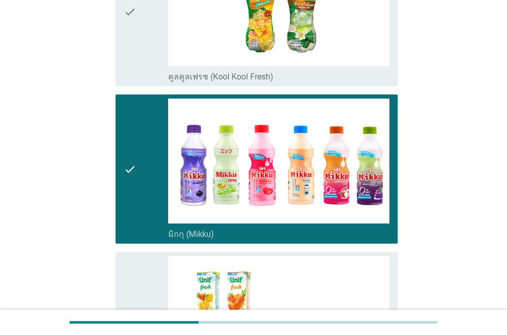
scroll to position [823, 0]
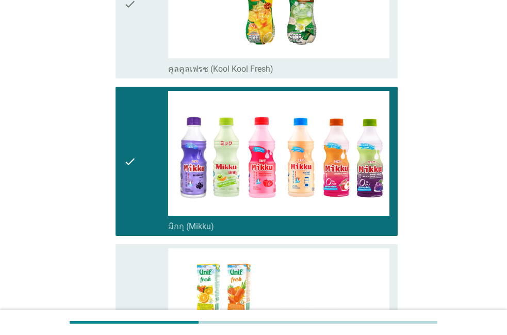
click at [144, 272] on div "check" at bounding box center [146, 323] width 44 height 151
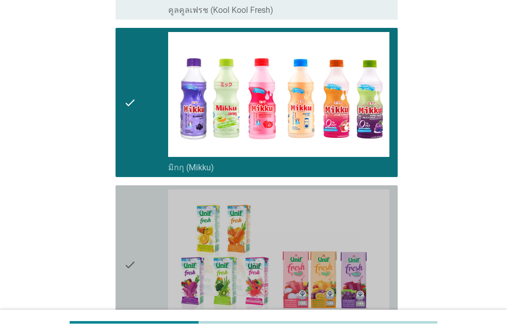
click at [153, 286] on div "check" at bounding box center [146, 264] width 44 height 151
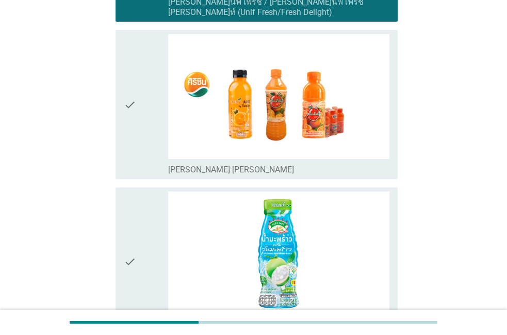
scroll to position [1176, 0]
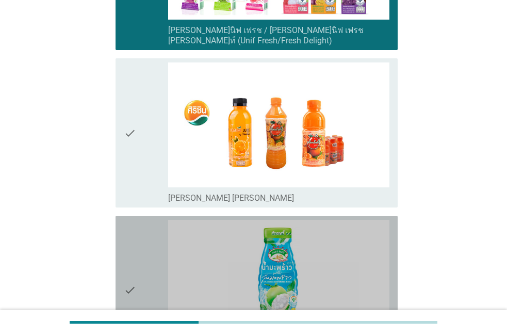
click at [154, 285] on div "check" at bounding box center [146, 290] width 44 height 141
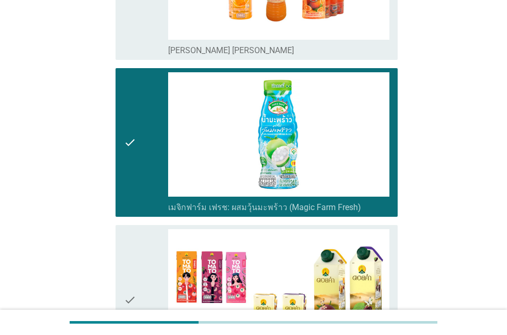
scroll to position [1352, 0]
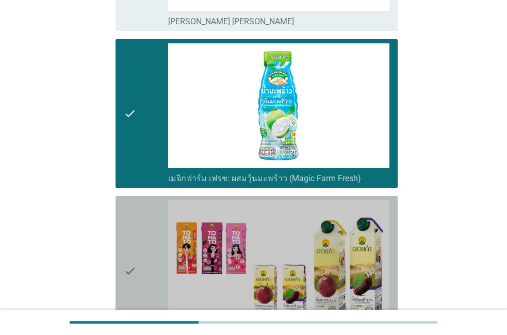
click at [154, 285] on div "check" at bounding box center [146, 270] width 44 height 141
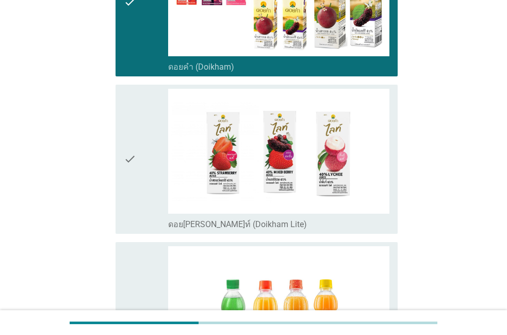
scroll to position [1587, 0]
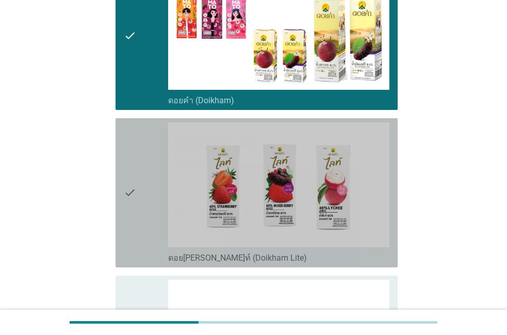
click at [154, 241] on div "check" at bounding box center [146, 192] width 44 height 141
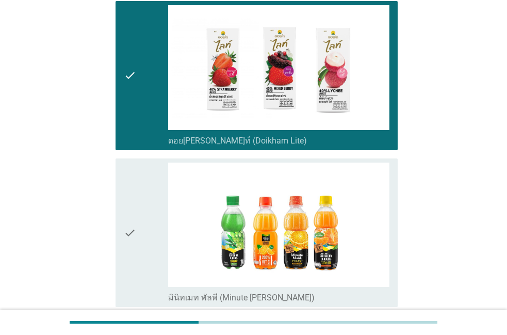
scroll to position [1705, 0]
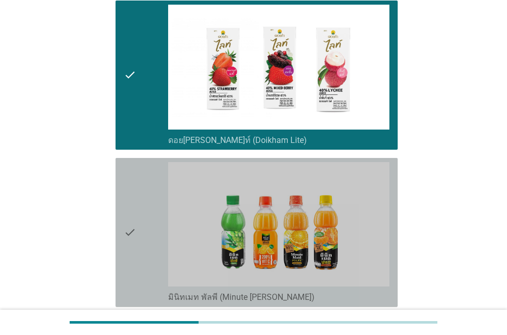
click at [134, 250] on icon "check" at bounding box center [130, 232] width 12 height 141
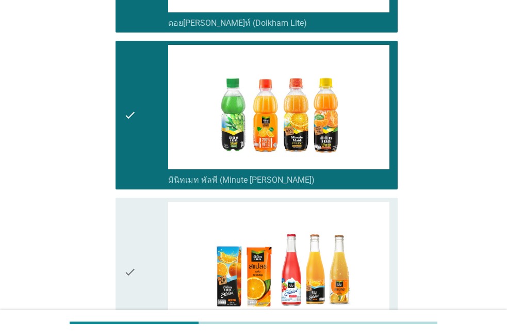
scroll to position [1822, 0]
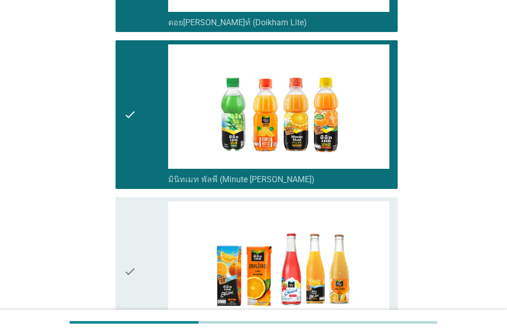
click at [152, 245] on div "check" at bounding box center [146, 271] width 44 height 141
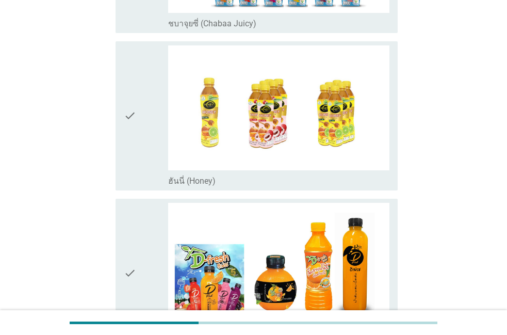
scroll to position [2292, 0]
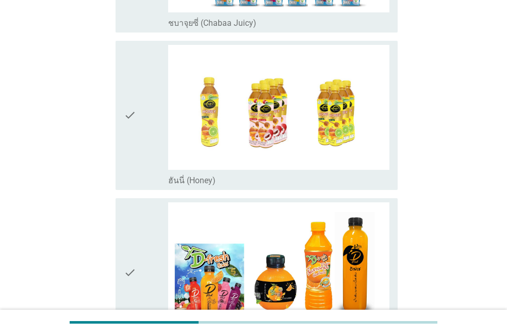
click at [153, 252] on div "check" at bounding box center [146, 272] width 44 height 141
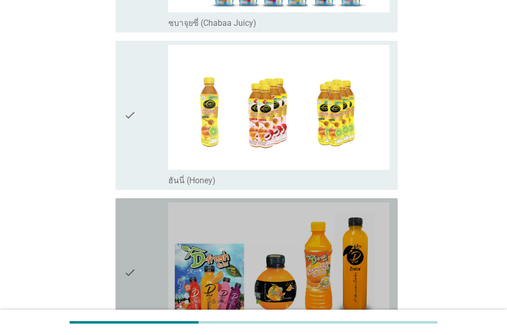
click at [153, 252] on div "check" at bounding box center [146, 272] width 44 height 141
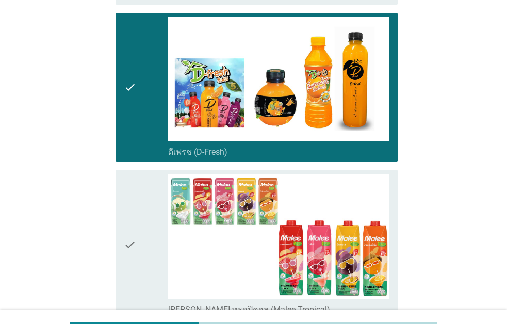
scroll to position [2469, 0]
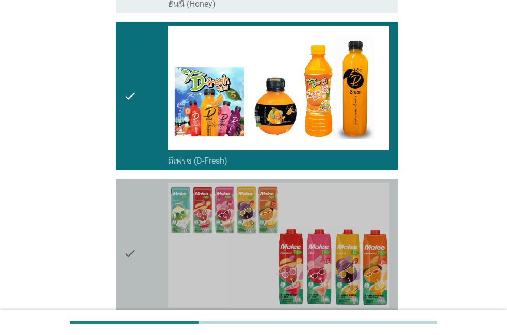
click at [147, 252] on div "check" at bounding box center [146, 253] width 44 height 141
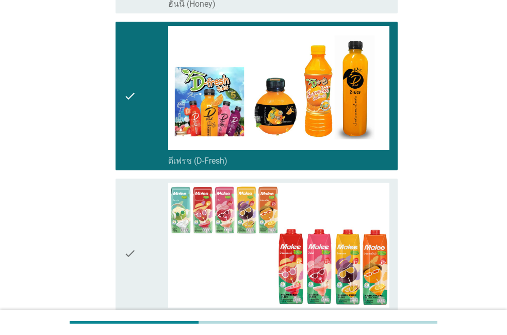
click at [147, 252] on div "check" at bounding box center [146, 253] width 44 height 141
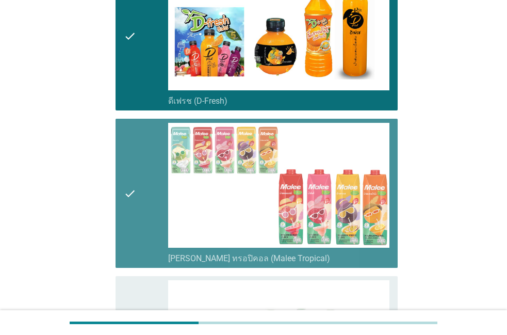
scroll to position [2528, 0]
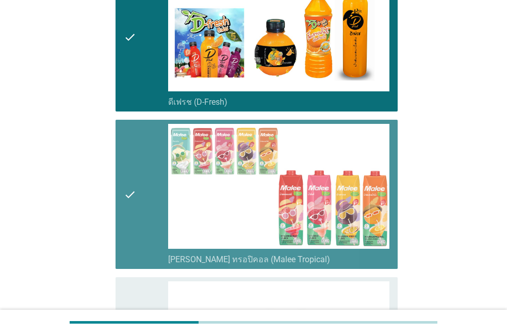
click at [147, 252] on div "check check_box_outline_blank [PERSON_NAME] ทรอปิคอล (Malee Tropical)" at bounding box center [256, 194] width 282 height 149
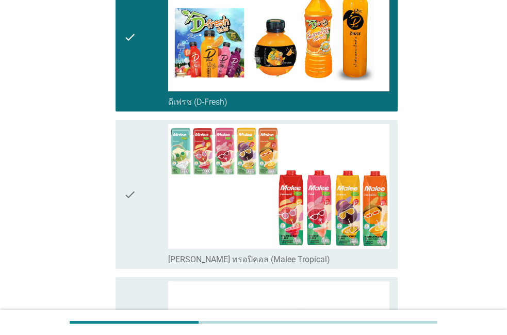
click at [147, 252] on div "check check_box_outline_blank [PERSON_NAME] ทรอปิคอล (Malee Tropical)" at bounding box center [256, 194] width 282 height 149
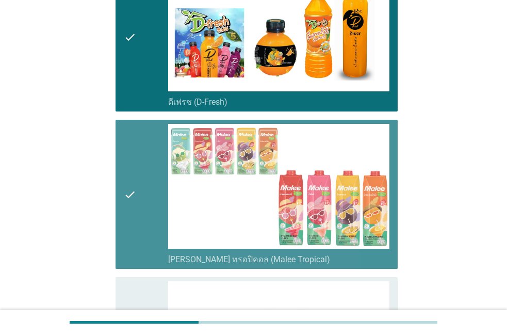
click at [147, 252] on div "check check_box_outline_blank [PERSON_NAME] ทรอปิคอล (Malee Tropical)" at bounding box center [256, 194] width 282 height 149
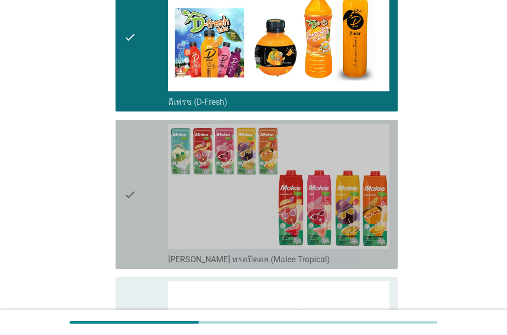
click at [154, 240] on div "check" at bounding box center [146, 194] width 44 height 141
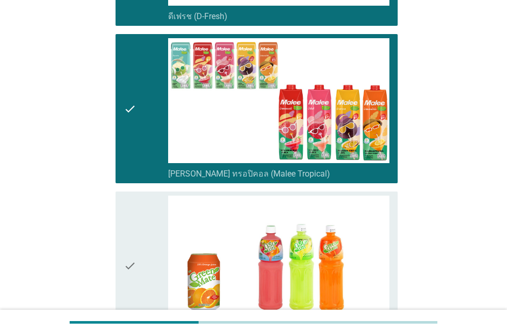
scroll to position [2586, 0]
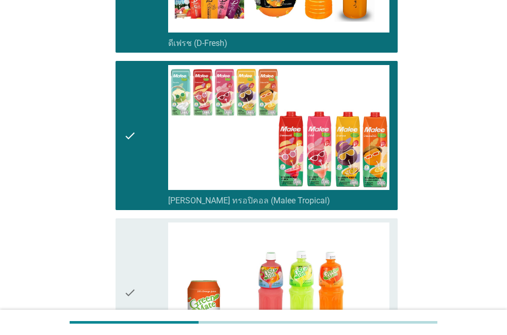
click at [142, 244] on div "check" at bounding box center [146, 292] width 44 height 141
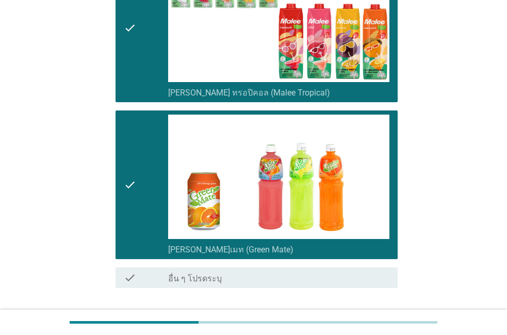
scroll to position [2753, 0]
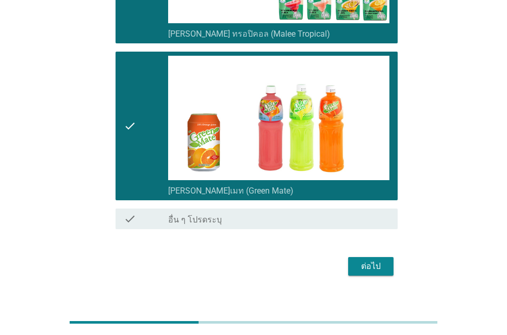
click at [374, 260] on div "ต่อไป" at bounding box center [370, 266] width 29 height 12
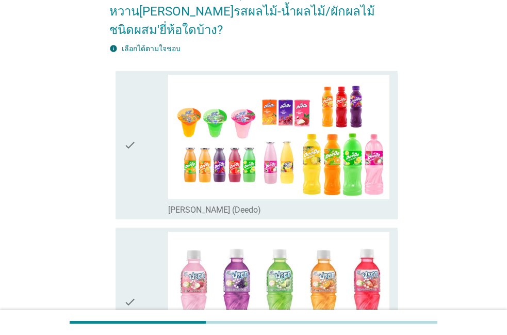
scroll to position [59, 0]
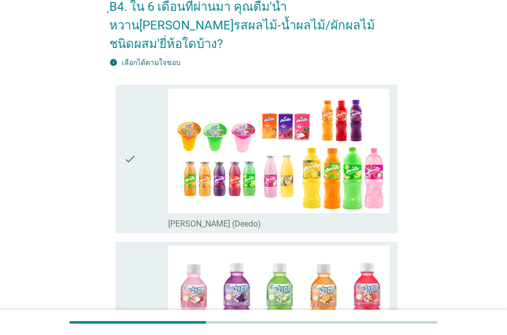
click at [173, 219] on label "[PERSON_NAME] (Deedo)" at bounding box center [214, 224] width 93 height 10
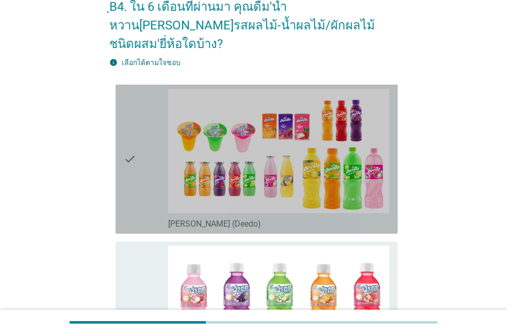
click at [173, 219] on label "[PERSON_NAME] (Deedo)" at bounding box center [214, 224] width 93 height 10
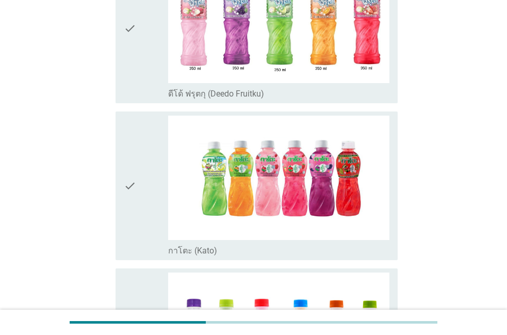
scroll to position [353, 0]
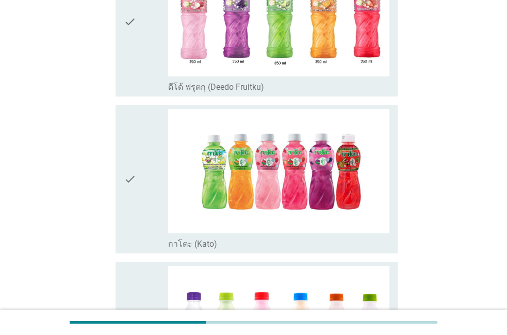
click at [145, 217] on div "check" at bounding box center [146, 179] width 44 height 141
click at [153, 220] on div "check" at bounding box center [146, 179] width 44 height 141
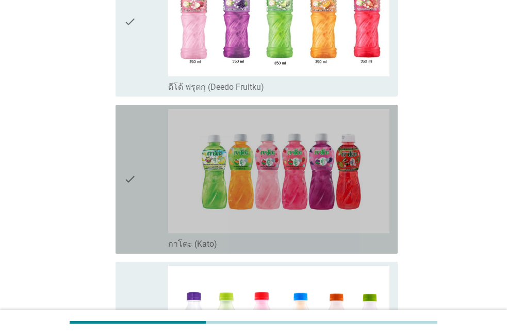
click at [153, 220] on div "check" at bounding box center [146, 179] width 44 height 141
click at [155, 219] on div "check" at bounding box center [146, 179] width 44 height 141
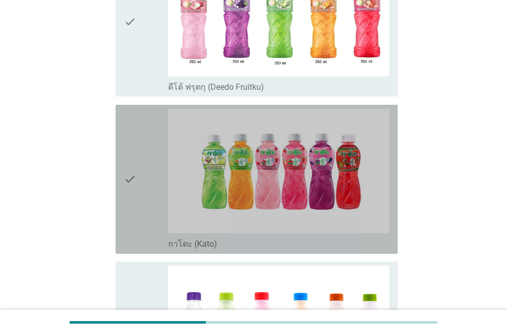
click at [155, 219] on div "check" at bounding box center [146, 179] width 44 height 141
click at [158, 209] on div "check" at bounding box center [146, 179] width 44 height 141
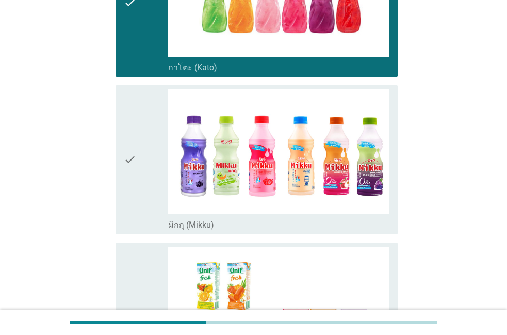
scroll to position [588, 0]
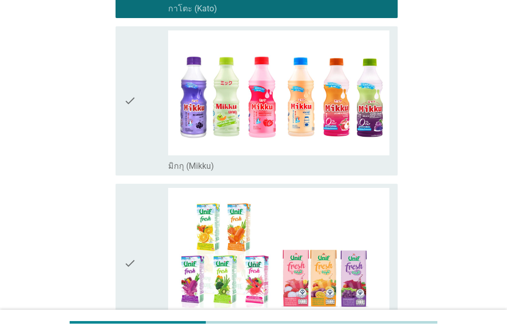
click at [158, 214] on div "check" at bounding box center [146, 263] width 44 height 151
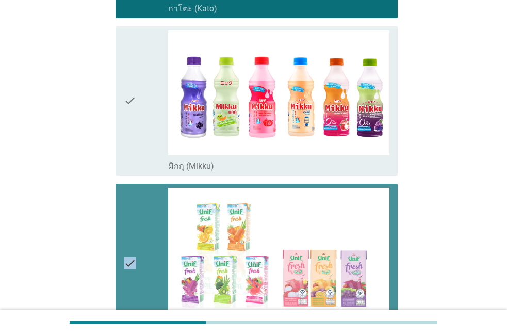
click at [158, 214] on div "check" at bounding box center [146, 263] width 44 height 151
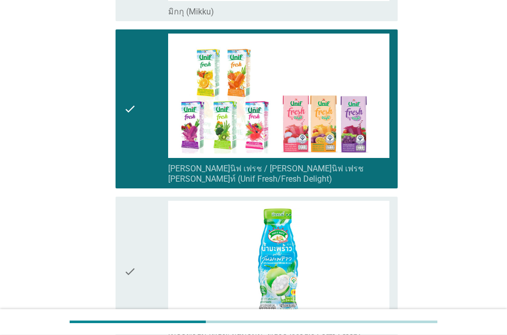
scroll to position [764, 0]
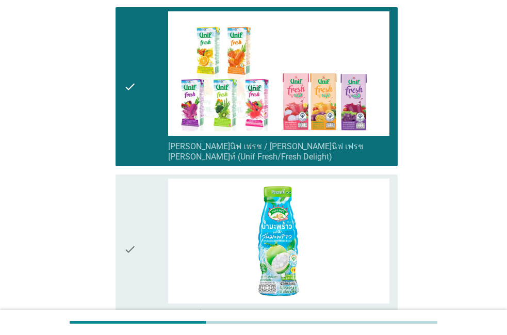
click at [159, 217] on div "check" at bounding box center [146, 248] width 44 height 141
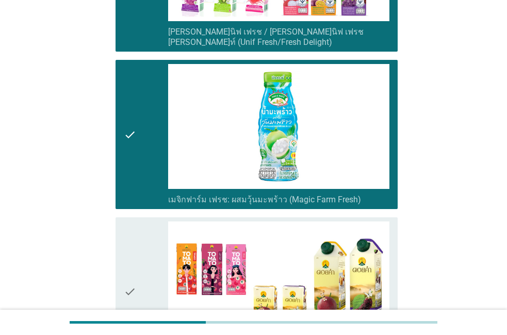
scroll to position [882, 0]
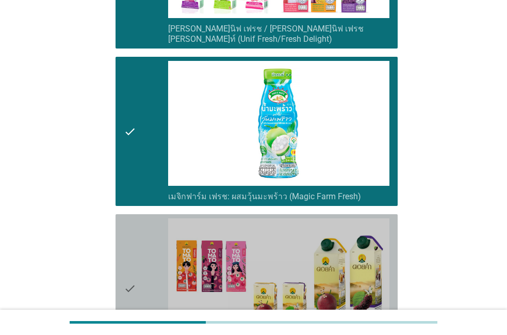
click at [159, 218] on div "check" at bounding box center [146, 288] width 44 height 141
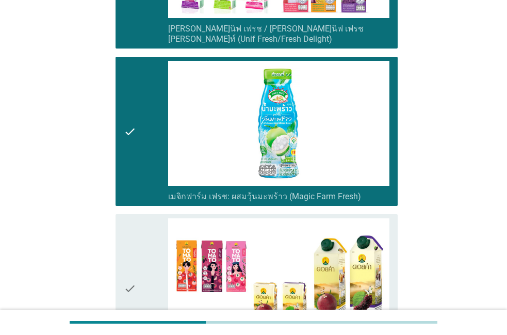
click at [159, 218] on div "check" at bounding box center [146, 288] width 44 height 141
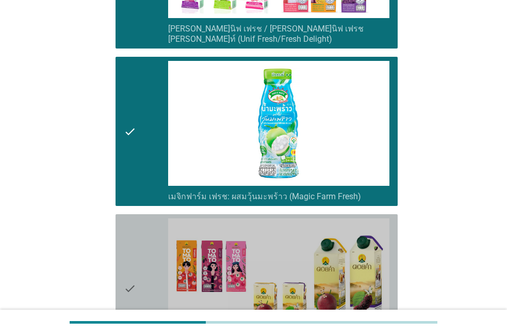
click at [159, 218] on div "check" at bounding box center [146, 288] width 44 height 141
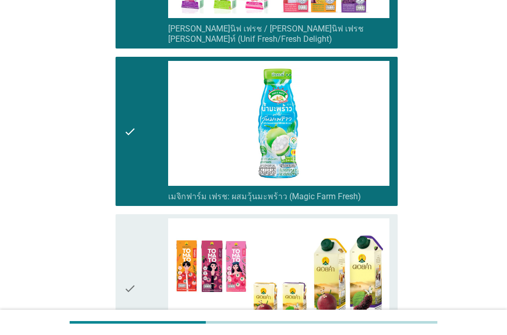
click at [159, 218] on div "check" at bounding box center [146, 288] width 44 height 141
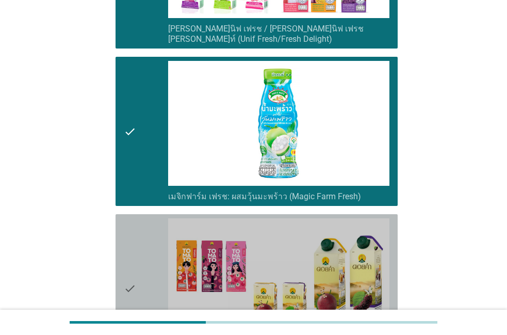
click at [159, 218] on div "check" at bounding box center [146, 288] width 44 height 141
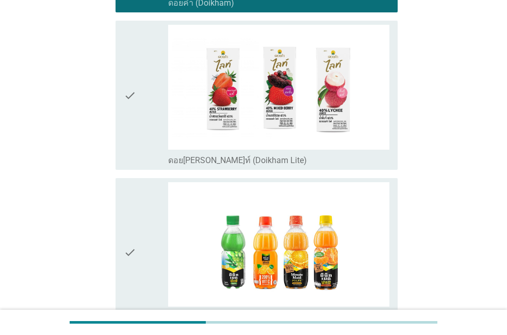
scroll to position [1234, 0]
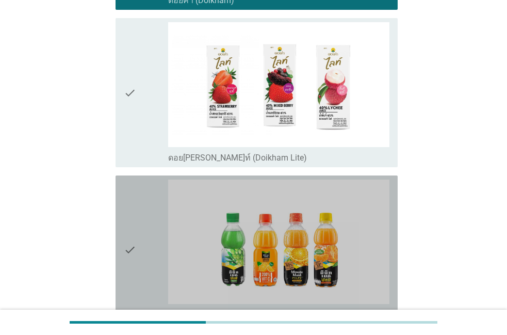
click at [159, 217] on div "check" at bounding box center [146, 249] width 44 height 141
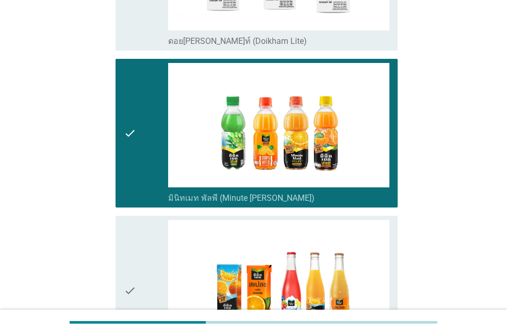
scroll to position [1352, 0]
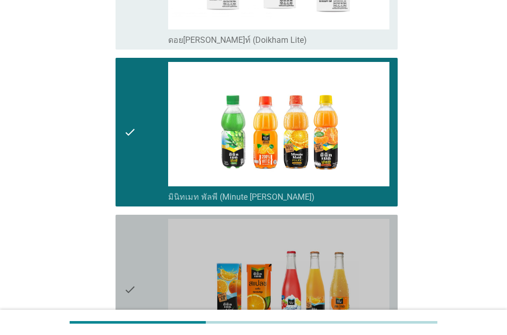
click at [159, 219] on div "check" at bounding box center [146, 289] width 44 height 141
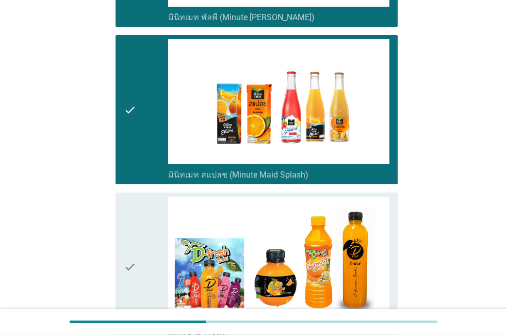
scroll to position [1528, 0]
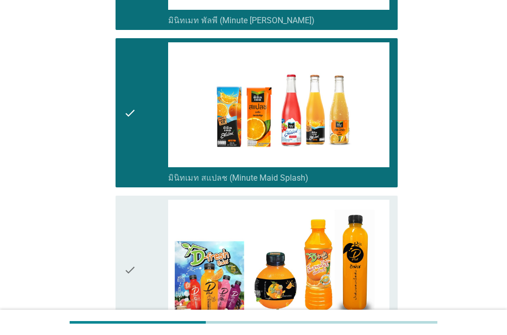
click at [160, 220] on div "check" at bounding box center [146, 270] width 44 height 141
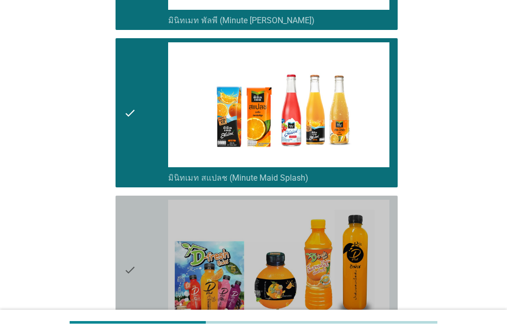
click at [160, 219] on div "check" at bounding box center [146, 270] width 44 height 141
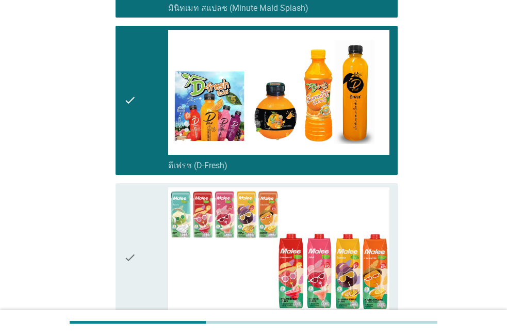
scroll to position [1705, 0]
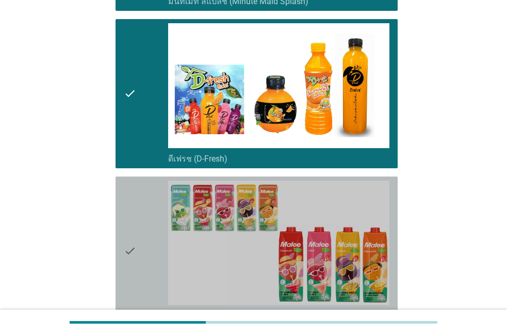
click at [161, 219] on div "check" at bounding box center [146, 250] width 44 height 141
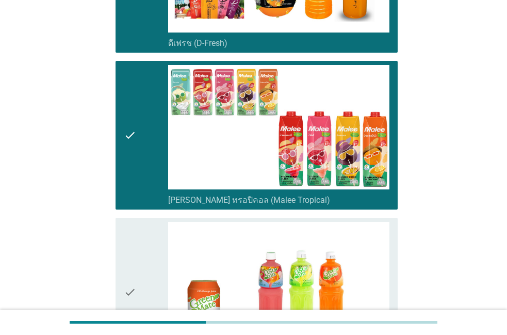
scroll to position [1822, 0]
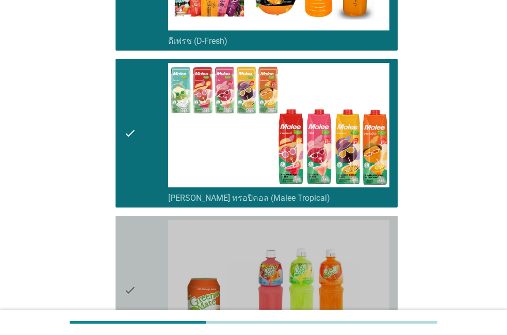
click at [161, 220] on div "check" at bounding box center [146, 290] width 44 height 141
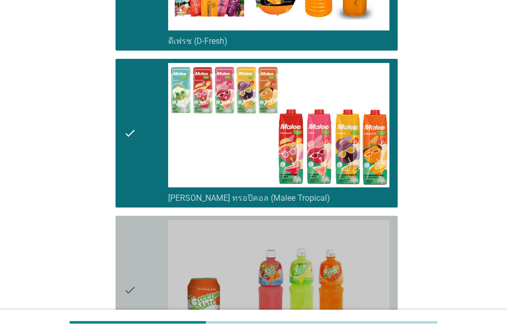
click at [161, 220] on div "check" at bounding box center [146, 290] width 44 height 141
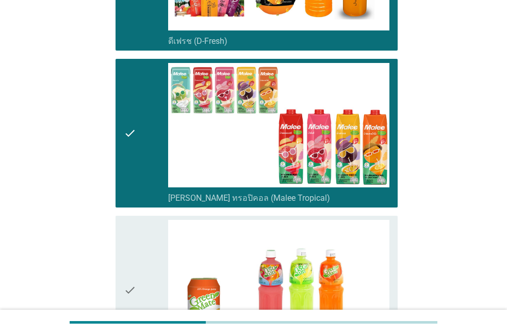
click at [161, 220] on div "check" at bounding box center [146, 290] width 44 height 141
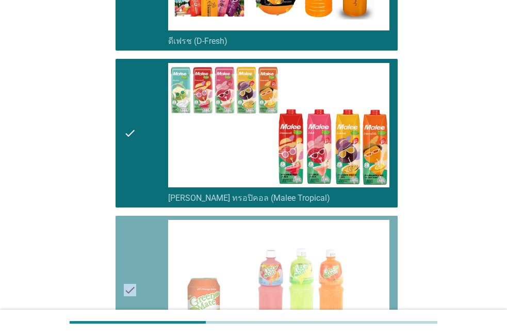
click at [161, 220] on div "check" at bounding box center [146, 290] width 44 height 141
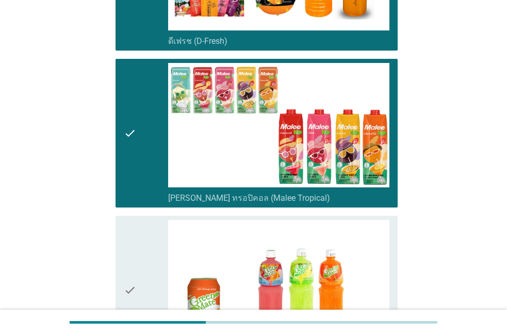
click at [157, 220] on div "check" at bounding box center [146, 290] width 44 height 141
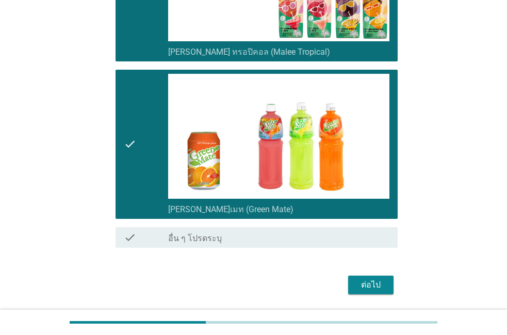
scroll to position [1969, 0]
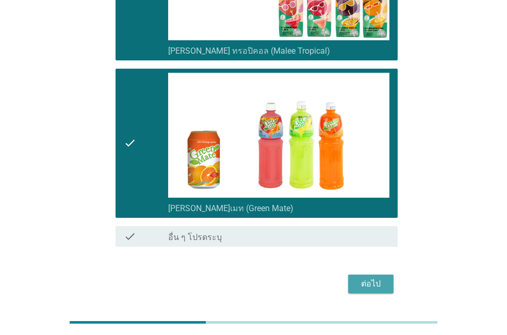
click at [351, 274] on button "ต่อไป" at bounding box center [370, 283] width 45 height 19
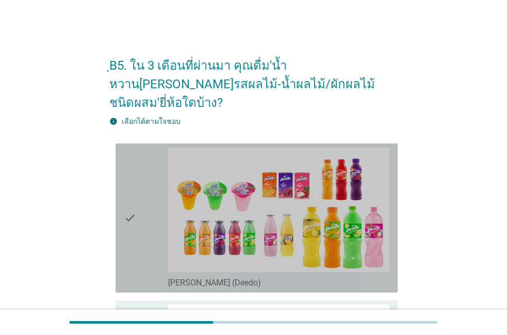
click at [274, 275] on div "check_box [PERSON_NAME] (Deedo)" at bounding box center [278, 281] width 221 height 12
click at [160, 252] on div "check" at bounding box center [146, 217] width 44 height 141
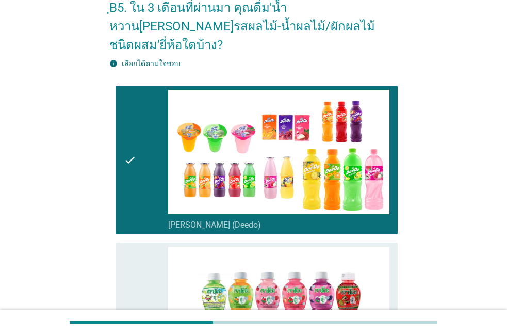
scroll to position [118, 0]
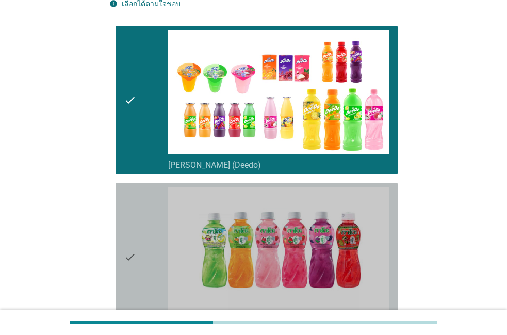
click at [158, 260] on div "check" at bounding box center [146, 257] width 44 height 141
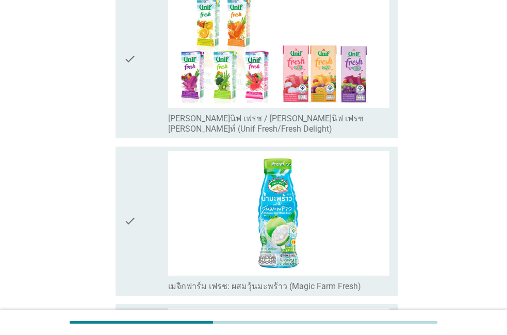
scroll to position [470, 0]
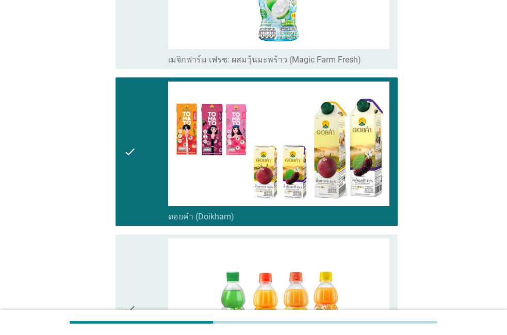
scroll to position [705, 0]
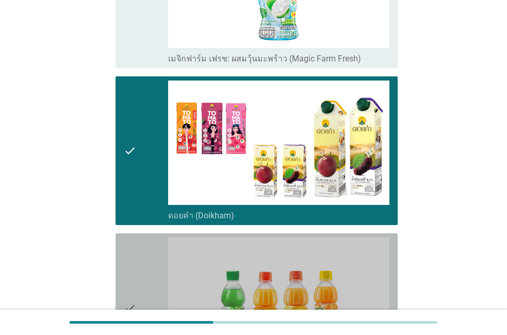
click at [148, 267] on div "check" at bounding box center [146, 307] width 44 height 141
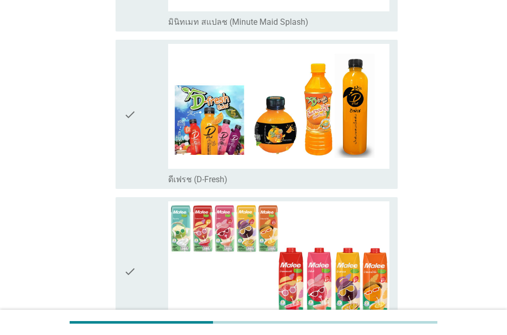
scroll to position [1176, 0]
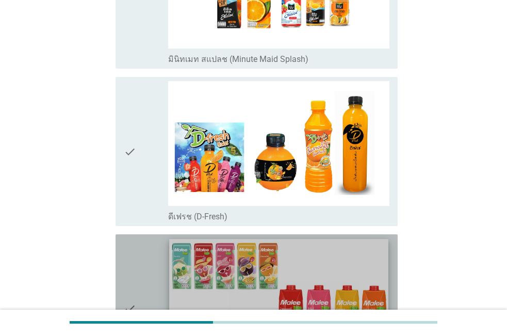
click at [170, 259] on img at bounding box center [278, 300] width 219 height 123
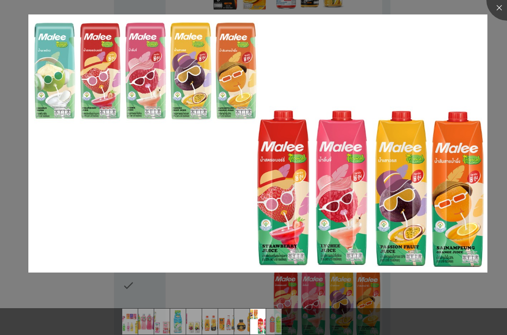
click at [137, 284] on div at bounding box center [253, 167] width 507 height 335
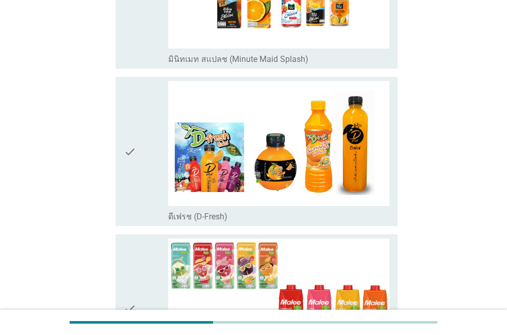
click at [137, 284] on div "check" at bounding box center [146, 308] width 44 height 141
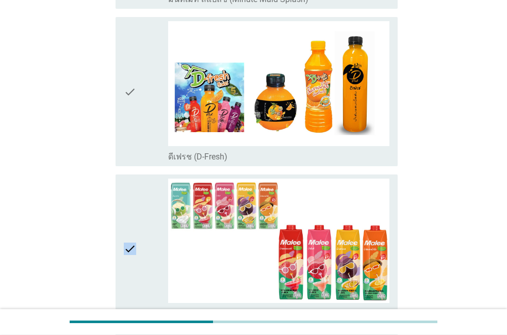
scroll to position [1234, 0]
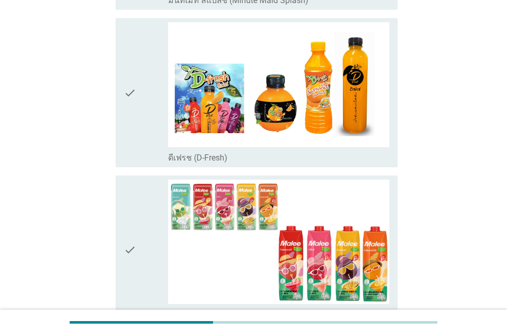
click at [137, 284] on div "check" at bounding box center [146, 249] width 44 height 141
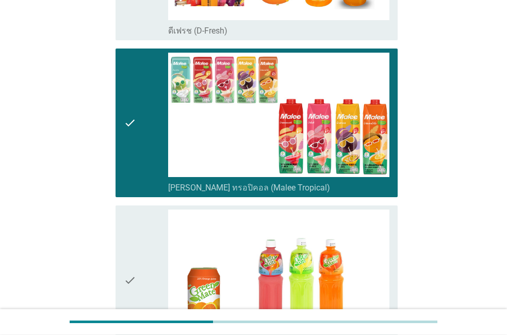
scroll to position [1352, 0]
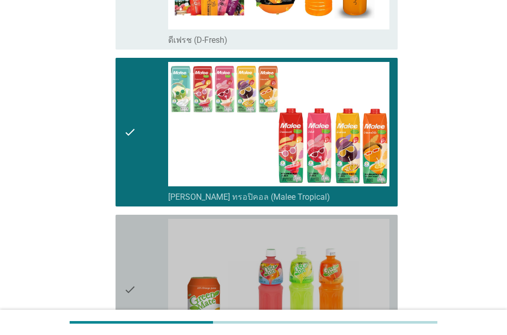
click at [137, 284] on div "check" at bounding box center [146, 289] width 44 height 141
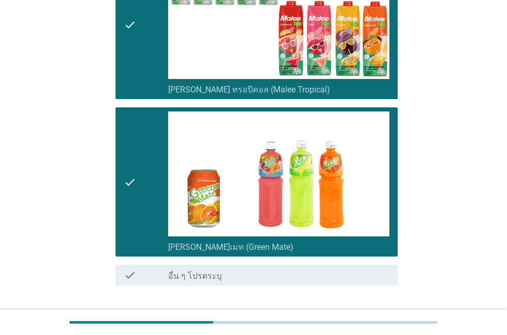
scroll to position [1440, 0]
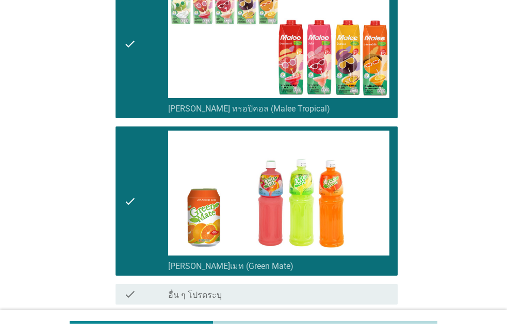
click at [353, 332] on button "ต่อไป" at bounding box center [370, 341] width 45 height 19
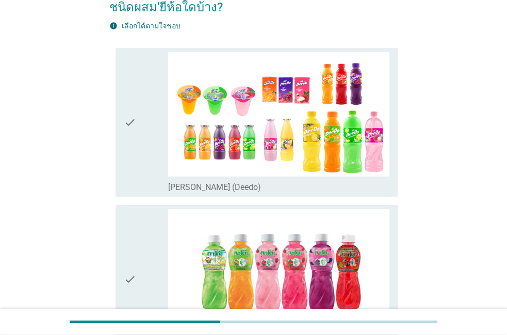
scroll to position [118, 0]
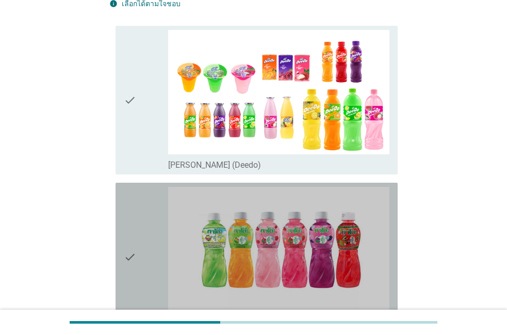
click at [147, 213] on div "check" at bounding box center [146, 257] width 44 height 141
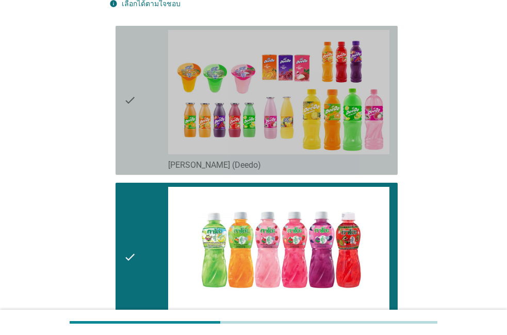
click at [135, 137] on icon "check" at bounding box center [130, 100] width 12 height 141
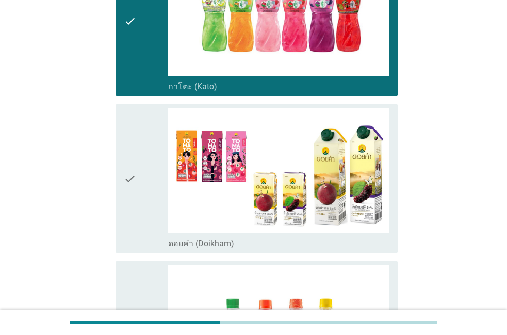
scroll to position [353, 0]
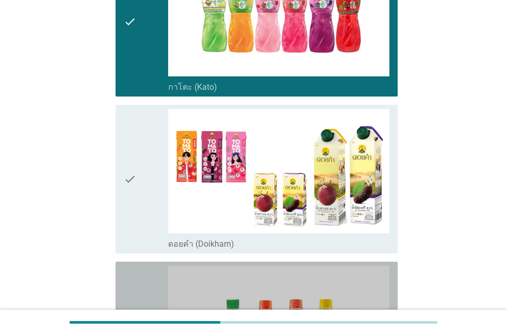
click at [138, 266] on div "check" at bounding box center [146, 336] width 44 height 141
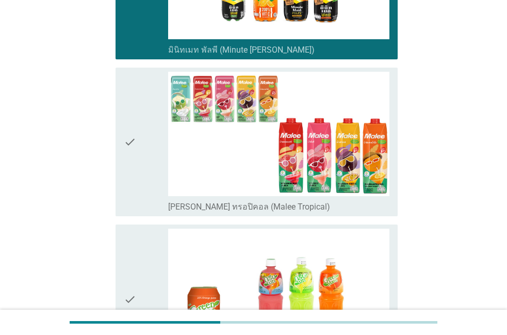
scroll to position [705, 0]
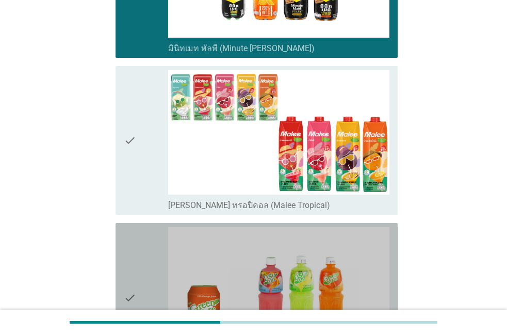
click at [138, 265] on div "check" at bounding box center [146, 297] width 44 height 141
click at [141, 241] on div "check" at bounding box center [146, 297] width 44 height 141
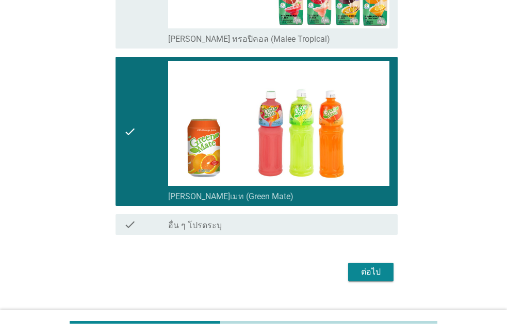
scroll to position [813, 0]
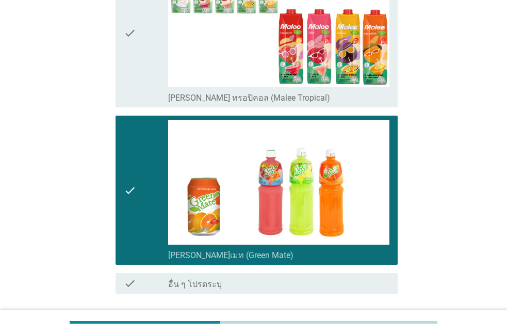
click at [362, 321] on button "ต่อไป" at bounding box center [370, 330] width 45 height 19
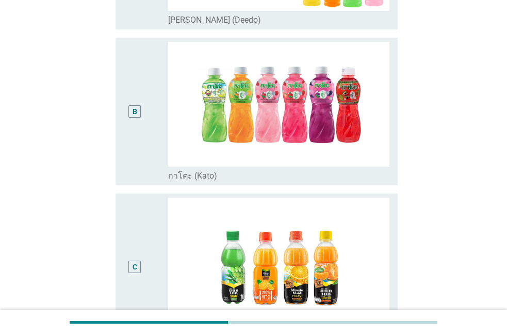
scroll to position [235, 0]
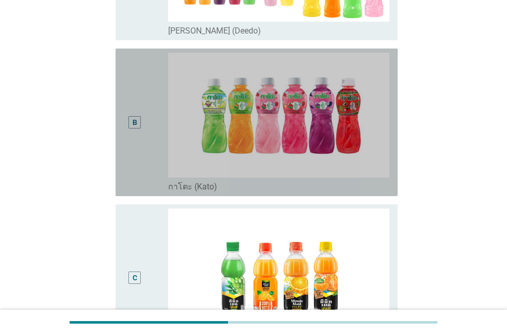
click at [151, 131] on div "B" at bounding box center [146, 122] width 44 height 139
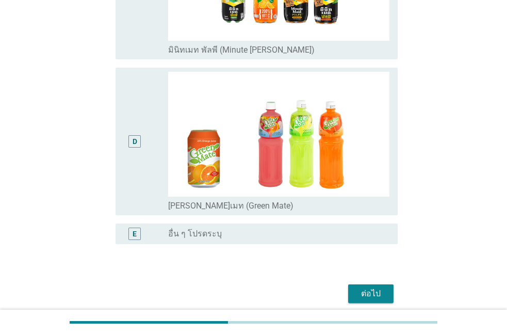
scroll to position [550, 0]
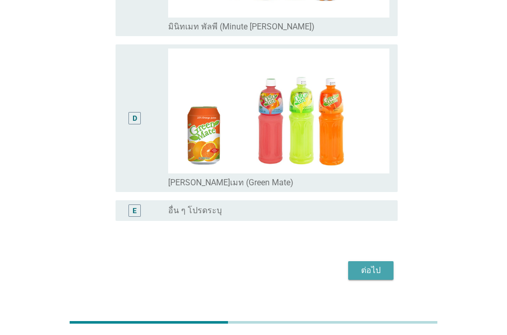
click at [353, 261] on button "ต่อไป" at bounding box center [370, 270] width 45 height 19
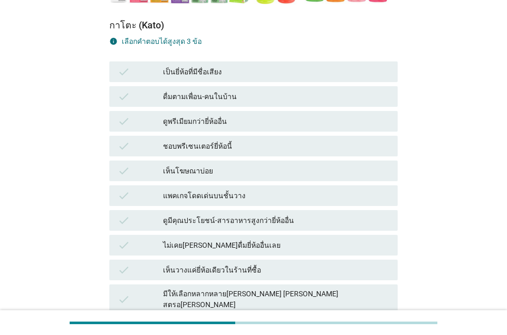
scroll to position [294, 0]
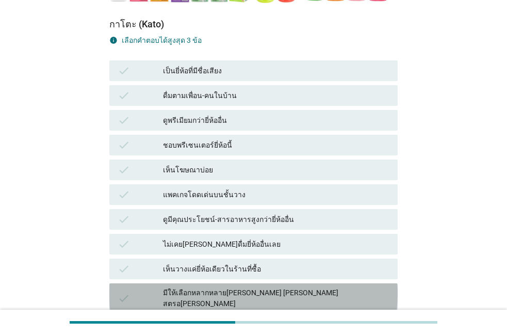
click at [255, 287] on div "มีให้เลือกหลากหลาย[PERSON_NAME] [PERSON_NAME] สตรอ[PERSON_NAME]" at bounding box center [276, 298] width 226 height 22
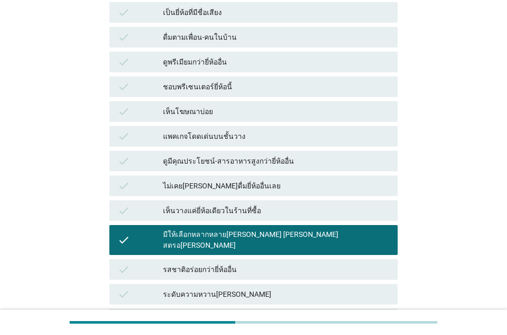
scroll to position [353, 0]
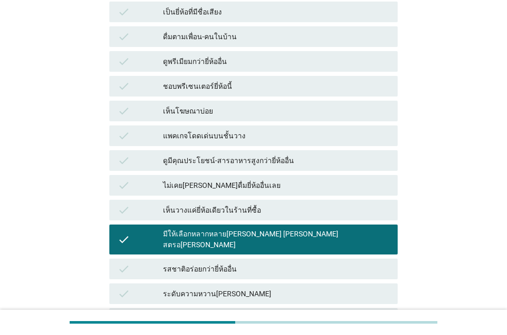
click at [248, 312] on div "มีวุ้นมะพร้าว-มุกให้เคี้ยว" at bounding box center [276, 318] width 226 height 12
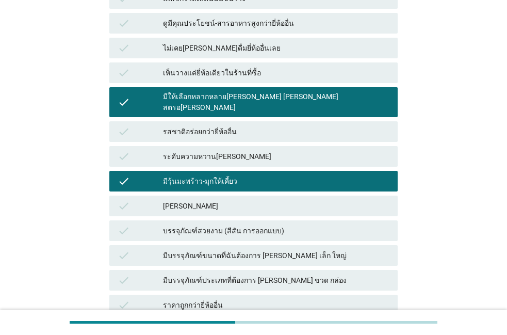
scroll to position [470, 0]
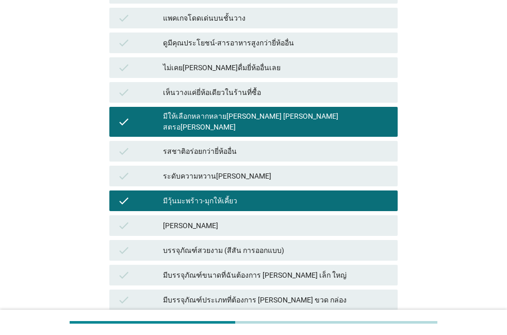
click at [248, 314] on div "check ราคาถูกกว่ายี่ห้ออื่น" at bounding box center [253, 324] width 288 height 21
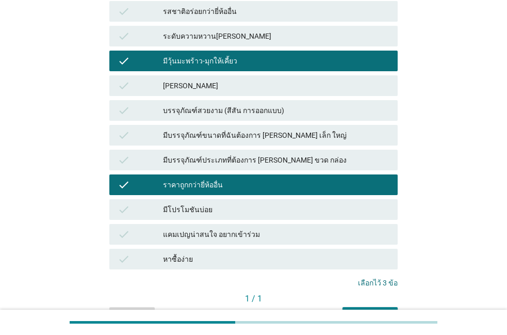
scroll to position [644, 0]
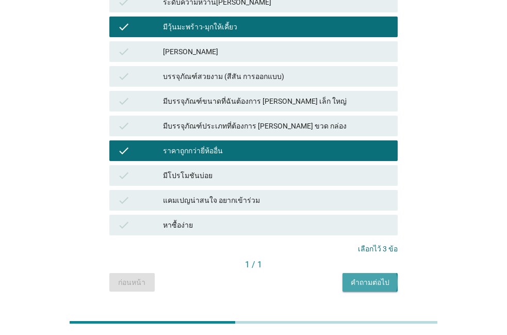
click at [371, 277] on div "คำถามต่อไป" at bounding box center [370, 282] width 39 height 11
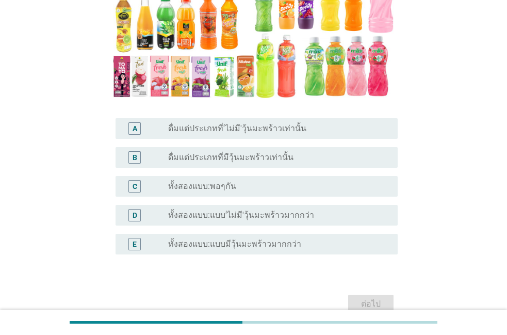
scroll to position [174, 0]
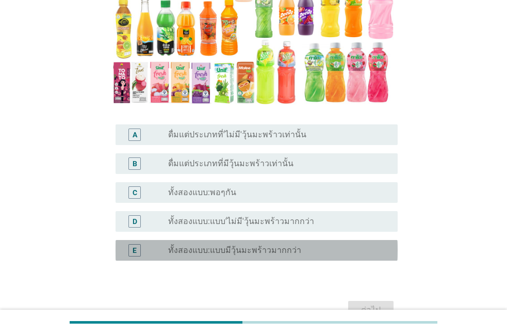
click at [265, 257] on div "E radio_button_unchecked ทั้งสองแบบ:แบบมีวุ้นมะพร้าวมากกว่า" at bounding box center [256, 250] width 282 height 21
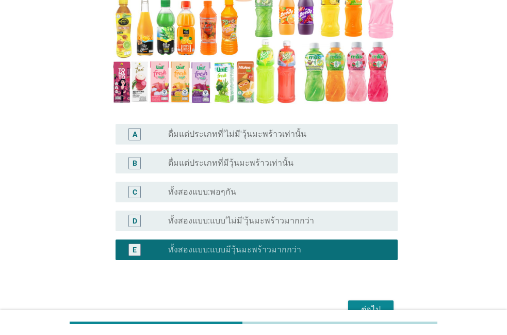
scroll to position [233, 0]
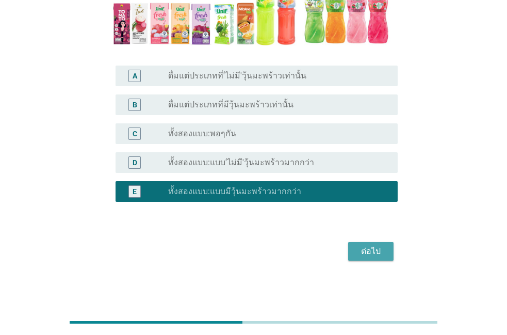
click at [355, 259] on button "ต่อไป" at bounding box center [370, 251] width 45 height 19
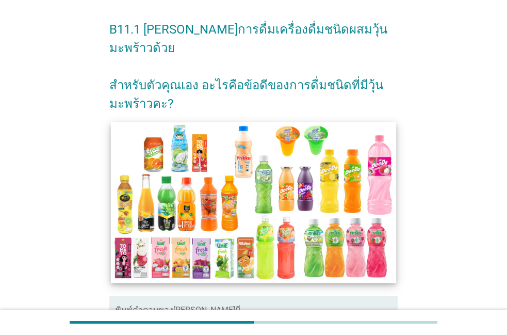
scroll to position [59, 0]
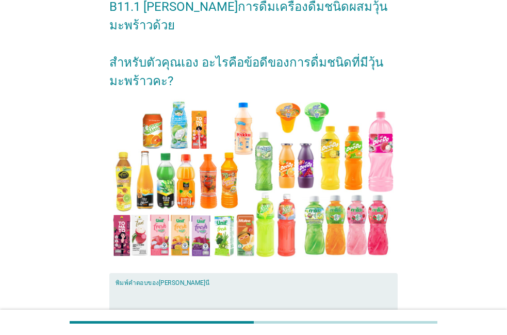
click at [212, 289] on textarea "พิมพ์คำตอบของคุณ ที่นี่" at bounding box center [256, 312] width 282 height 54
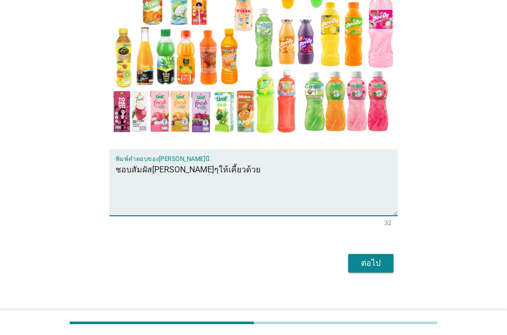
scroll to position [185, 0]
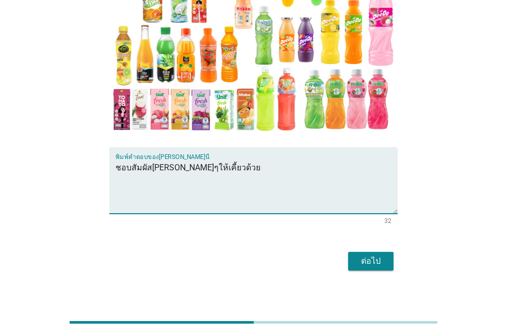
type textarea "ชอบสัมผัส[PERSON_NAME]ๆให้เคี้ยวด้วย"
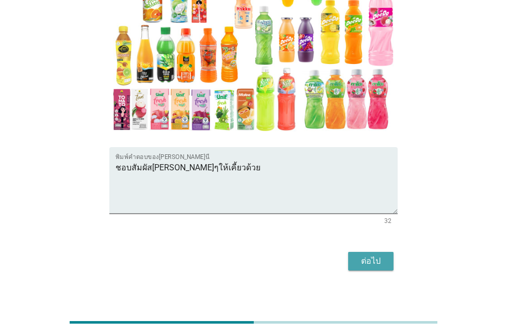
click at [354, 260] on button "ต่อไป" at bounding box center [370, 261] width 45 height 19
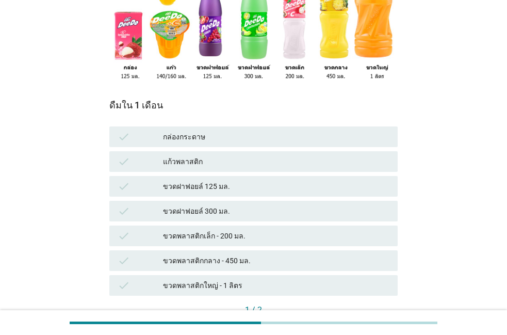
scroll to position [176, 0]
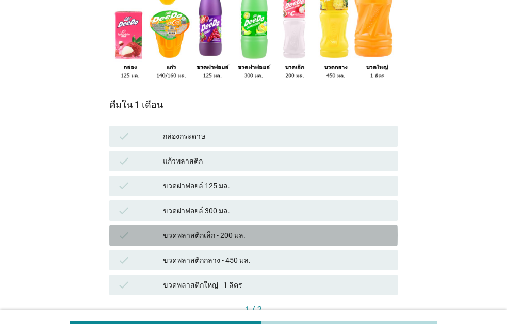
click at [251, 229] on div "ขวดพลาสติกเล็ก - 200 มล." at bounding box center [276, 235] width 226 height 12
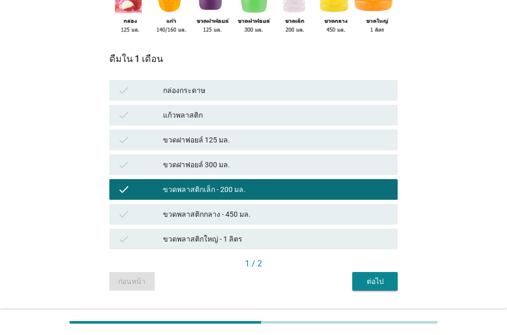
scroll to position [230, 0]
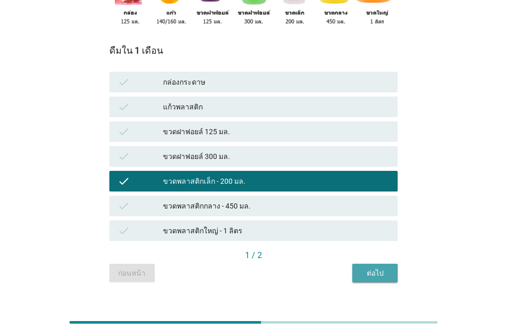
click at [359, 263] on button "ต่อไป" at bounding box center [374, 272] width 45 height 19
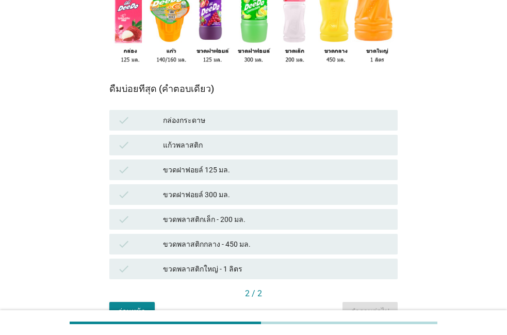
scroll to position [172, 0]
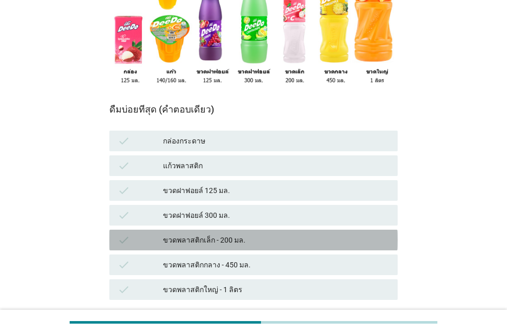
click at [316, 234] on div "ขวดพลาสติกเล็ก - 200 มล." at bounding box center [276, 240] width 226 height 12
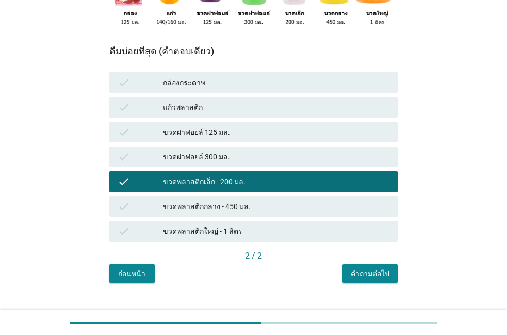
scroll to position [230, 0]
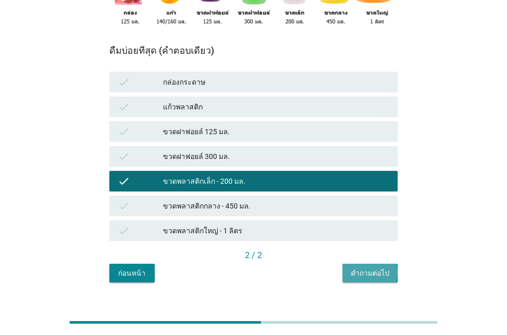
click at [346, 263] on button "คำถามต่อไป" at bounding box center [369, 272] width 55 height 19
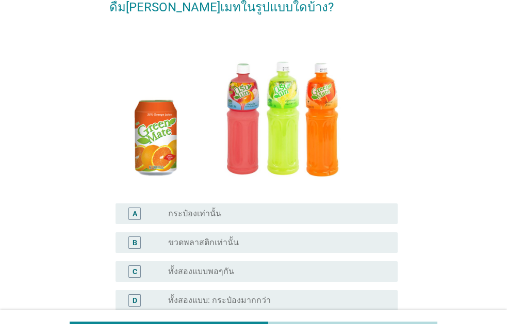
scroll to position [118, 0]
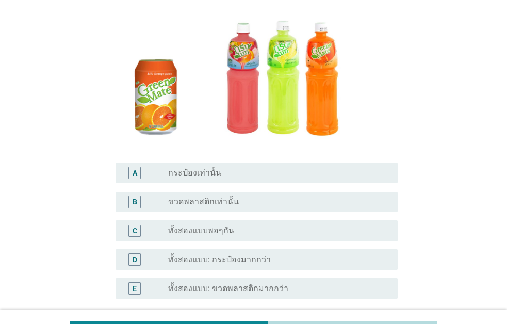
click at [304, 241] on div "C radio_button_unchecked ทั้งสองแบบพอๆกัน" at bounding box center [253, 230] width 288 height 29
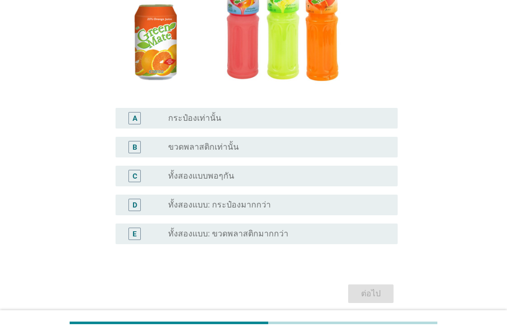
scroll to position [156, 0]
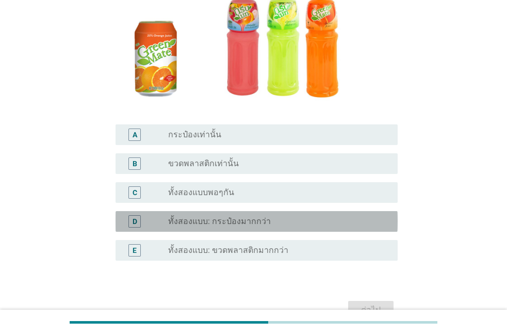
click at [304, 227] on div "radio_button_unchecked ทั้งสองแบบ: กระป๋องมากกว่า" at bounding box center [278, 221] width 221 height 12
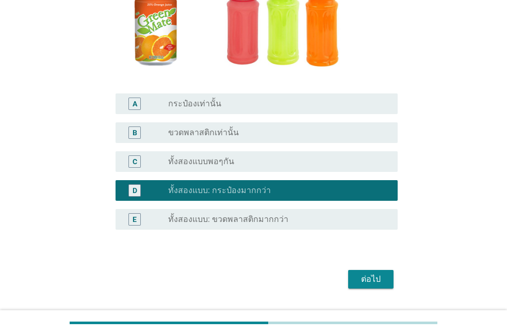
scroll to position [214, 0]
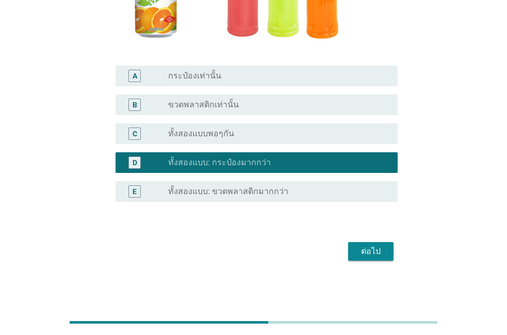
click at [353, 258] on button "ต่อไป" at bounding box center [370, 251] width 45 height 19
click at [353, 258] on div "ต่อไป" at bounding box center [253, 251] width 288 height 25
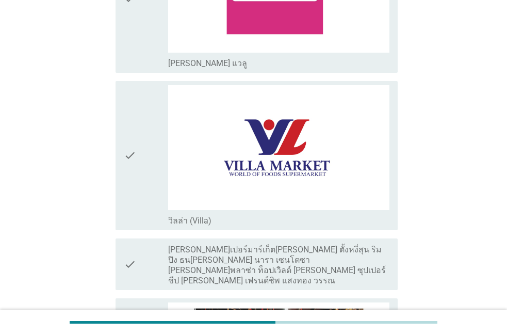
scroll to position [1705, 0]
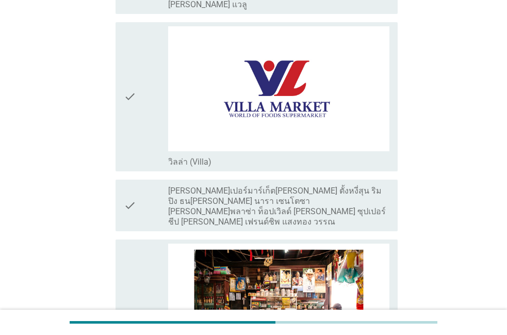
click at [163, 260] on div "check" at bounding box center [146, 313] width 44 height 141
click at [148, 258] on div "check" at bounding box center [146, 313] width 44 height 141
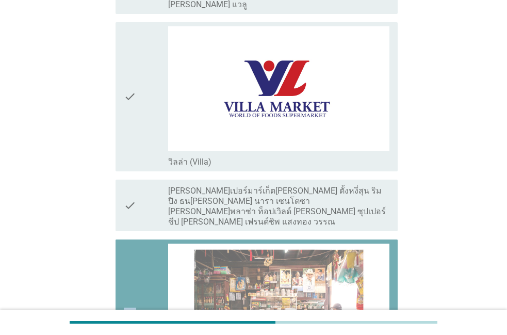
click at [148, 258] on div "check" at bounding box center [146, 313] width 44 height 141
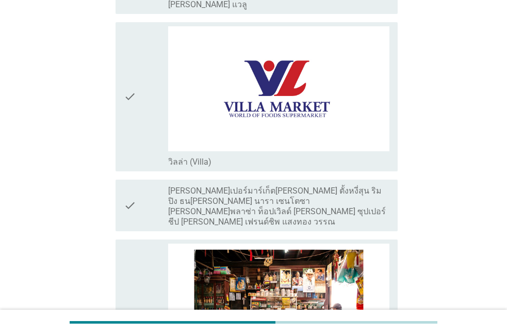
click at [148, 258] on div "check" at bounding box center [146, 313] width 44 height 141
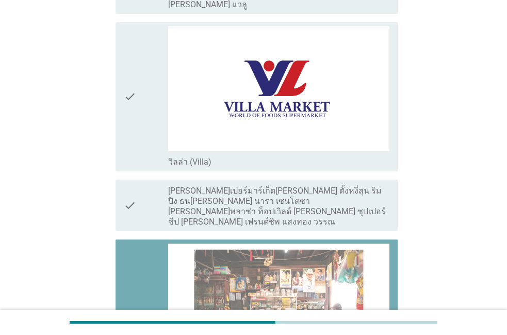
click at [148, 258] on div "check" at bounding box center [146, 313] width 44 height 141
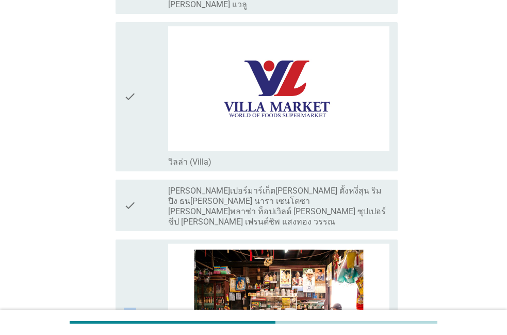
click at [147, 257] on div "check" at bounding box center [146, 313] width 44 height 141
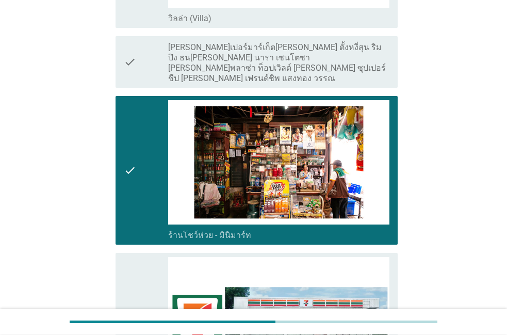
scroll to position [1881, 0]
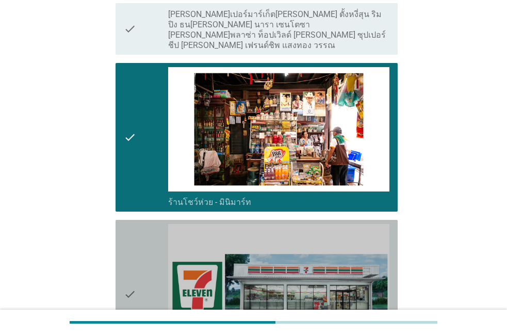
click at [147, 257] on div "check" at bounding box center [146, 294] width 44 height 141
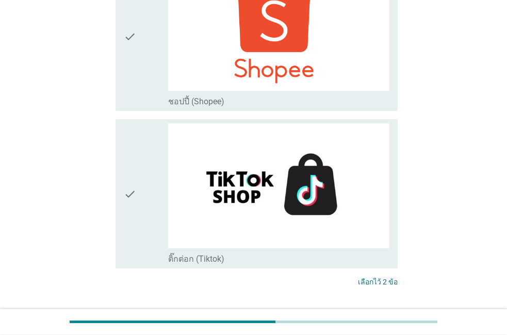
scroll to position [2988, 0]
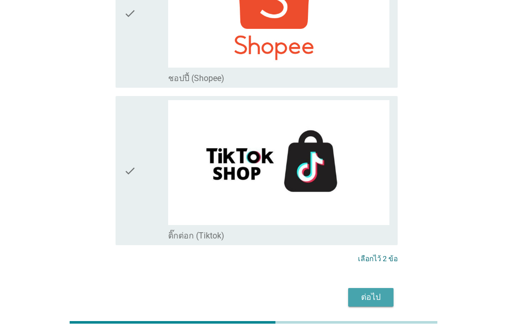
click at [352, 288] on button "ต่อไป" at bounding box center [370, 297] width 45 height 19
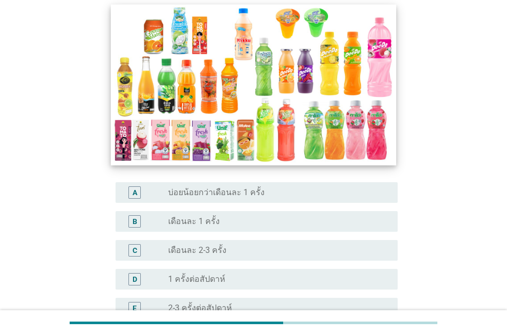
scroll to position [118, 0]
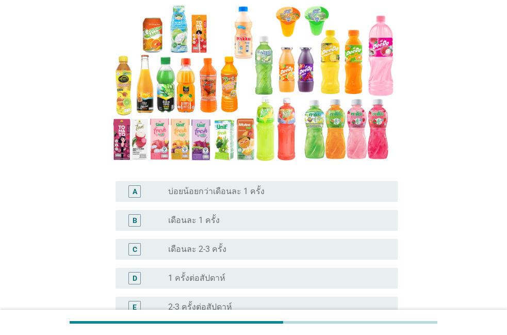
click at [210, 244] on label "เดือนละ 2-3 ครั้ง" at bounding box center [197, 249] width 58 height 10
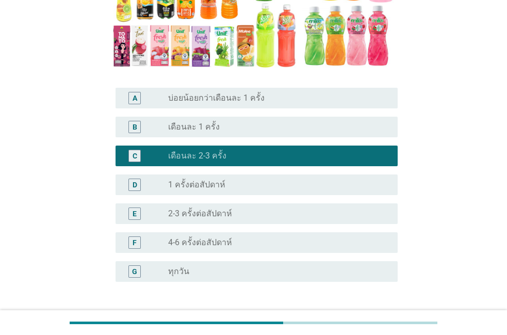
scroll to position [235, 0]
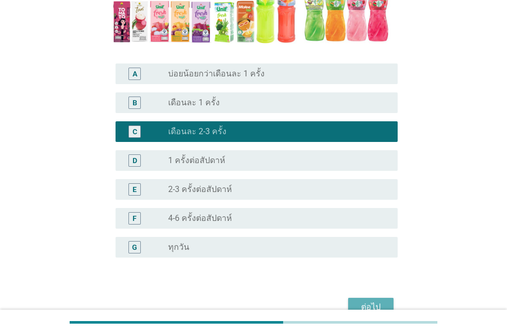
click at [355, 298] on button "ต่อไป" at bounding box center [370, 307] width 45 height 19
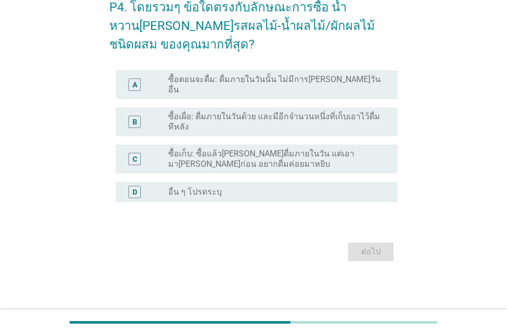
scroll to position [0, 0]
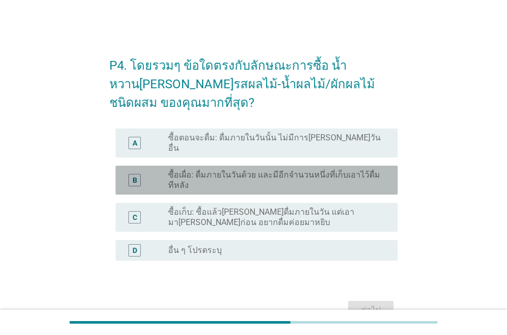
click at [263, 166] on div "B radio_button_unchecked ซื้อเผื่อ: ดื่มภายในวันด้วย และมีอีกจำนวนหนึ่งที่เก็บเ…" at bounding box center [256, 180] width 282 height 29
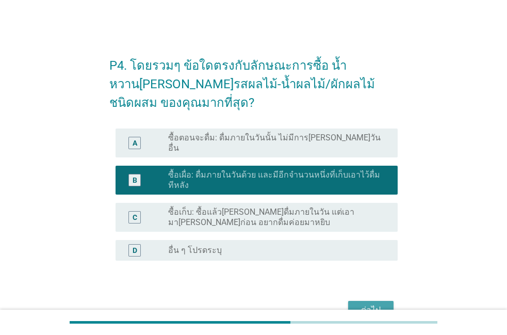
click at [358, 307] on div "ต่อไป" at bounding box center [370, 310] width 29 height 12
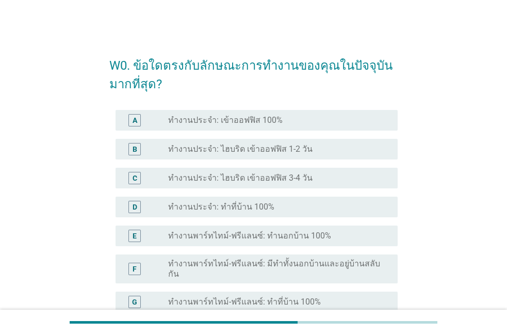
click at [311, 296] on label "ทำงานพาร์ทไทม์-ฟรีแลนซ์: ทำที่บ้าน 100%" at bounding box center [244, 301] width 153 height 10
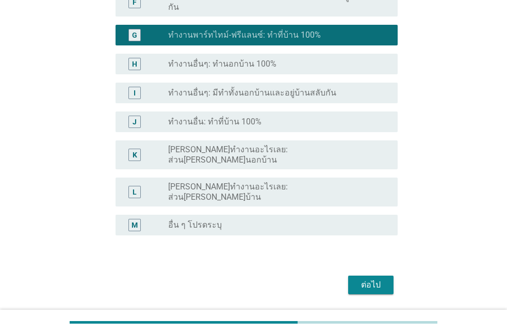
scroll to position [275, 0]
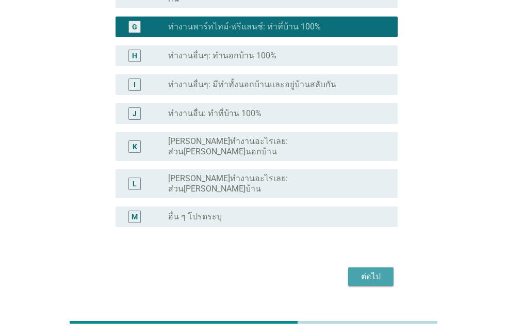
click at [359, 270] on div "ต่อไป" at bounding box center [370, 276] width 29 height 12
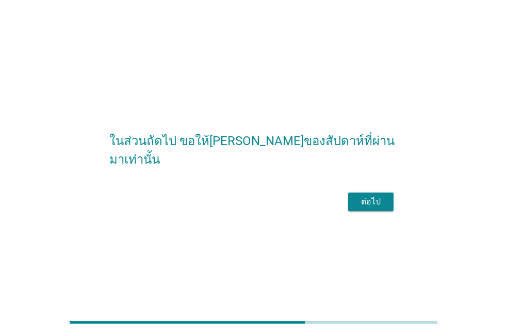
click at [350, 211] on button "ต่อไป" at bounding box center [370, 201] width 45 height 19
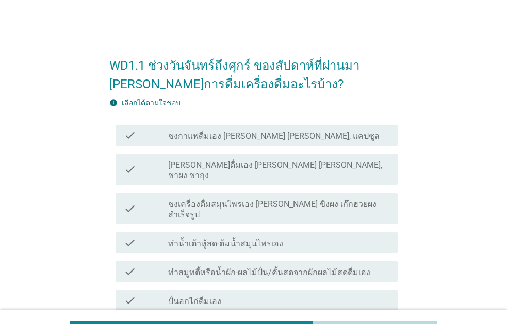
click at [246, 140] on label "ชงกาแฟดื่มเอง [PERSON_NAME] [PERSON_NAME], แคปซูล" at bounding box center [273, 136] width 211 height 10
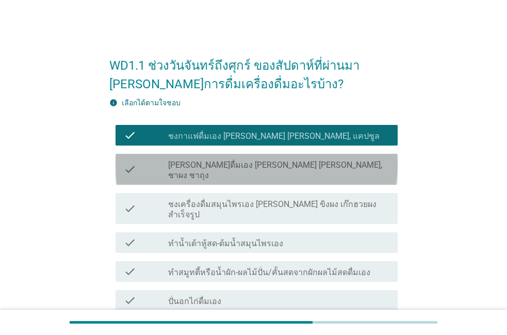
click at [220, 167] on label "[PERSON_NAME]ดื่มเอง [PERSON_NAME] [PERSON_NAME], ชาผง ชาถุง" at bounding box center [278, 170] width 221 height 21
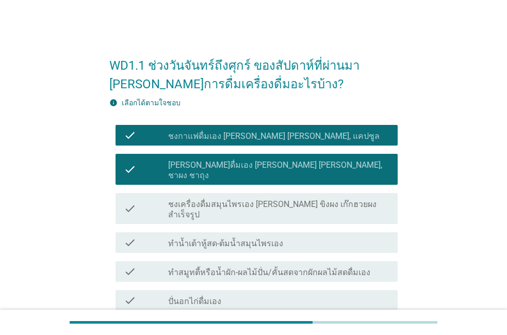
scroll to position [59, 0]
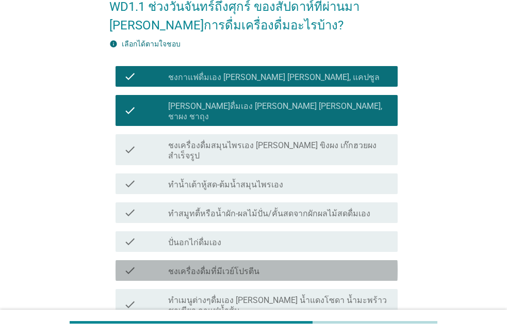
click at [245, 266] on label "ชงเครื่องดื่มที่มีเวย์โปรตีน" at bounding box center [213, 271] width 91 height 10
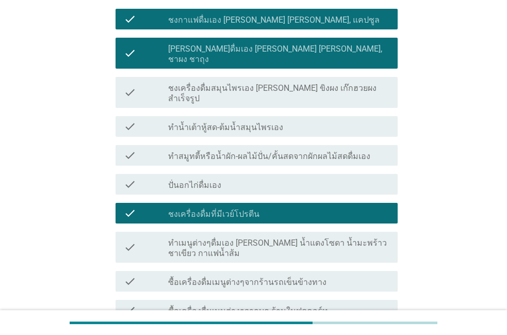
scroll to position [118, 0]
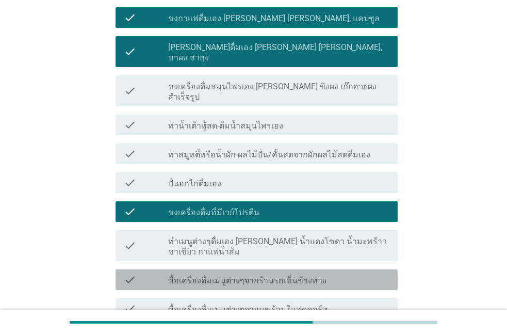
click at [313, 275] on label "ซื้อเครื่องดื่มเมนูต่างๆจากร้านรถเข็นข้างทาง" at bounding box center [247, 280] width 158 height 10
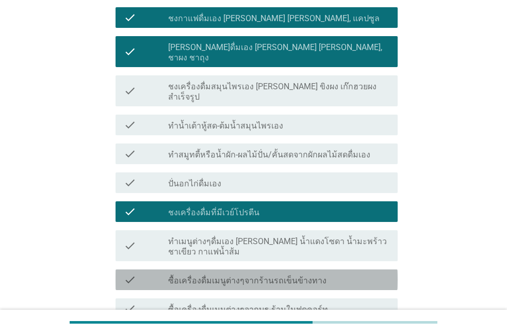
click at [313, 275] on label "ซื้อเครื่องดื่มเมนูต่างๆจากร้านรถเข็นข้างทาง" at bounding box center [247, 280] width 158 height 10
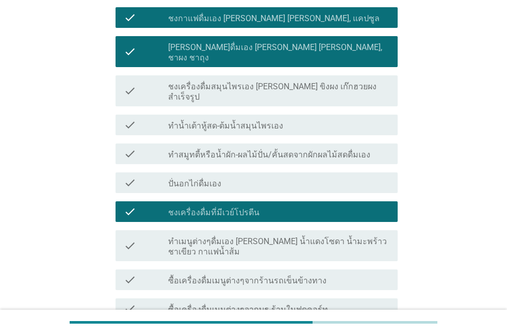
click at [313, 275] on label "ซื้อเครื่องดื่มเมนูต่างๆจากร้านรถเข็นข้างทาง" at bounding box center [247, 280] width 158 height 10
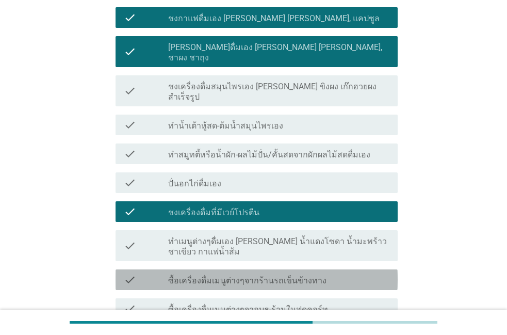
click at [313, 275] on label "ซื้อเครื่องดื่มเมนูต่างๆจากร้านรถเข็นข้างทาง" at bounding box center [247, 280] width 158 height 10
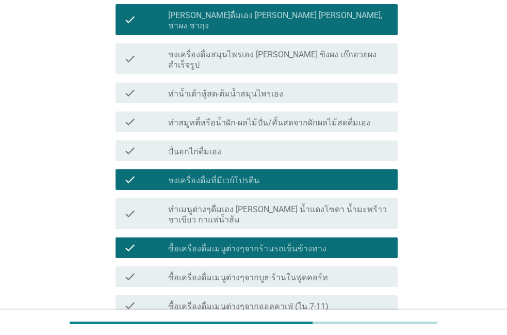
scroll to position [176, 0]
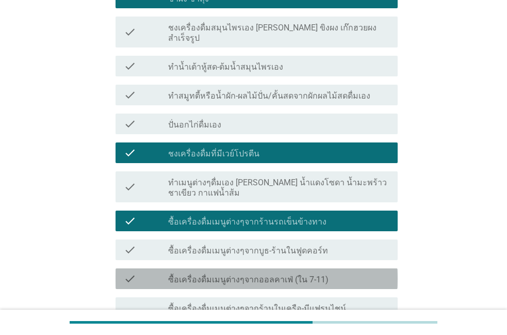
click at [282, 274] on label "ซื้อเครื่องดื่มเมนูต่างๆจากออลคาเฟ่ (ใน 7-11)" at bounding box center [248, 279] width 160 height 10
click at [283, 274] on label "ซื้อเครื่องดื่มเมนูต่างๆจากออลคาเฟ่ (ใน 7-11)" at bounding box center [248, 279] width 160 height 10
click at [265, 274] on label "ซื้อเครื่องดื่มเมนูต่างๆจากออลคาเฟ่ (ใน 7-11)" at bounding box center [248, 279] width 160 height 10
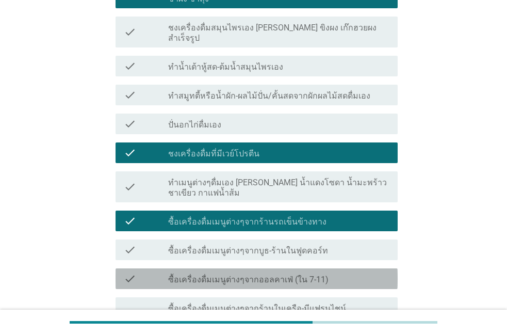
click at [265, 274] on label "ซื้อเครื่องดื่มเมนูต่างๆจากออลคาเฟ่ (ใน 7-11)" at bounding box center [248, 279] width 160 height 10
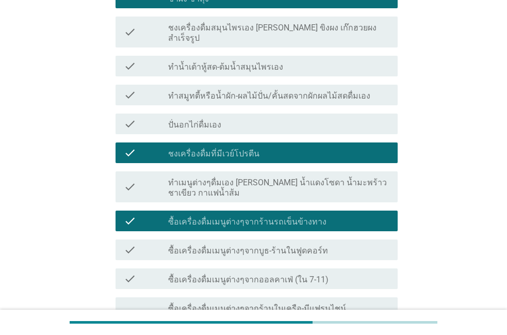
click at [265, 274] on label "ซื้อเครื่องดื่มเมนูต่างๆจากออลคาเฟ่ (ใน 7-11)" at bounding box center [248, 279] width 160 height 10
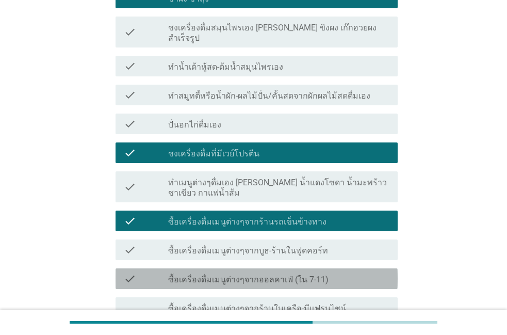
click at [268, 268] on div "check check_box_outline_blank ซื้อเครื่องดื่มเมนูต่างๆจากออลคาเฟ่ (ใน 7-11)" at bounding box center [256, 278] width 282 height 21
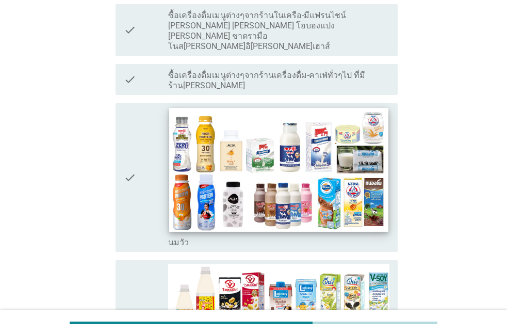
scroll to position [470, 0]
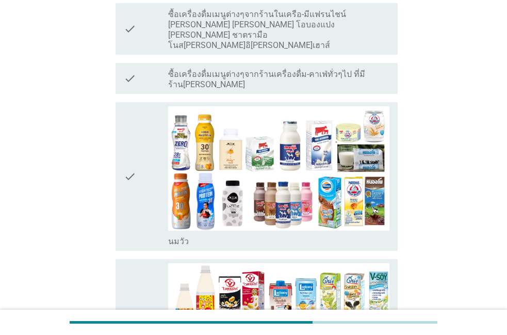
click at [138, 263] on div "check" at bounding box center [146, 333] width 44 height 141
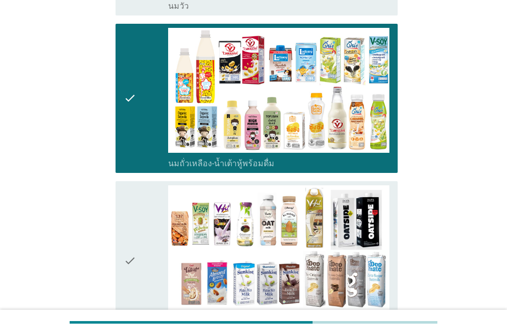
scroll to position [764, 0]
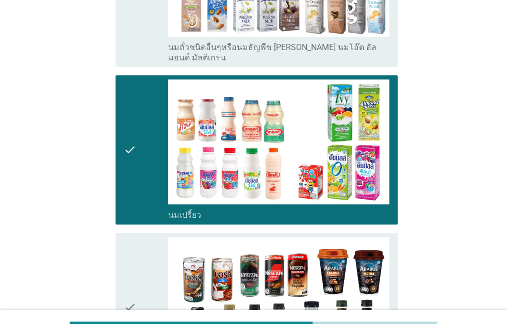
scroll to position [999, 0]
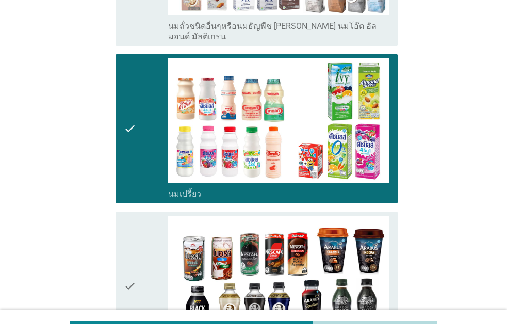
click at [138, 255] on div "check" at bounding box center [146, 286] width 44 height 141
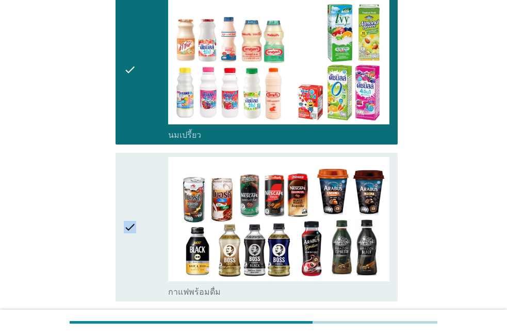
scroll to position [1117, 0]
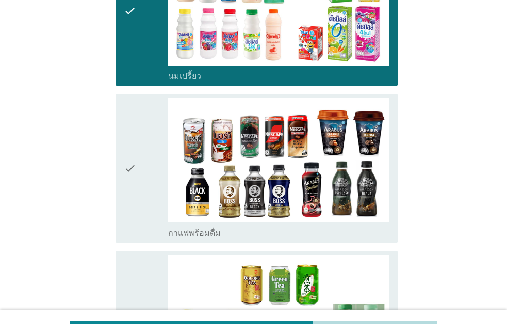
click at [138, 255] on div "check" at bounding box center [146, 325] width 44 height 141
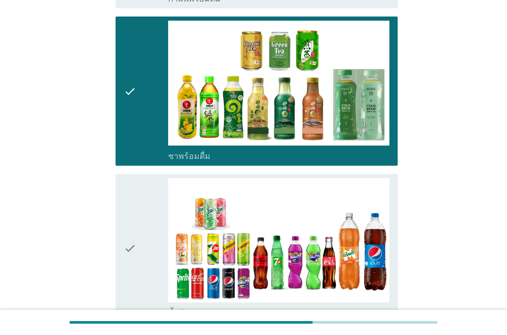
scroll to position [1352, 0]
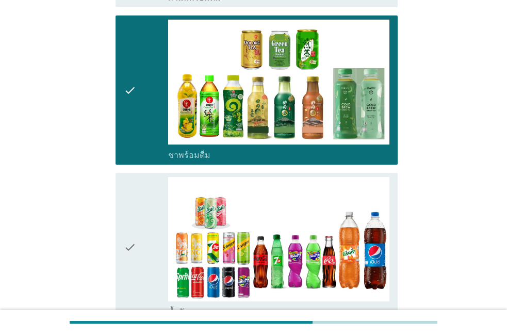
click at [138, 252] on div "check" at bounding box center [146, 247] width 44 height 141
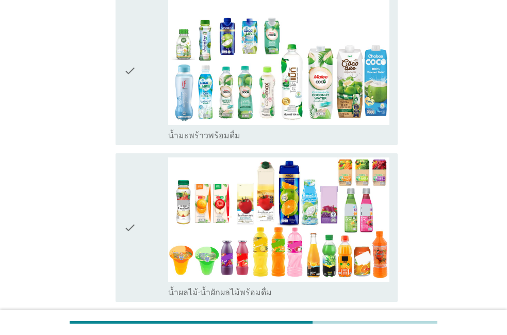
scroll to position [1705, 0]
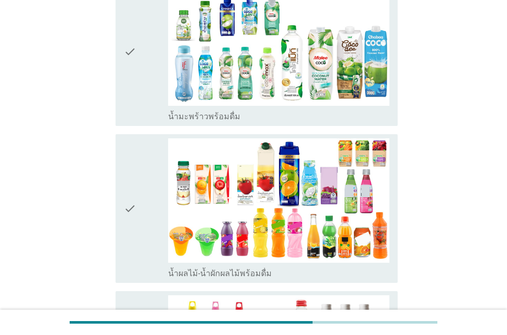
click at [137, 206] on div "check" at bounding box center [146, 208] width 44 height 141
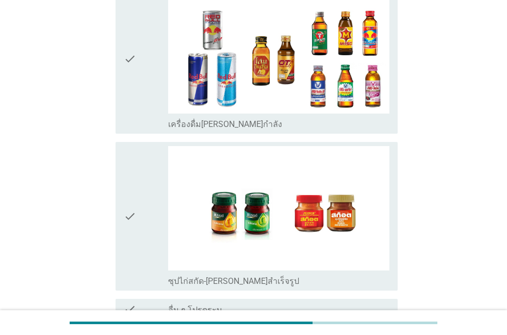
scroll to position [2522, 0]
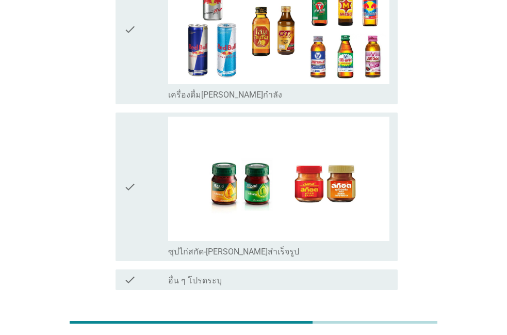
click at [358, 321] on div "ต่อไป" at bounding box center [370, 327] width 29 height 12
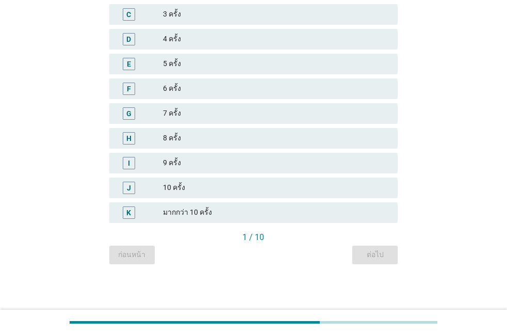
scroll to position [0, 0]
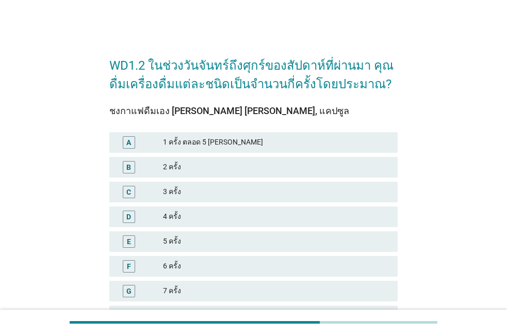
click at [165, 213] on div "4 ครั้ง" at bounding box center [276, 216] width 226 height 12
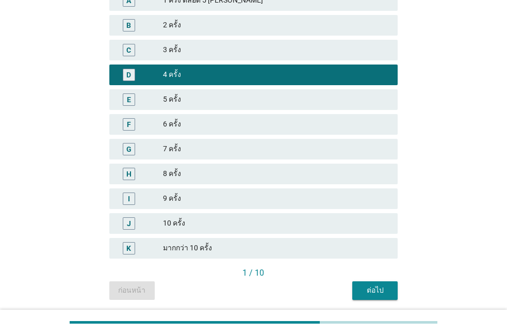
scroll to position [176, 0]
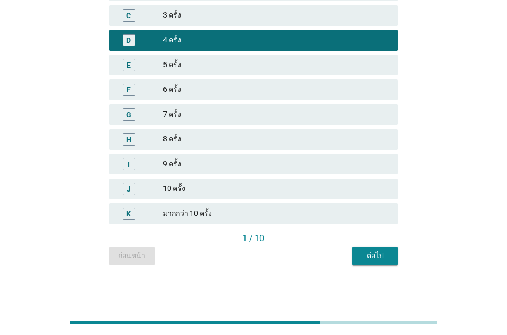
click at [358, 247] on button "ต่อไป" at bounding box center [374, 255] width 45 height 19
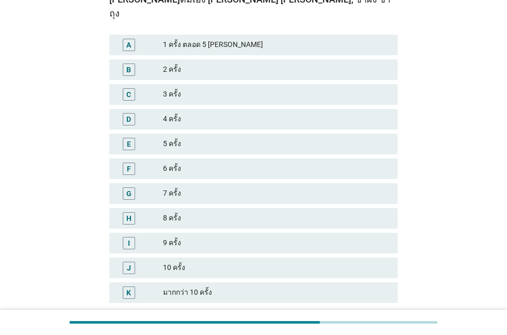
scroll to position [59, 0]
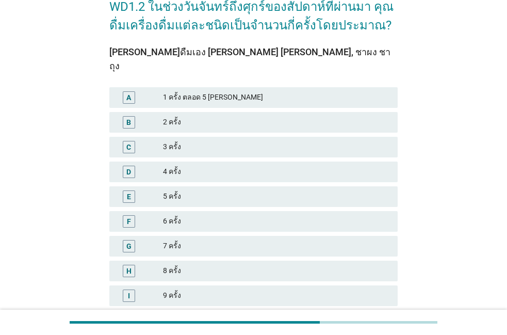
click at [269, 239] on div "G 7 ครั้ง" at bounding box center [253, 246] width 288 height 21
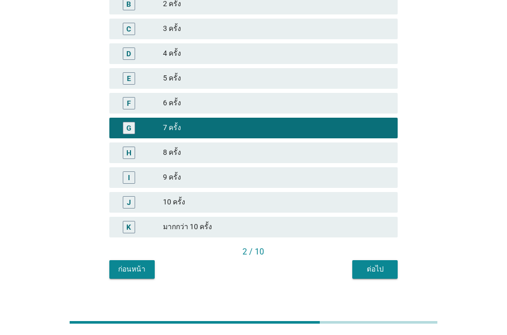
scroll to position [177, 0]
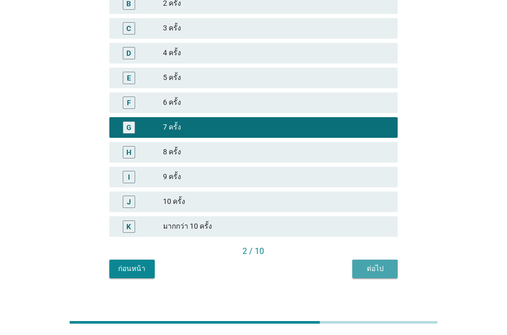
click at [370, 263] on div "ต่อไป" at bounding box center [374, 268] width 29 height 11
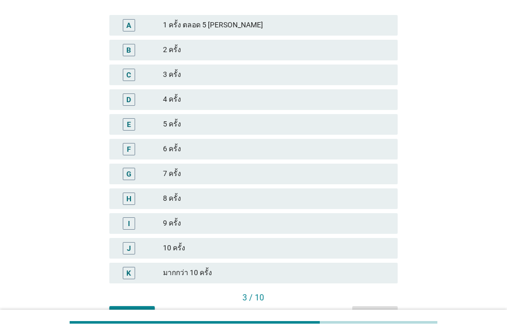
scroll to position [118, 0]
click at [276, 177] on div "7 ครั้ง" at bounding box center [276, 173] width 226 height 12
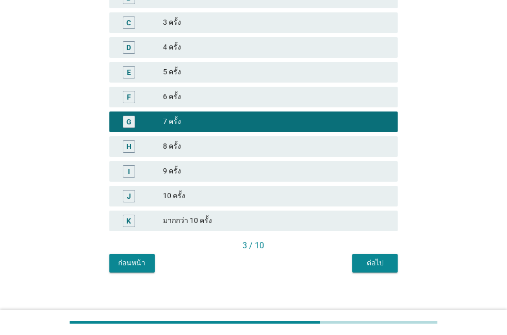
scroll to position [176, 0]
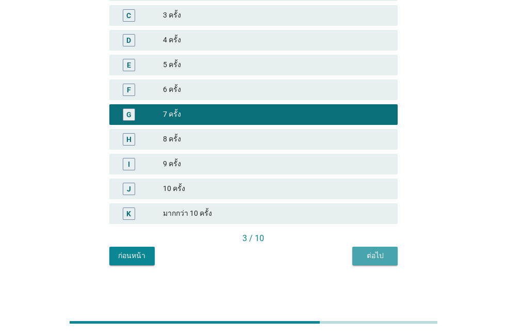
click at [364, 253] on div "ต่อไป" at bounding box center [374, 255] width 29 height 11
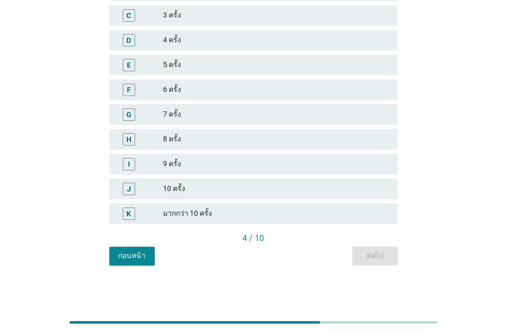
scroll to position [0, 0]
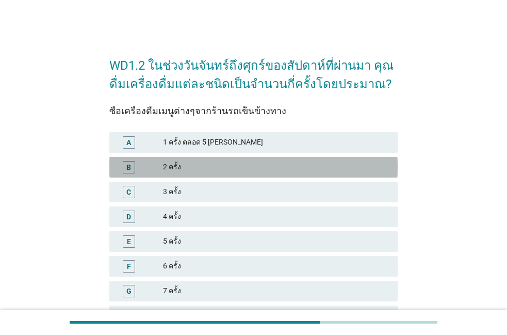
click at [249, 175] on div "B 2 ครั้ง" at bounding box center [253, 167] width 288 height 21
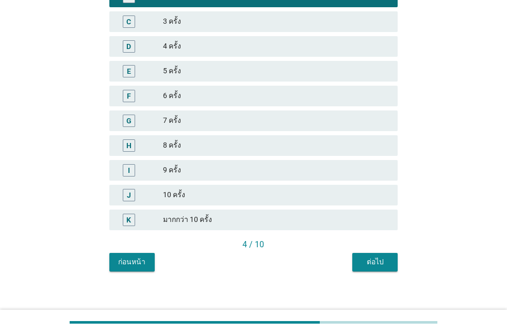
scroll to position [176, 0]
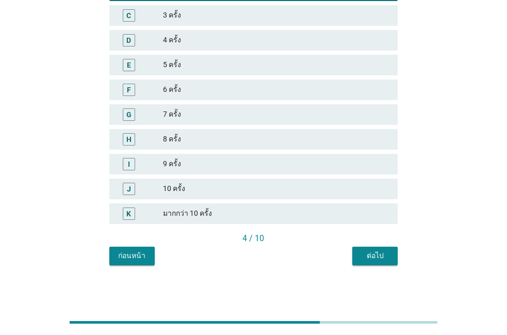
click at [361, 254] on div "ต่อไป" at bounding box center [374, 255] width 29 height 11
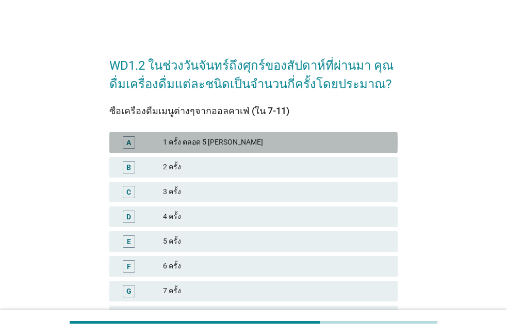
click at [247, 142] on div "1 ครั้ง ตลอด 5 [PERSON_NAME]" at bounding box center [276, 142] width 226 height 12
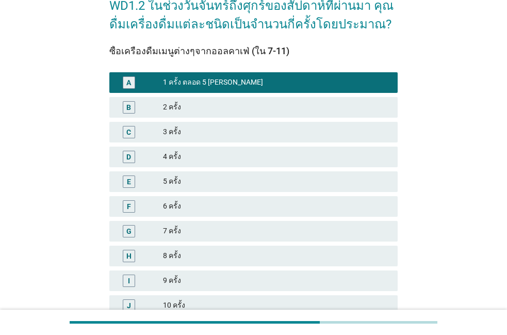
scroll to position [177, 0]
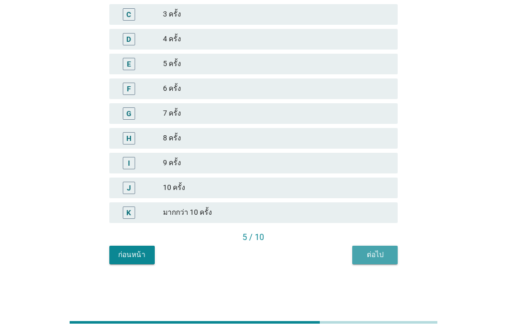
click at [369, 260] on button "ต่อไป" at bounding box center [374, 254] width 45 height 19
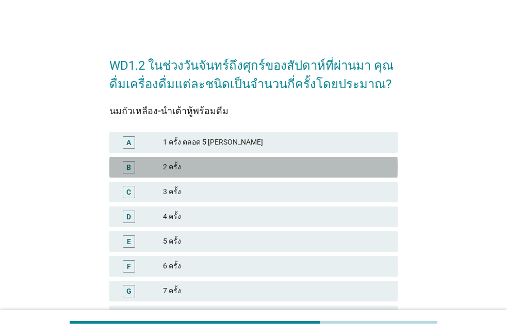
click at [294, 169] on div "2 ครั้ง" at bounding box center [276, 167] width 226 height 12
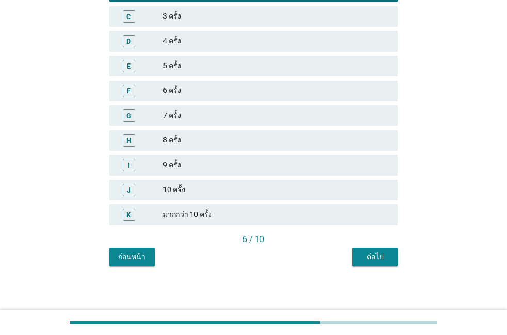
scroll to position [177, 0]
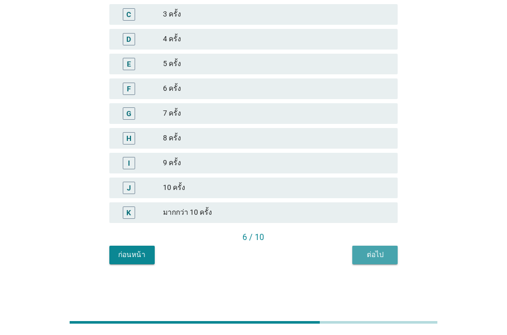
click at [360, 258] on button "ต่อไป" at bounding box center [374, 254] width 45 height 19
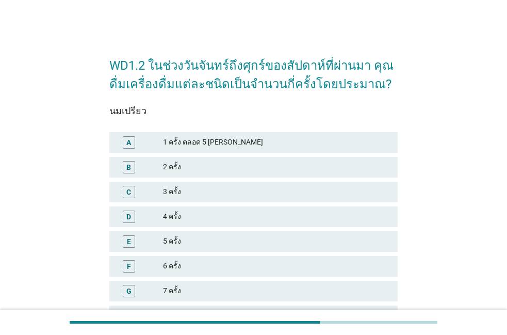
click at [273, 133] on div "A 1 ครั้ง ตลอด 5 [PERSON_NAME]" at bounding box center [253, 142] width 288 height 21
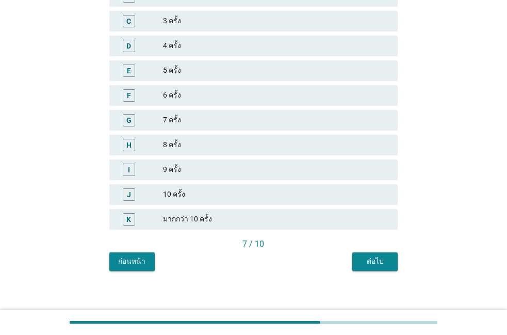
scroll to position [176, 0]
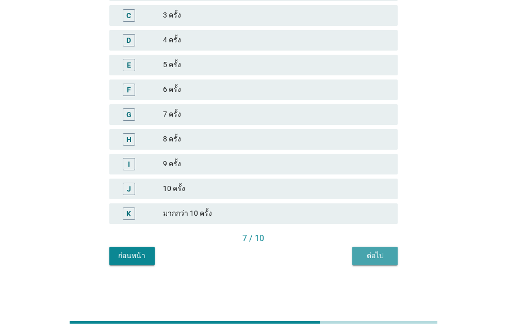
click at [365, 259] on div "ต่อไป" at bounding box center [374, 255] width 29 height 11
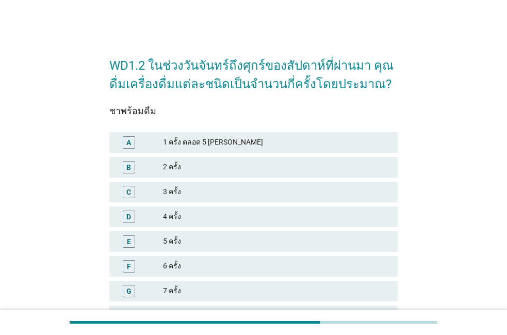
click at [278, 139] on div "1 ครั้ง ตลอด 5 [PERSON_NAME]" at bounding box center [276, 142] width 226 height 12
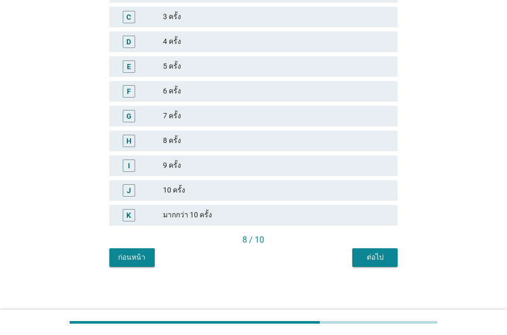
scroll to position [176, 0]
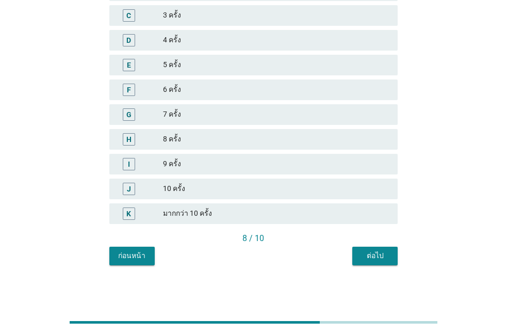
click at [366, 258] on div "ต่อไป" at bounding box center [374, 255] width 29 height 11
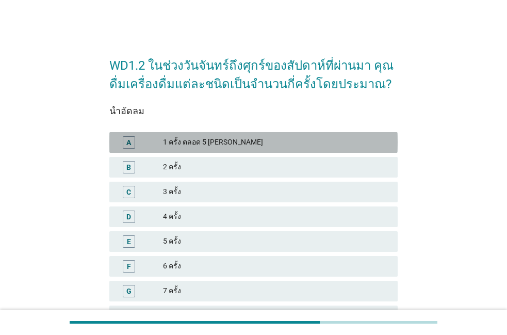
click at [311, 136] on div "1 ครั้ง ตลอด 5 [PERSON_NAME]" at bounding box center [276, 142] width 226 height 12
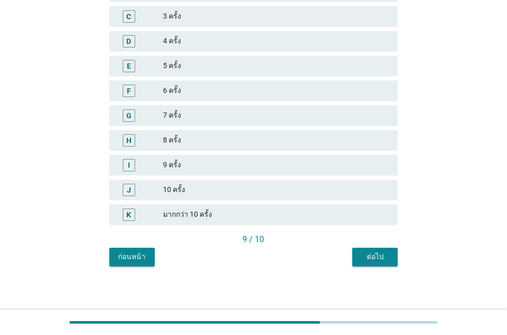
scroll to position [177, 0]
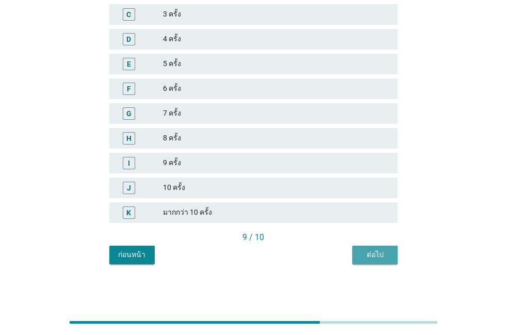
click at [371, 256] on div "ต่อไป" at bounding box center [374, 254] width 29 height 11
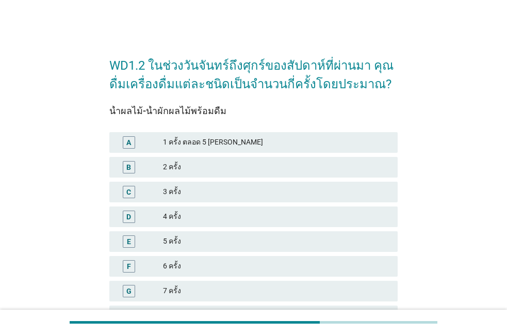
click at [276, 159] on div "B 2 ครั้ง" at bounding box center [253, 167] width 288 height 21
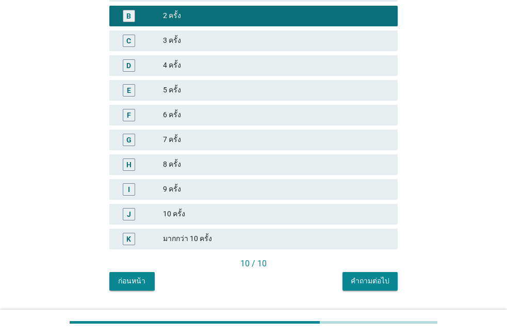
scroll to position [177, 0]
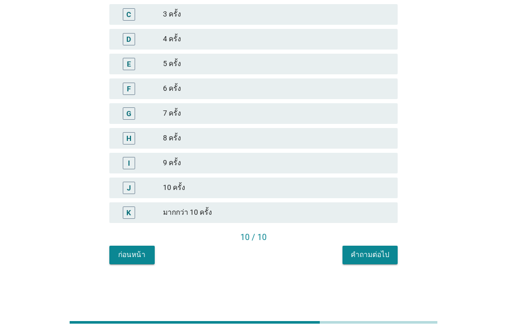
click at [346, 256] on button "คำถามต่อไป" at bounding box center [369, 254] width 55 height 19
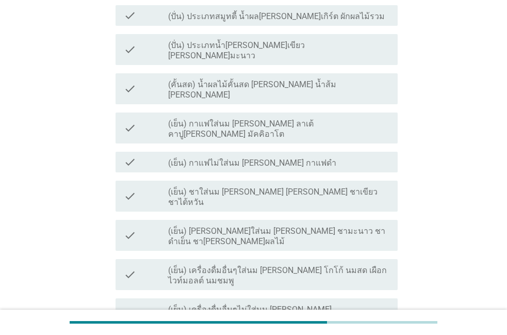
scroll to position [0, 0]
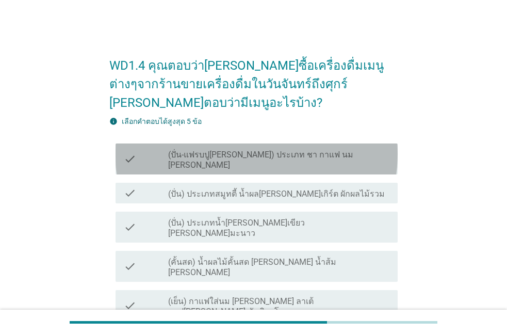
click at [240, 144] on div "check check_box_outline_blank (ปั่น-แฟรบปู[PERSON_NAME]) ประเภท ชา กาแฟ นม [PER…" at bounding box center [256, 158] width 282 height 31
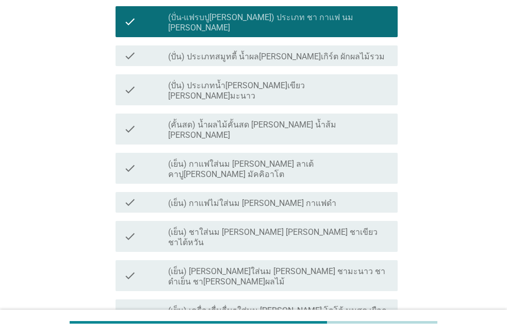
scroll to position [118, 0]
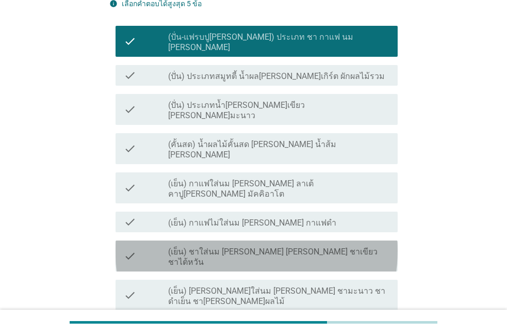
click at [227, 246] on label "(เย็น) ชาใส่นม [PERSON_NAME] [PERSON_NAME] ชาเขียว ชาไต้หวัน" at bounding box center [278, 256] width 221 height 21
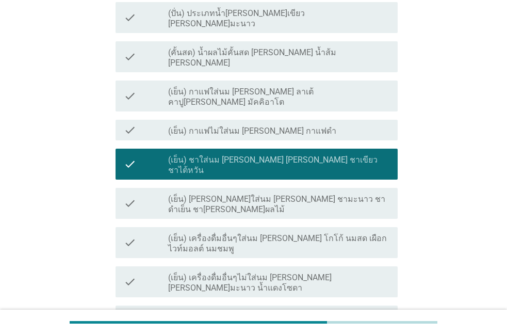
scroll to position [176, 0]
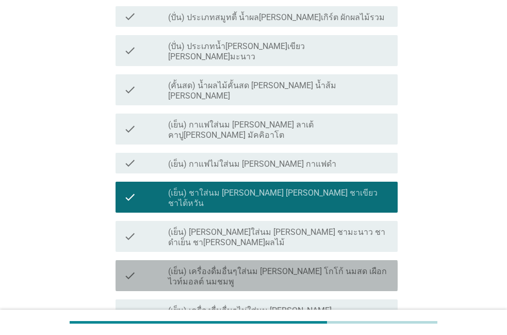
click at [227, 266] on label "(เย็น) เครื่องดื่มอื่นๆใส่นม [PERSON_NAME] โกโก้ นมสด เผือก ไวท์มอลต์ นมชมพู" at bounding box center [278, 276] width 221 height 21
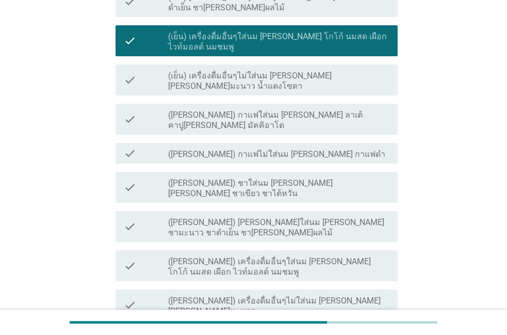
scroll to position [411, 0]
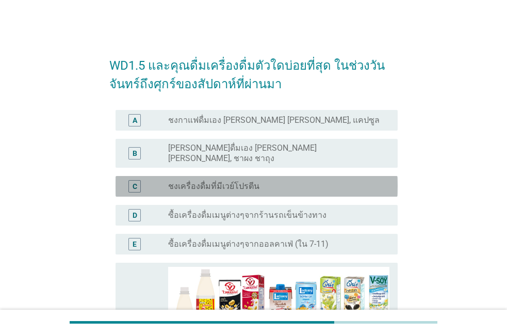
click at [315, 181] on div "radio_button_unchecked ชงเครื่องดื่มที่มีเวย์โปรตีน" at bounding box center [274, 186] width 213 height 10
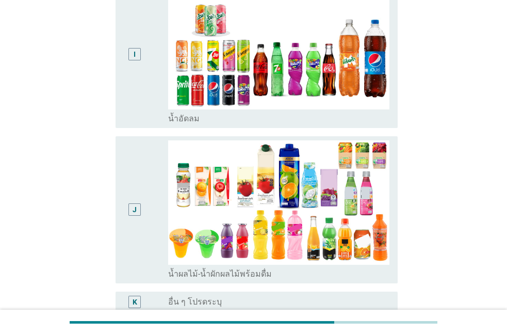
scroll to position [850, 0]
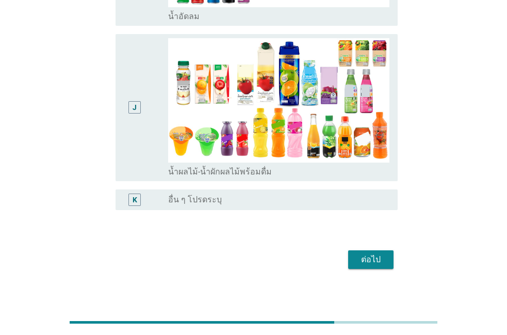
click at [352, 257] on button "ต่อไป" at bounding box center [370, 259] width 45 height 19
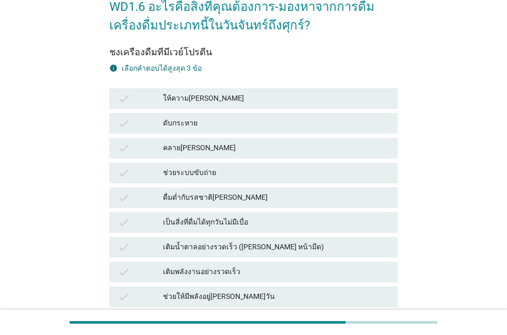
scroll to position [118, 0]
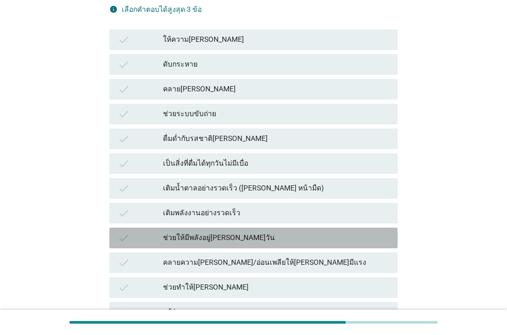
click at [243, 232] on div "ช่วยให้มีพลังอยู่[PERSON_NAME]วัน" at bounding box center [276, 238] width 226 height 12
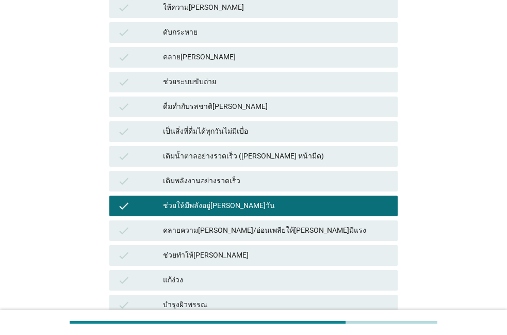
scroll to position [176, 0]
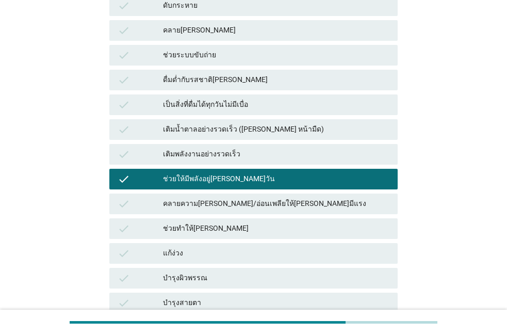
click at [240, 208] on div "คลายความ[PERSON_NAME]/อ่อนเพลียให้[PERSON_NAME]มีแรง" at bounding box center [276, 203] width 226 height 12
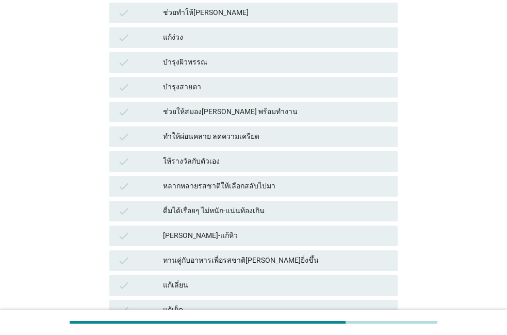
scroll to position [411, 0]
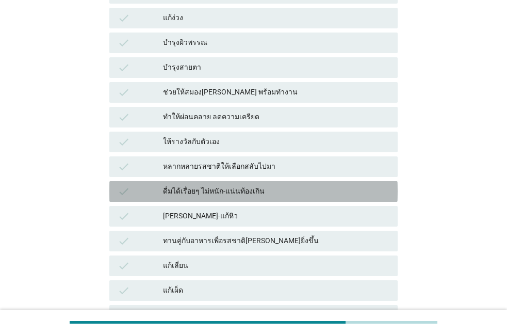
click at [234, 191] on div "ดื่มได้เรื่อยๆ ไม่หนัก-แน่นท้องเกิน" at bounding box center [276, 191] width 226 height 12
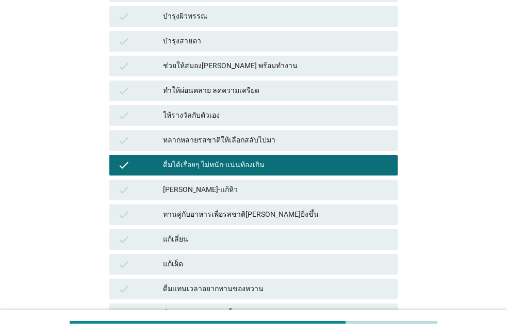
scroll to position [470, 0]
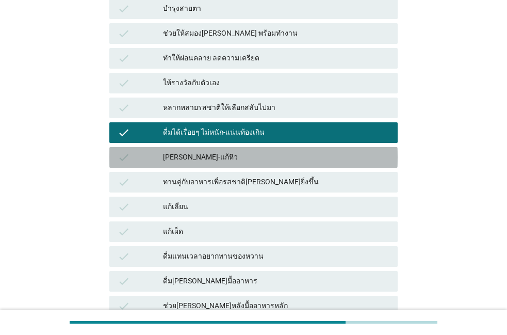
click at [232, 156] on div "[PERSON_NAME]-แก้หิว" at bounding box center [276, 157] width 226 height 12
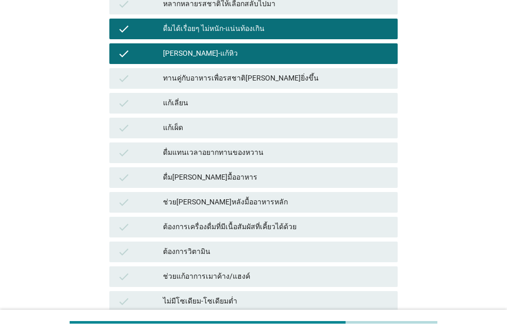
scroll to position [588, 0]
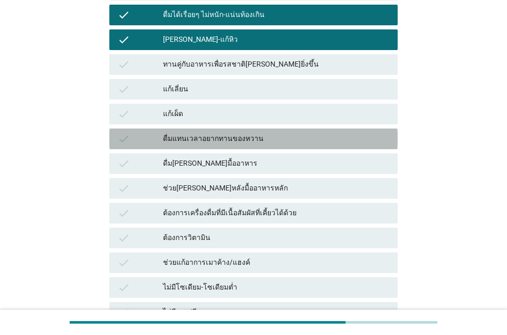
click at [230, 147] on div "check ดื่มแทนเวลาอยากทานของหวาน" at bounding box center [253, 138] width 288 height 21
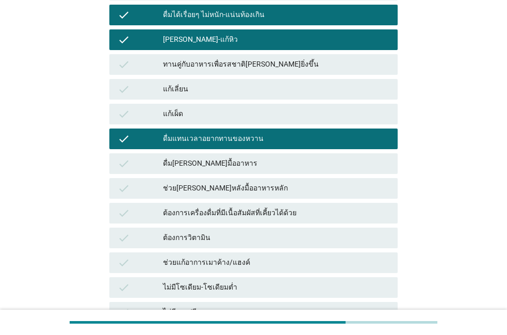
click at [223, 162] on div "ดื่ม[PERSON_NAME]มื้ออาหาร" at bounding box center [276, 163] width 226 height 12
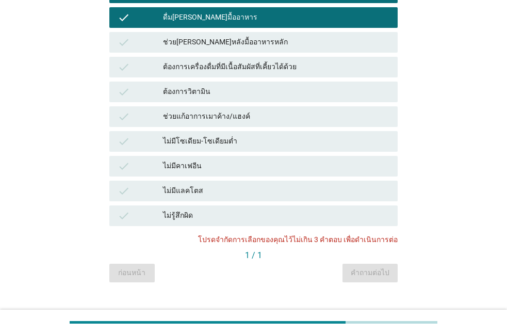
scroll to position [752, 0]
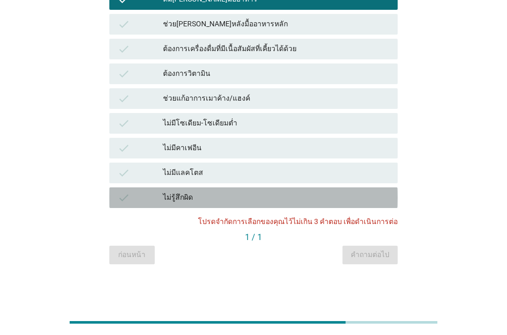
click at [299, 188] on div "check ไม่รู้สึกผิด" at bounding box center [253, 197] width 288 height 21
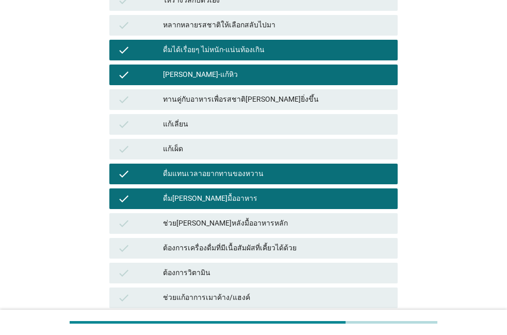
scroll to position [517, 0]
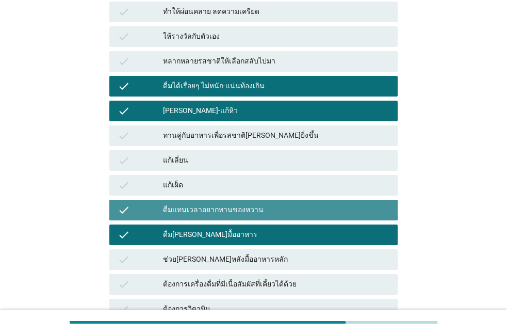
click at [287, 217] on div "check ดื่มแทนเวลาอยากทานของหวาน" at bounding box center [253, 210] width 288 height 21
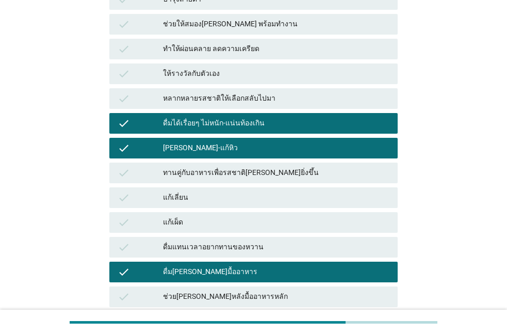
scroll to position [458, 0]
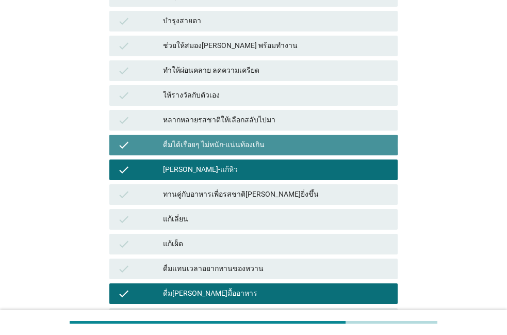
click at [245, 149] on div "ดื่มได้เรื่อยๆ ไม่หนัก-แน่นท้องเกิน" at bounding box center [276, 145] width 226 height 12
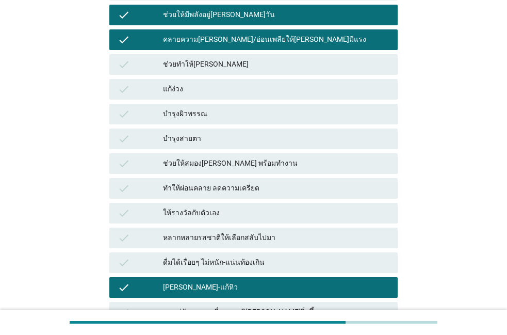
scroll to position [223, 0]
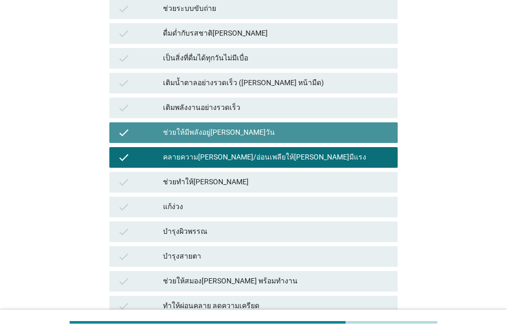
click at [234, 137] on div "ช่วยให้มีพลังอยู่[PERSON_NAME]วัน" at bounding box center [276, 132] width 226 height 12
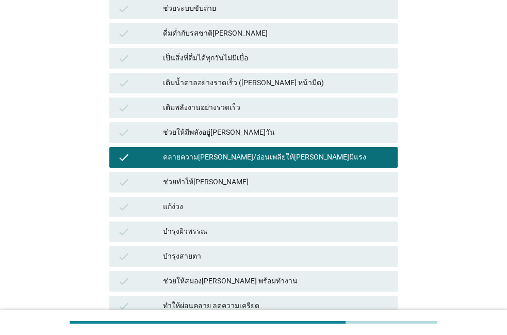
click at [224, 163] on div "คลายความ[PERSON_NAME]/อ่อนเพลียให้[PERSON_NAME]มีแรง" at bounding box center [276, 157] width 226 height 12
click at [225, 163] on div "check คลายความ[PERSON_NAME]/อ่อนเพลียให้[PERSON_NAME]มีแรง" at bounding box center [253, 157] width 288 height 21
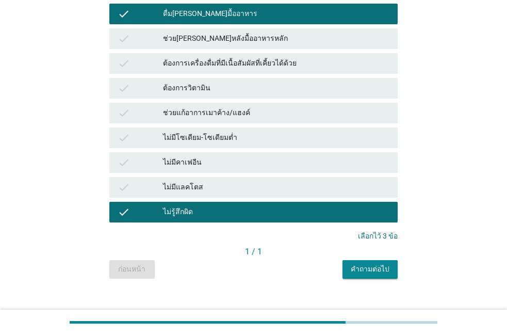
scroll to position [752, 0]
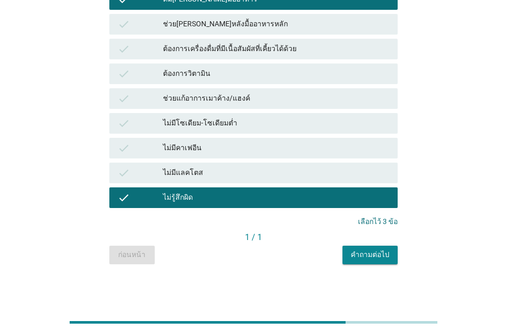
click at [373, 261] on button "คำถามต่อไป" at bounding box center [369, 254] width 55 height 19
click at [373, 261] on div "ก่อนหน้า คำถามต่อไป" at bounding box center [253, 254] width 288 height 19
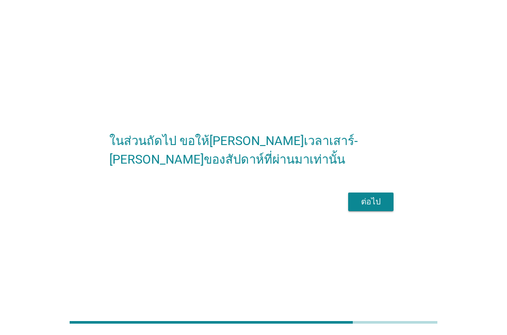
click at [359, 208] on div "ต่อไป" at bounding box center [370, 201] width 29 height 12
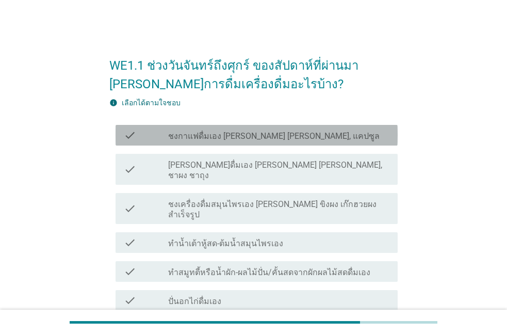
click at [222, 139] on label "ชงกาแฟดื่มเอง [PERSON_NAME] [PERSON_NAME], แคปซูล" at bounding box center [273, 136] width 211 height 10
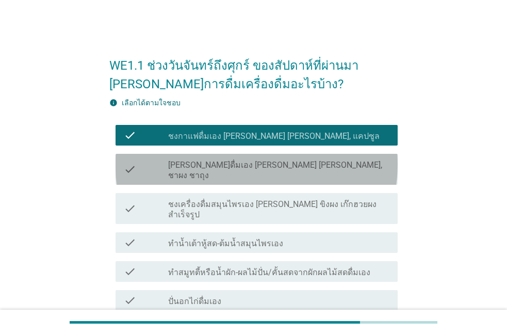
click at [208, 163] on label "[PERSON_NAME]ดื่มเอง [PERSON_NAME] [PERSON_NAME], ชาผง ชาถุง" at bounding box center [278, 170] width 221 height 21
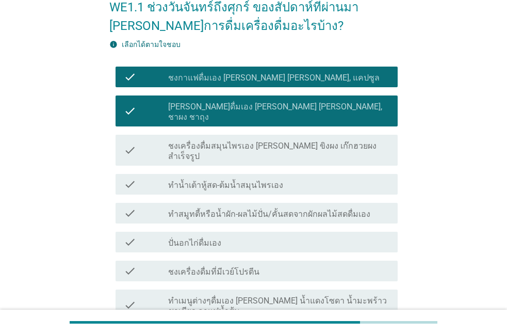
scroll to position [59, 0]
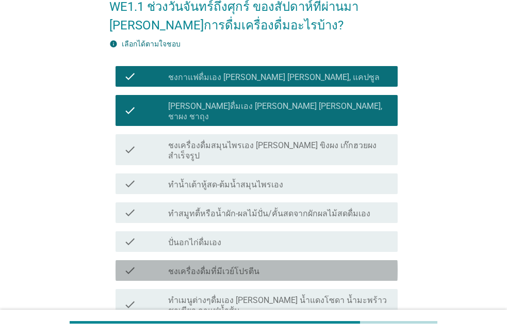
click at [204, 266] on label "ชงเครื่องดื่มที่มีเวย์โปรตีน" at bounding box center [213, 271] width 91 height 10
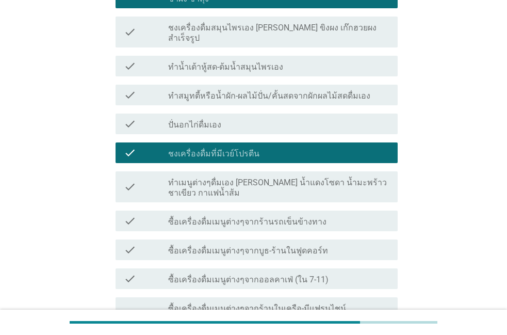
scroll to position [118, 0]
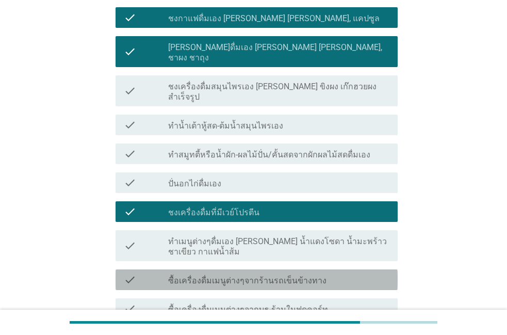
click at [183, 273] on div "check_box_outline_blank ซื้อเครื่องดื่มเมนูต่างๆจากร้านรถเข็นข้างทาง" at bounding box center [278, 279] width 221 height 12
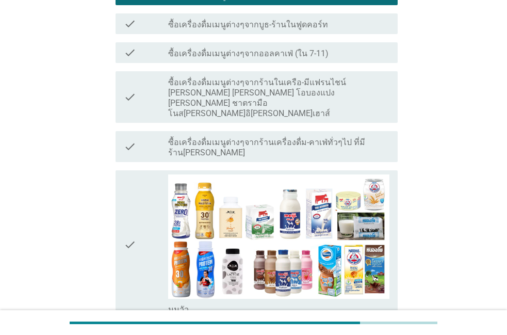
scroll to position [411, 0]
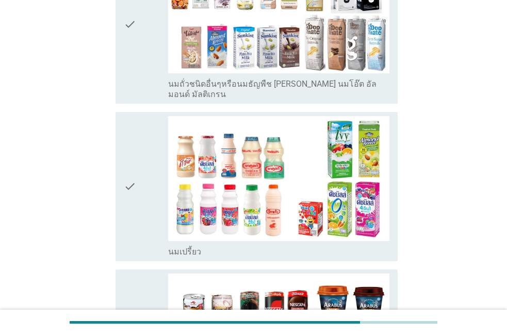
scroll to position [940, 0]
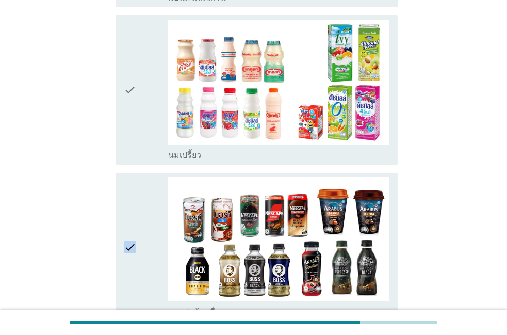
scroll to position [999, 0]
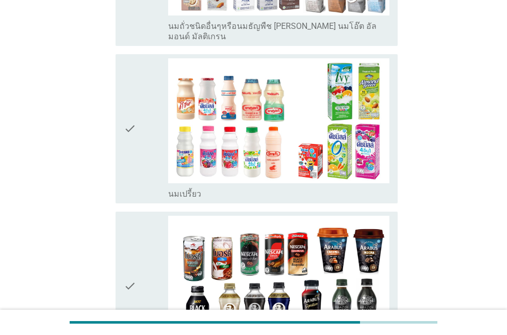
click at [148, 279] on div "check" at bounding box center [146, 286] width 44 height 141
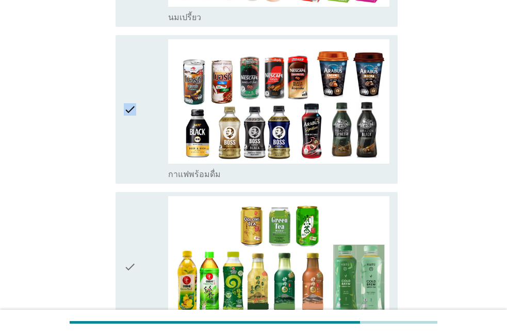
scroll to position [1117, 0]
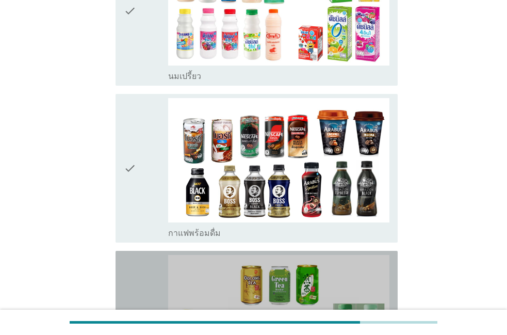
click at [148, 279] on div "check" at bounding box center [146, 325] width 44 height 141
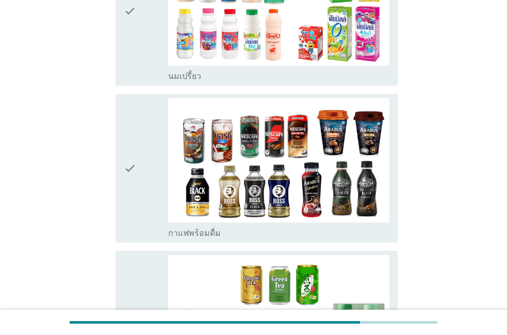
click at [148, 279] on div "check" at bounding box center [146, 325] width 44 height 141
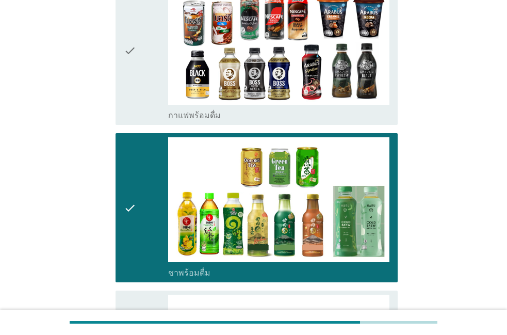
scroll to position [1293, 0]
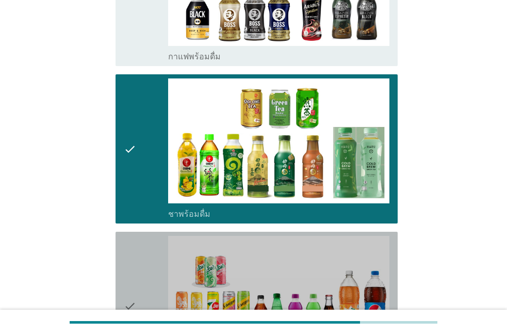
click at [148, 279] on div "check" at bounding box center [146, 306] width 44 height 141
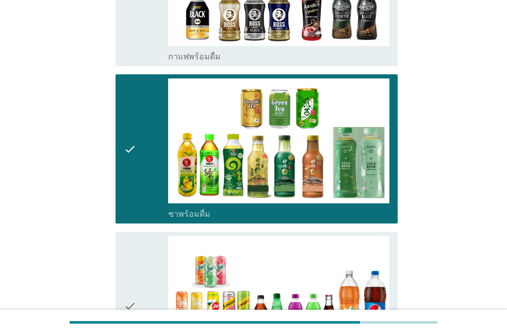
click at [148, 279] on div "check" at bounding box center [146, 306] width 44 height 141
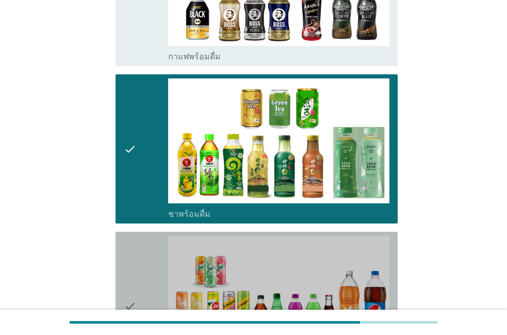
click at [148, 279] on div "check" at bounding box center [146, 306] width 44 height 141
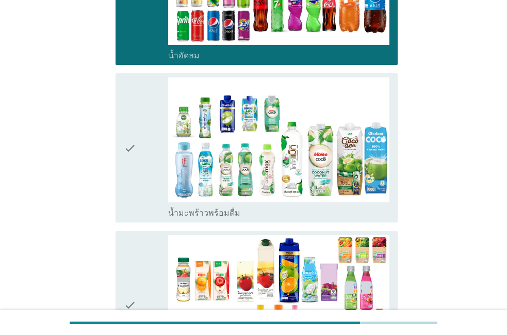
scroll to position [1587, 0]
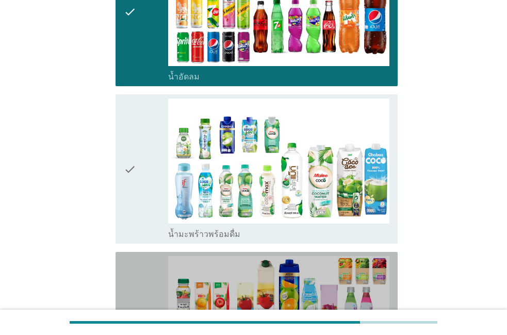
click at [148, 279] on div "check" at bounding box center [146, 326] width 44 height 141
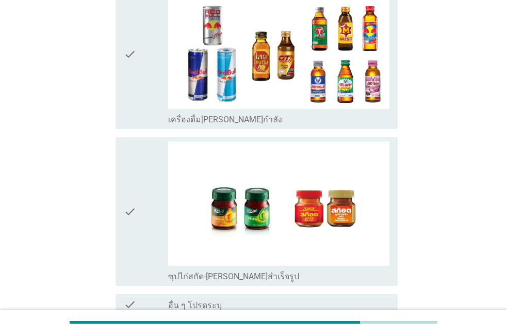
scroll to position [2522, 0]
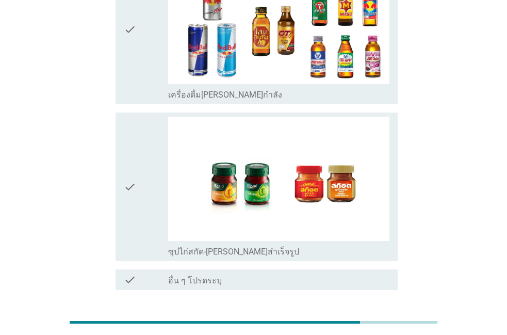
click at [381, 318] on button "ต่อไป" at bounding box center [370, 327] width 45 height 19
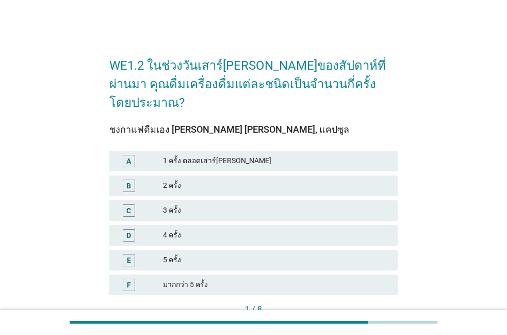
click at [221, 179] on div "2 ครั้ง" at bounding box center [276, 185] width 226 height 12
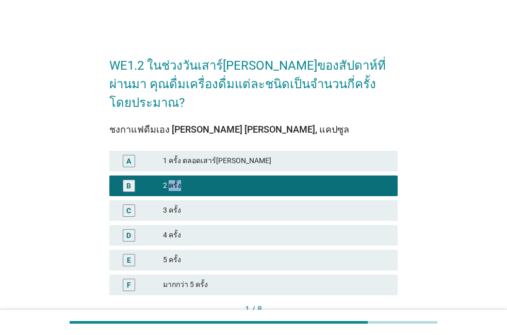
click at [382, 321] on div "ต่อไป" at bounding box center [374, 326] width 29 height 11
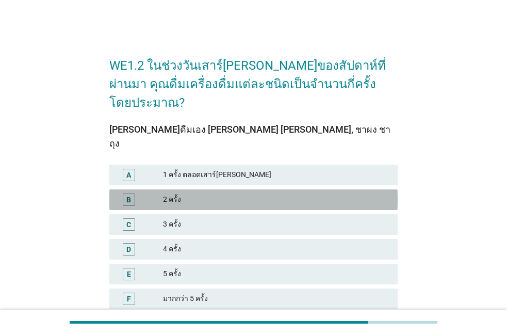
click at [271, 189] on div "B 2 ครั้ง" at bounding box center [253, 199] width 288 height 21
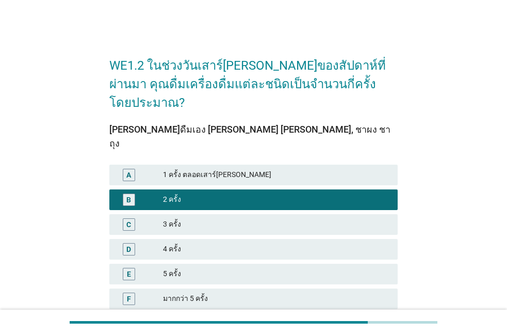
click at [359, 332] on button "ต่อไป" at bounding box center [374, 341] width 45 height 19
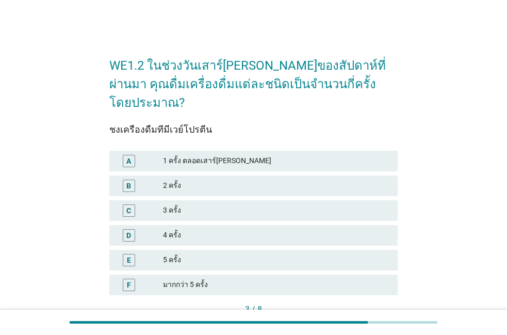
click at [331, 178] on div "B 2 ครั้ง" at bounding box center [253, 185] width 292 height 25
click at [327, 154] on div "A 1 ครั้ง ตลอดเสาร์[PERSON_NAME]" at bounding box center [253, 160] width 292 height 25
click at [309, 179] on div "2 ครั้ง" at bounding box center [276, 185] width 226 height 12
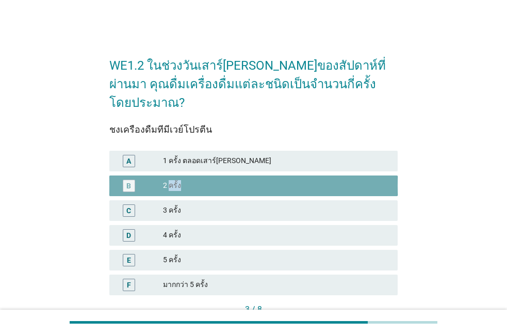
click at [309, 179] on div "2 ครั้ง" at bounding box center [276, 185] width 226 height 12
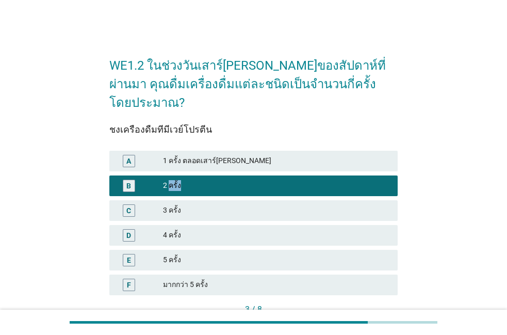
scroll to position [54, 0]
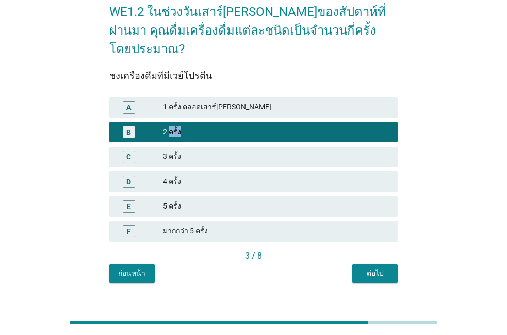
click at [360, 264] on button "ต่อไป" at bounding box center [374, 273] width 45 height 19
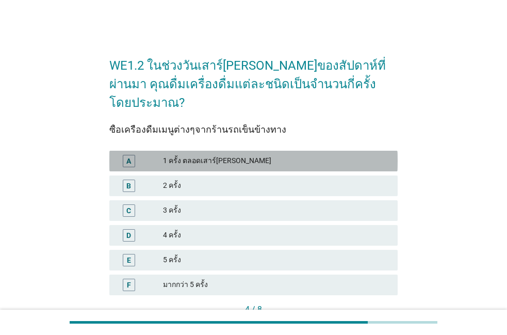
click at [280, 155] on div "1 ครั้ง ตลอดเสาร์[PERSON_NAME]" at bounding box center [276, 161] width 226 height 12
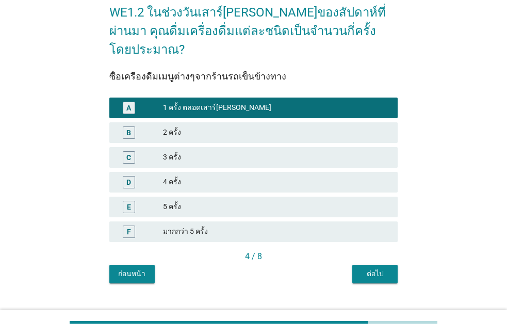
scroll to position [54, 0]
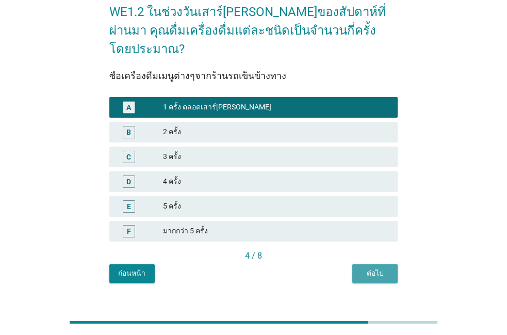
click at [371, 264] on button "ต่อไป" at bounding box center [374, 273] width 45 height 19
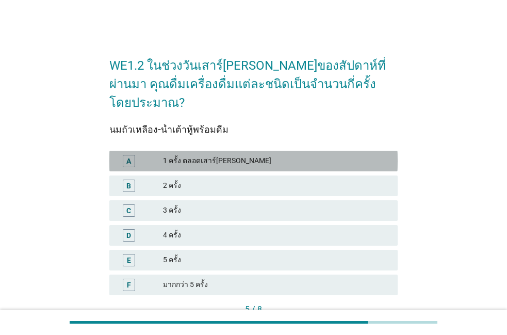
click at [305, 155] on div "1 ครั้ง ตลอดเสาร์[PERSON_NAME]" at bounding box center [276, 161] width 226 height 12
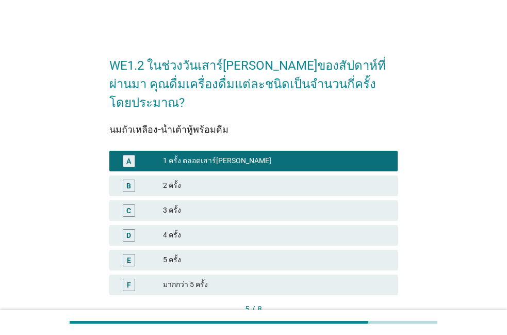
scroll to position [54, 0]
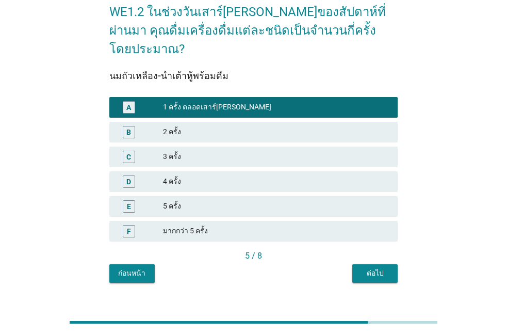
click at [352, 264] on div "ก่อนหน้า ต่อไป" at bounding box center [253, 273] width 288 height 19
click at [353, 264] on button "ต่อไป" at bounding box center [374, 273] width 45 height 19
click at [353, 243] on div "F มากกว่า 5 ครั้ง" at bounding box center [253, 231] width 292 height 25
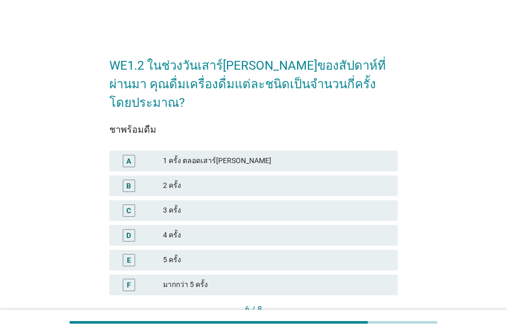
click at [311, 154] on div "A 1 ครั้ง ตลอดเสาร์[PERSON_NAME]" at bounding box center [253, 160] width 292 height 25
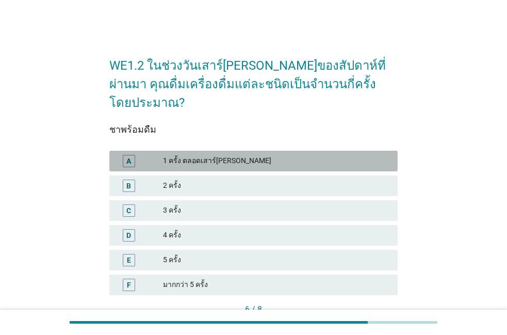
click at [307, 151] on div "A 1 ครั้ง ตลอดเสาร์[PERSON_NAME]" at bounding box center [253, 161] width 288 height 21
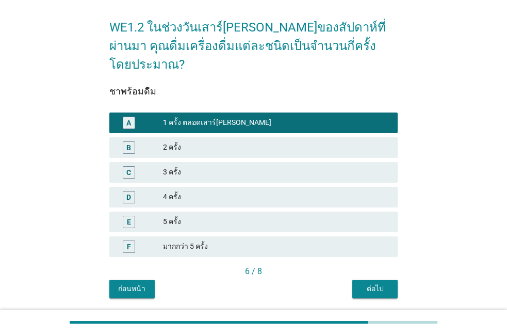
scroll to position [54, 0]
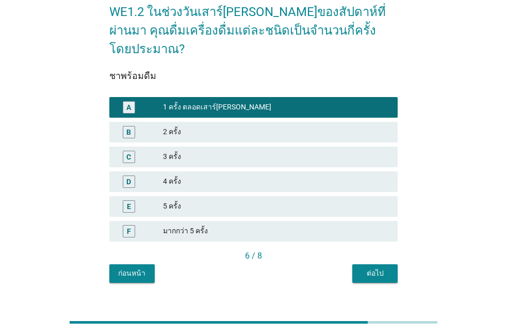
click at [355, 264] on div "WE1.2 ในช่วงวันเสาร์[PERSON_NAME]ของสัปดาห์ที่ผ่านมา คุณดื่มเครื่องดื่มแต่ละชนิ…" at bounding box center [253, 137] width 305 height 307
click at [373, 268] on div "ต่อไป" at bounding box center [374, 273] width 29 height 11
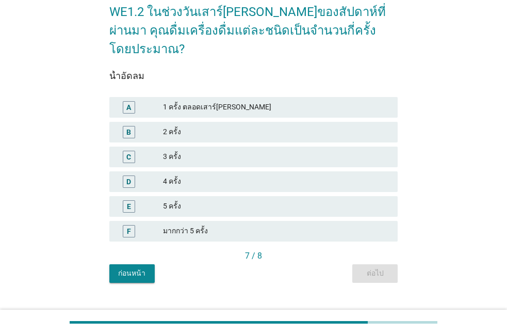
scroll to position [0, 0]
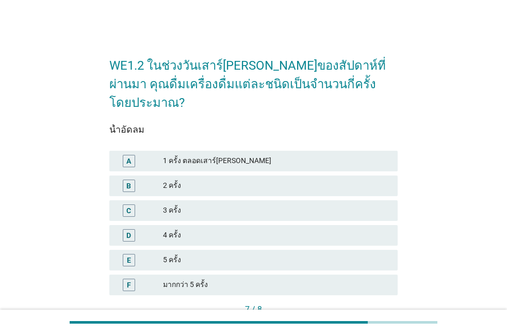
click at [323, 151] on div "A 1 ครั้ง ตลอดเสาร์[PERSON_NAME]" at bounding box center [253, 161] width 288 height 21
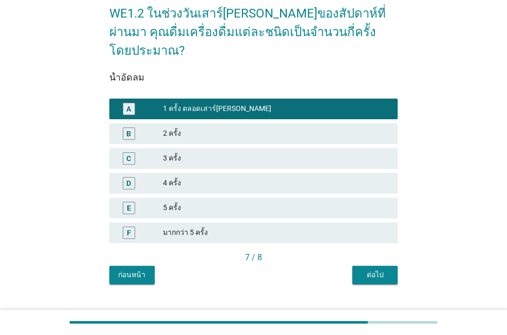
scroll to position [54, 0]
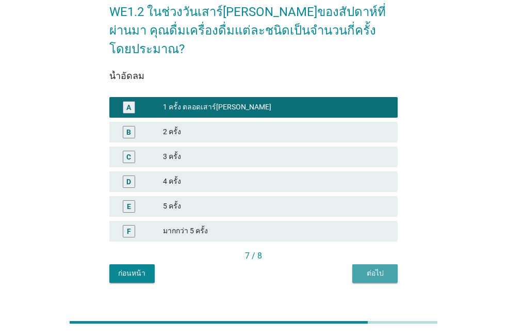
click at [371, 268] on div "ต่อไป" at bounding box center [374, 273] width 29 height 11
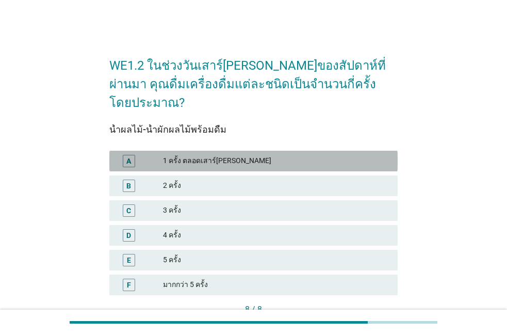
click at [340, 155] on div "1 ครั้ง ตลอดเสาร์[PERSON_NAME]" at bounding box center [276, 161] width 226 height 12
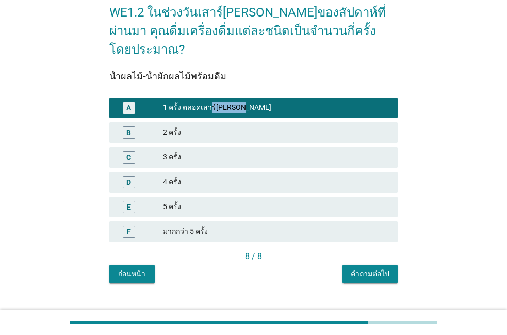
scroll to position [54, 0]
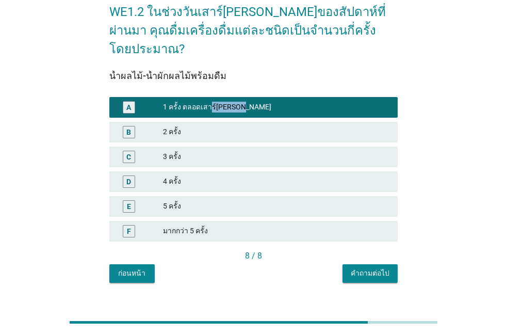
click at [350, 264] on button "คำถามต่อไป" at bounding box center [369, 273] width 55 height 19
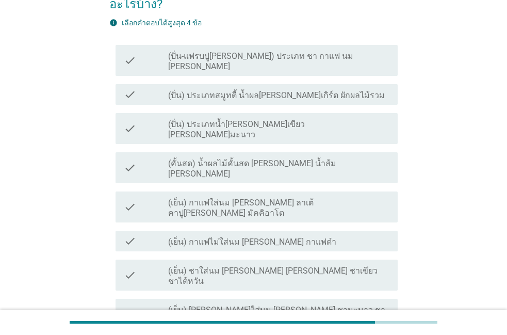
scroll to position [118, 0]
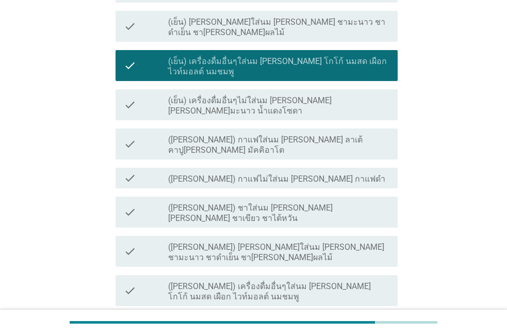
scroll to position [411, 0]
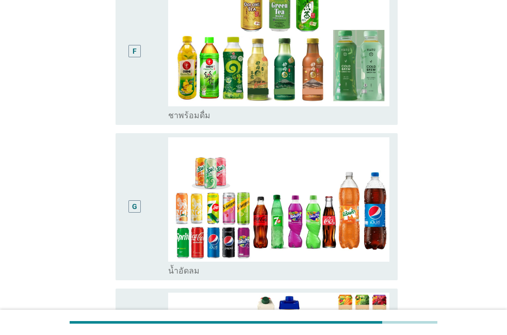
scroll to position [0, 0]
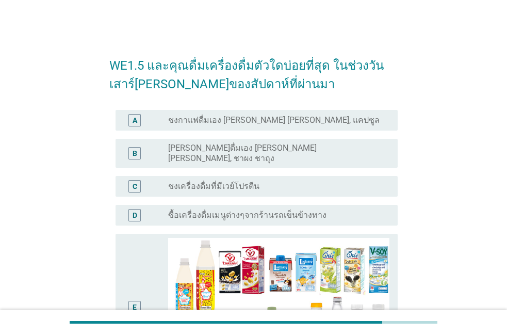
click at [217, 181] on label "ชงเครื่องดื่มที่มีเวย์โปรตีน" at bounding box center [213, 186] width 91 height 10
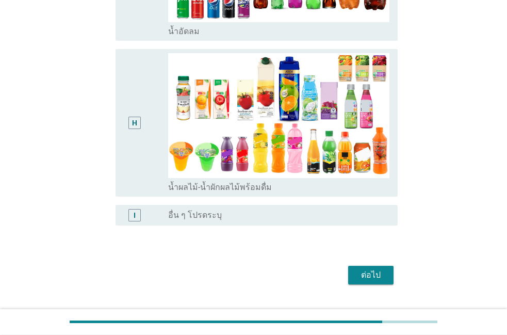
scroll to position [666, 0]
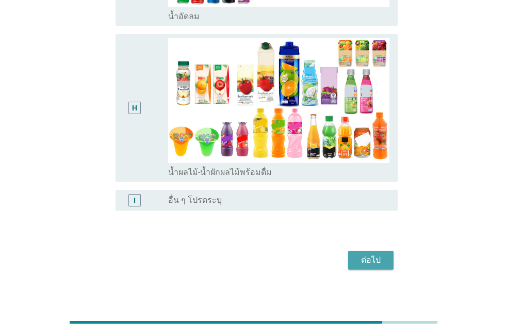
click at [354, 251] on button "ต่อไป" at bounding box center [370, 260] width 45 height 19
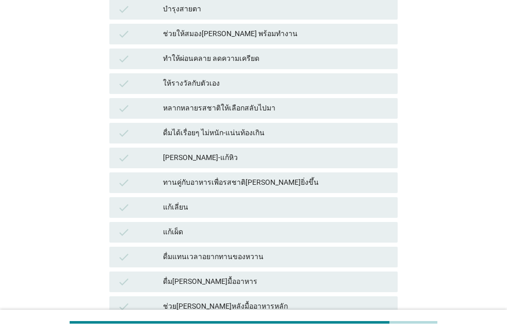
scroll to position [470, 0]
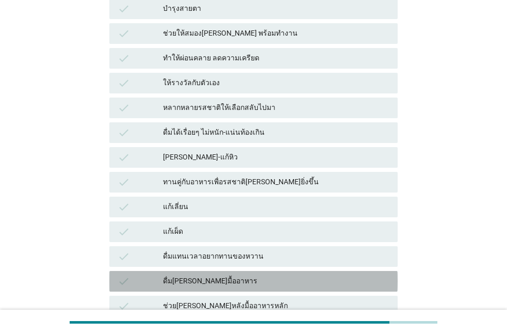
click at [284, 276] on div "ดื่ม[PERSON_NAME]มื้ออาหาร" at bounding box center [276, 281] width 226 height 12
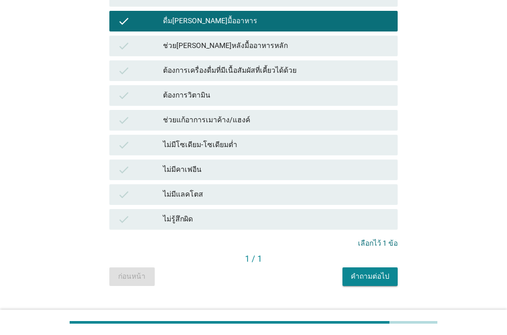
scroll to position [752, 0]
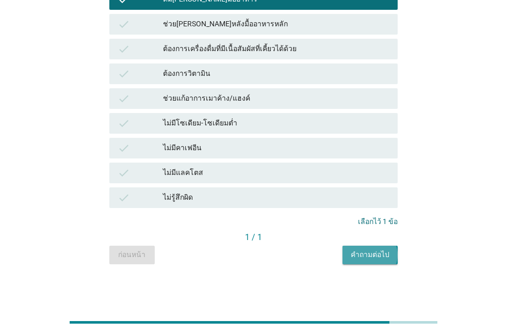
click at [365, 250] on div "คำถามต่อไป" at bounding box center [370, 254] width 39 height 11
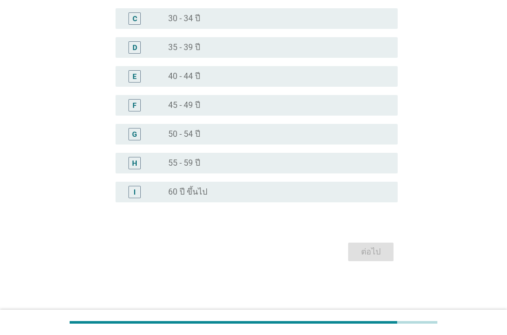
scroll to position [0, 0]
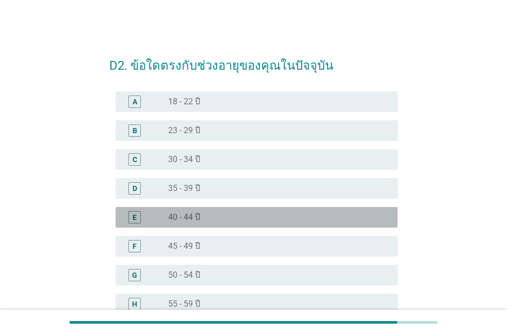
click at [268, 217] on div "radio_button_unchecked 40 - 44 ปี" at bounding box center [274, 217] width 213 height 10
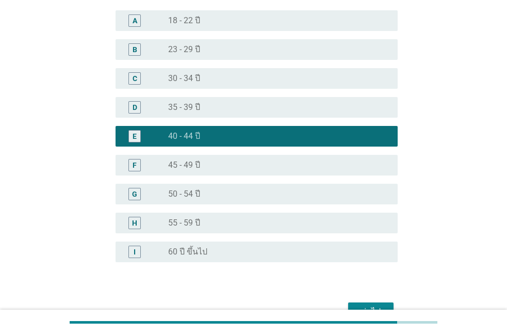
scroll to position [118, 0]
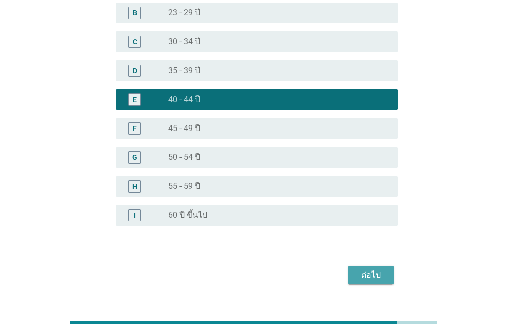
click at [360, 280] on div "ต่อไป" at bounding box center [370, 275] width 29 height 12
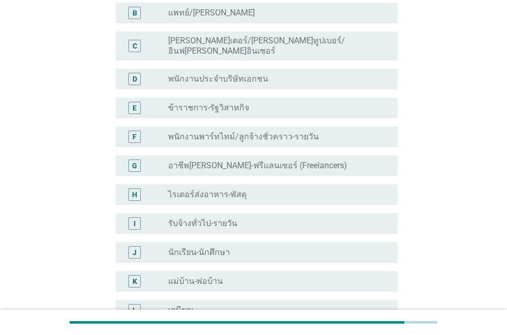
scroll to position [0, 0]
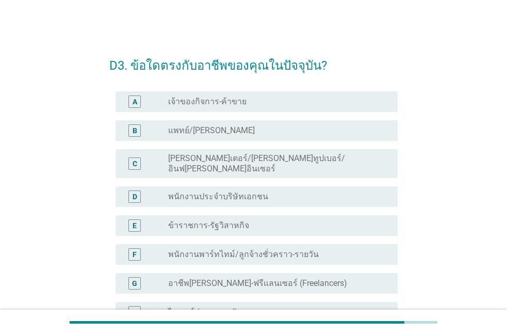
click at [270, 278] on label "อาชีพ[PERSON_NAME]-ฟรีแลนเซอร์ (Freelancers)" at bounding box center [257, 283] width 179 height 10
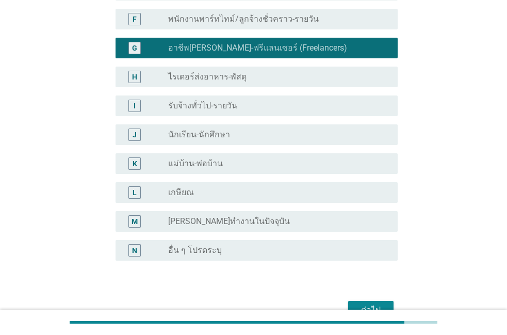
scroll to position [285, 0]
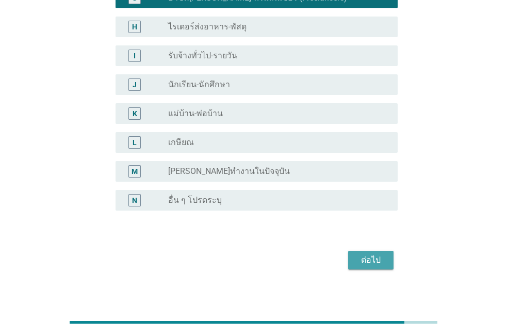
click at [361, 254] on div "ต่อไป" at bounding box center [370, 260] width 29 height 12
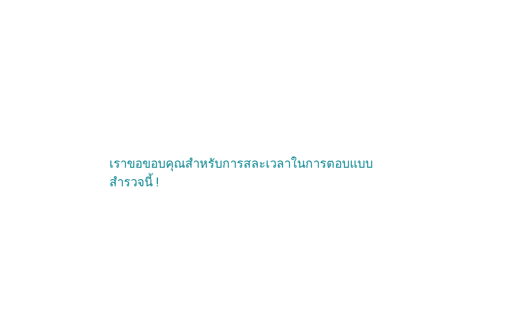
scroll to position [0, 0]
